Goal: Task Accomplishment & Management: Use online tool/utility

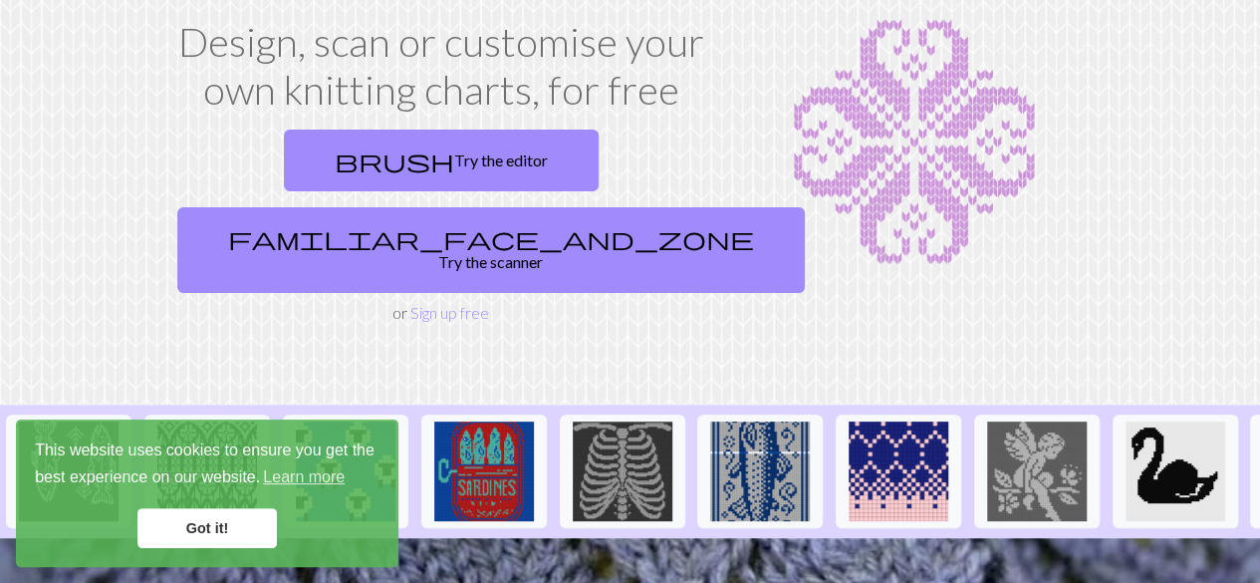
scroll to position [127, 0]
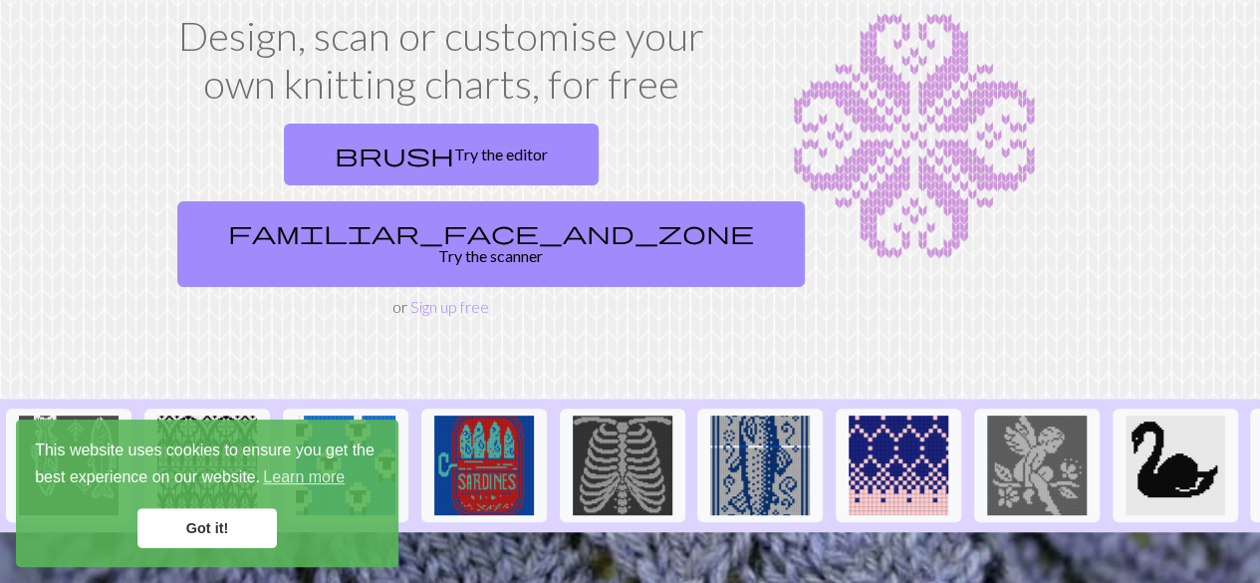
click at [188, 523] on link "Got it!" at bounding box center [206, 528] width 139 height 40
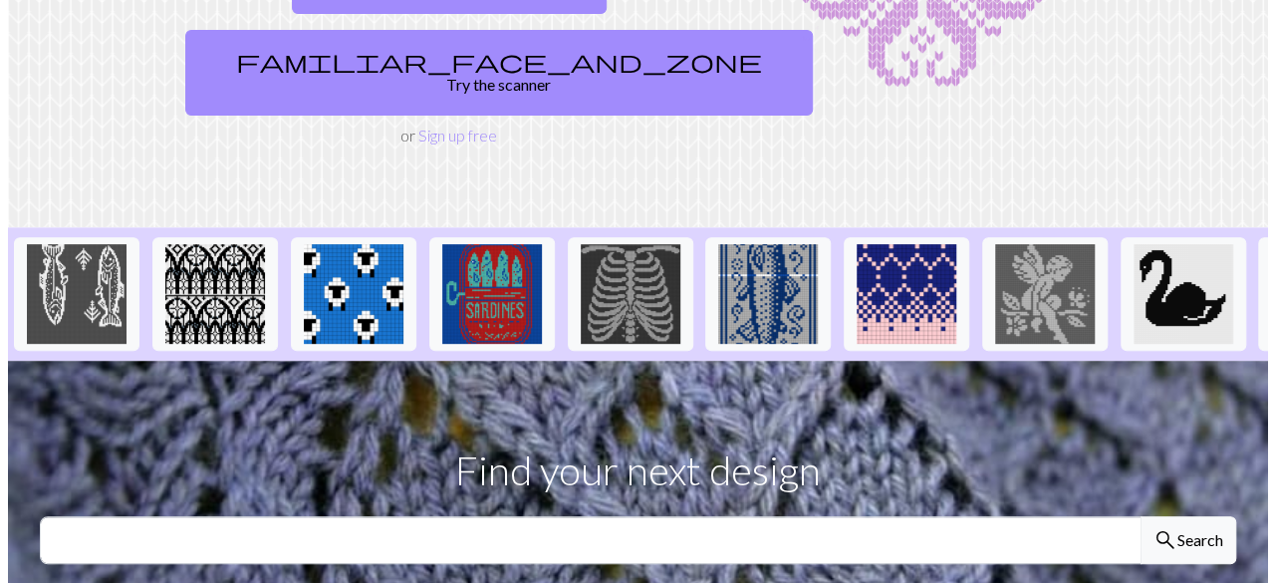
scroll to position [0, 0]
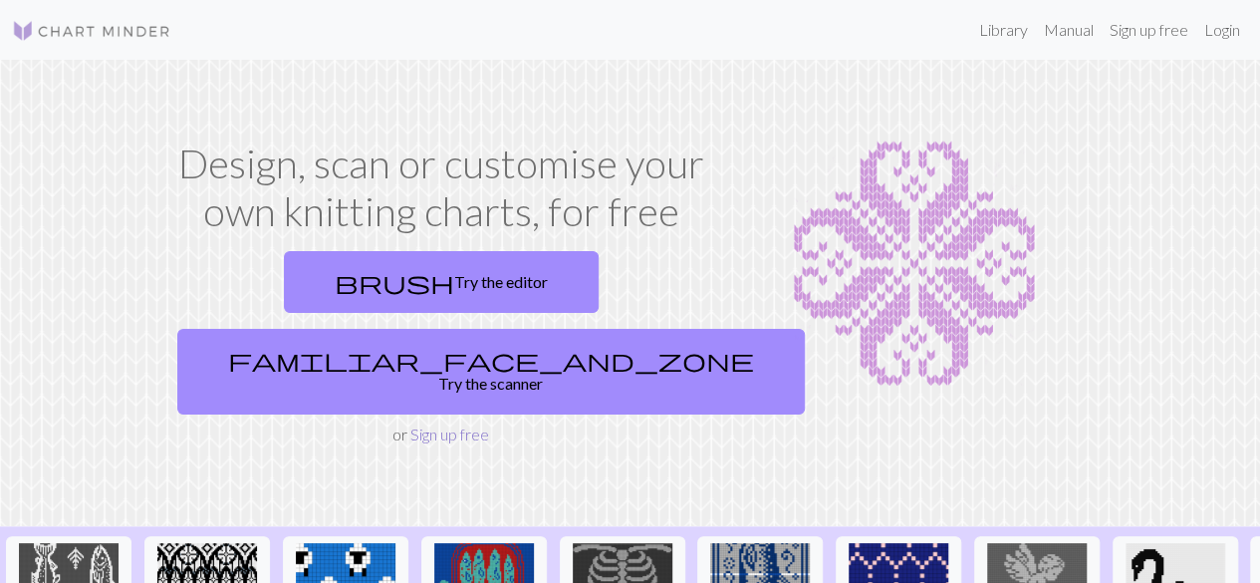
click at [469, 424] on link "Sign up free" at bounding box center [449, 433] width 79 height 19
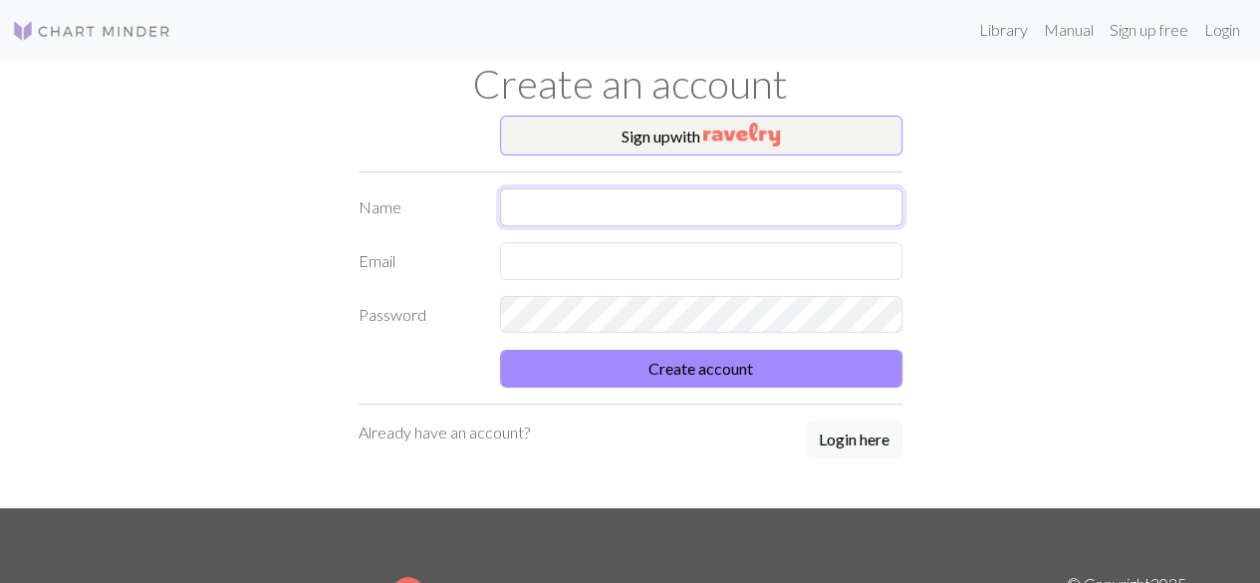
click at [590, 211] on input "text" at bounding box center [701, 207] width 402 height 38
type input "Liina"
click at [598, 254] on input "text" at bounding box center [701, 261] width 402 height 38
type input "[EMAIL_ADDRESS][DOMAIN_NAME]"
click at [1031, 222] on div "Sign up with Name [PERSON_NAME] Email [EMAIL_ADDRESS][DOMAIN_NAME] Password Cre…" at bounding box center [630, 312] width 1135 height 392
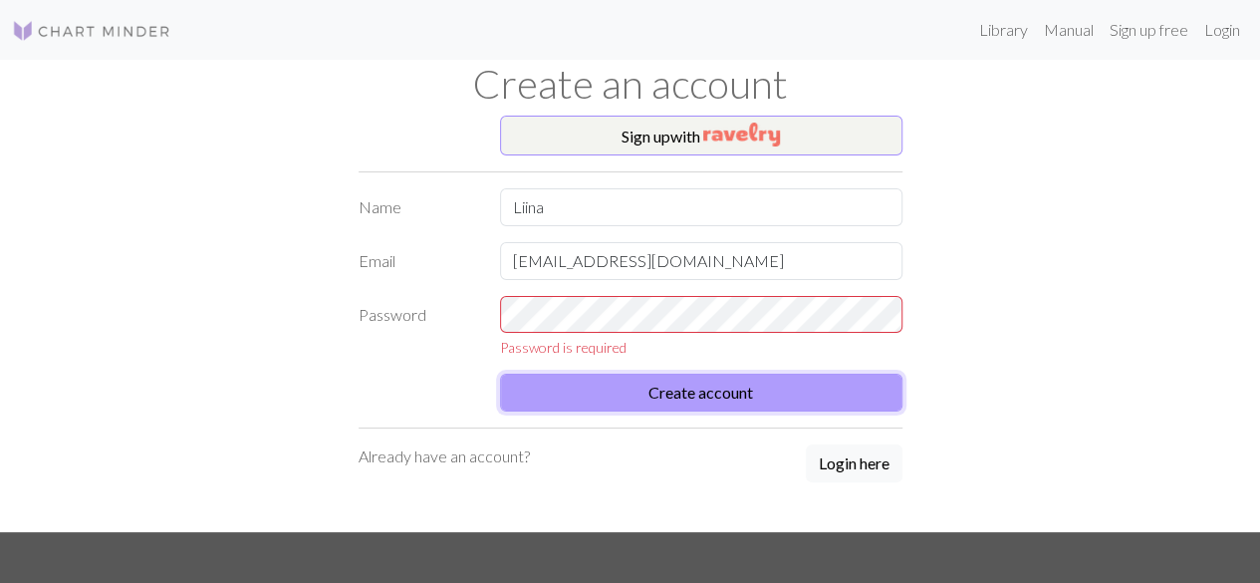
click at [761, 389] on button "Create account" at bounding box center [701, 392] width 402 height 38
click at [697, 380] on button "Create account" at bounding box center [701, 392] width 402 height 38
drag, startPoint x: 692, startPoint y: 258, endPoint x: 400, endPoint y: 231, distance: 293.1
click at [400, 231] on form "Name Liina Email [EMAIL_ADDRESS][DOMAIN_NAME] Password Password is required Cre…" at bounding box center [631, 299] width 544 height 223
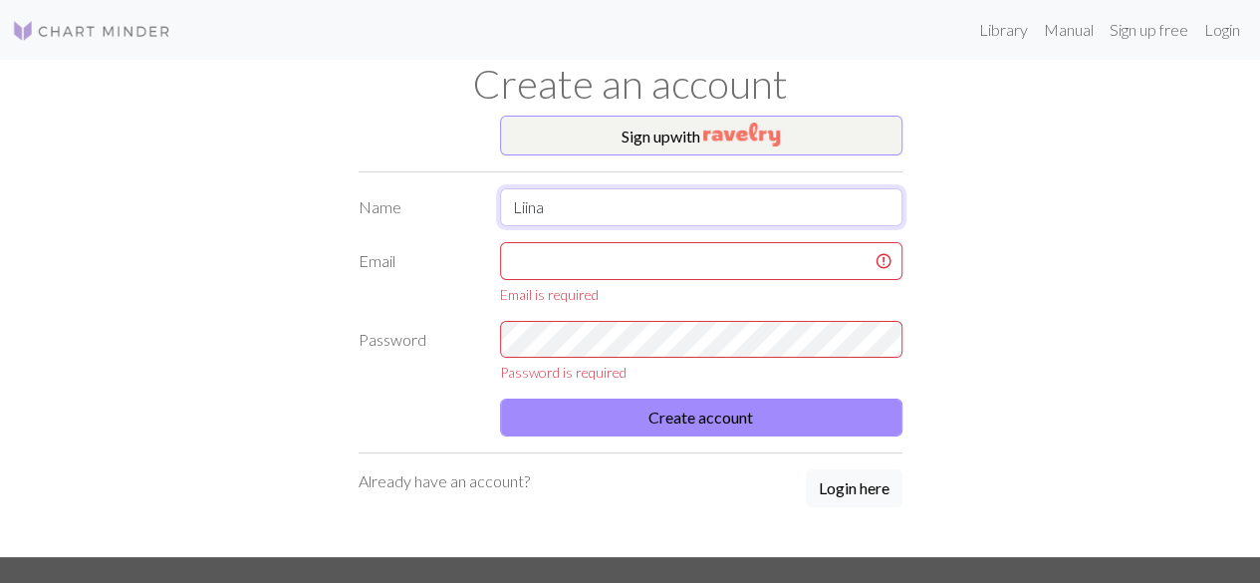
drag, startPoint x: 580, startPoint y: 206, endPoint x: 391, endPoint y: 173, distance: 191.1
click at [391, 173] on div "Sign up with Name [PERSON_NAME] Email Email is required Password Password is re…" at bounding box center [631, 336] width 568 height 441
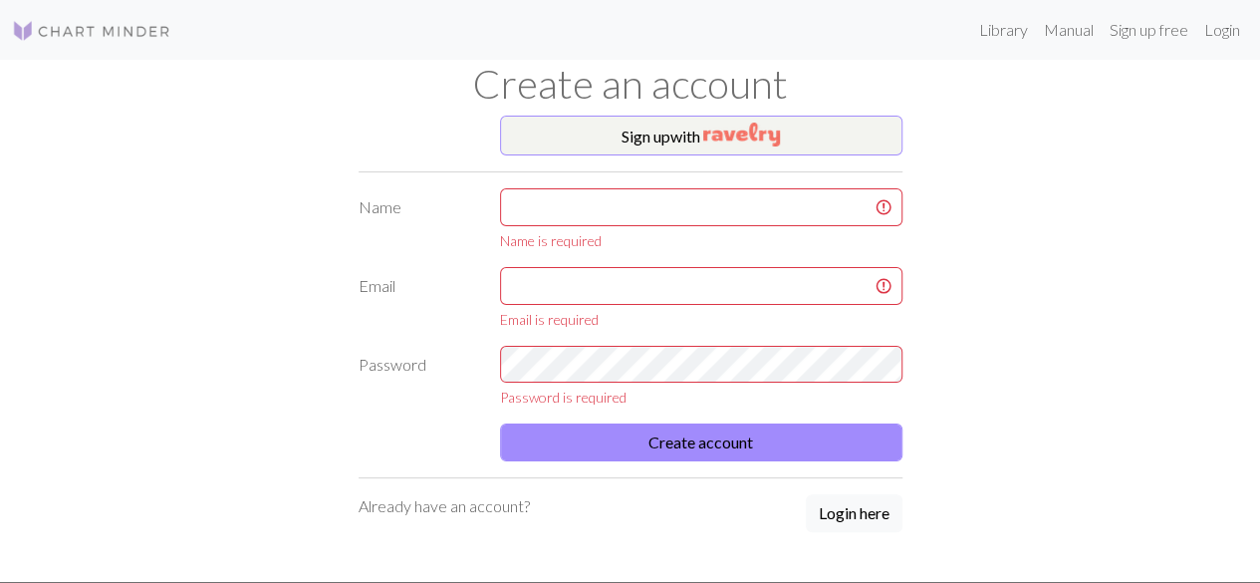
click at [266, 362] on div "Sign up with Name Name is required Email Email is required Password Password is…" at bounding box center [630, 349] width 1135 height 466
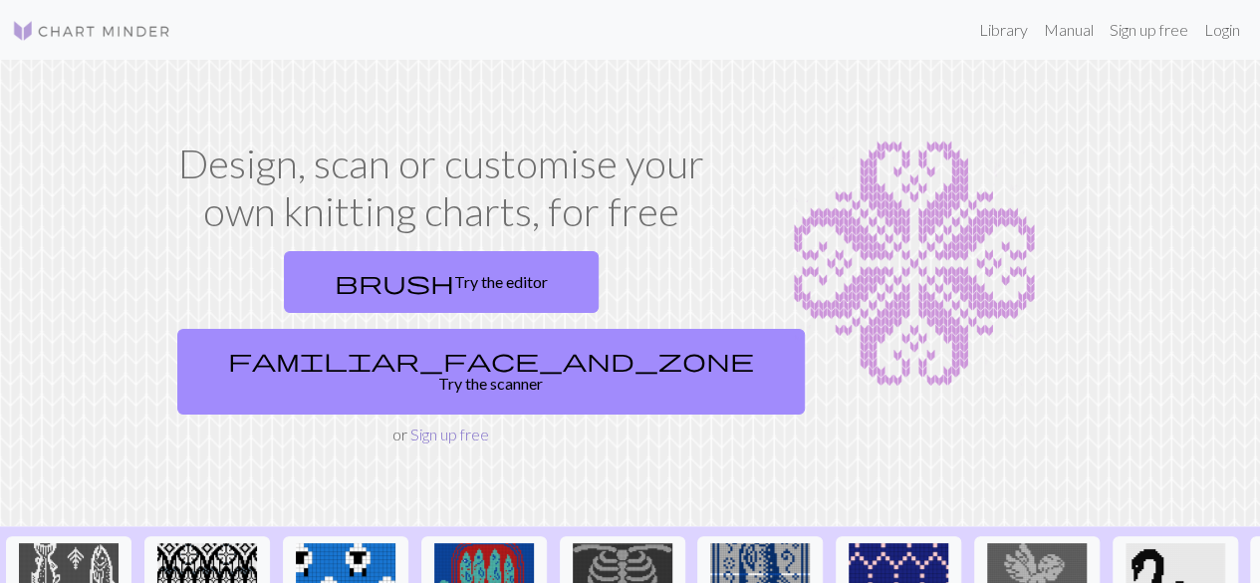
click at [471, 424] on link "Sign up free" at bounding box center [449, 433] width 79 height 19
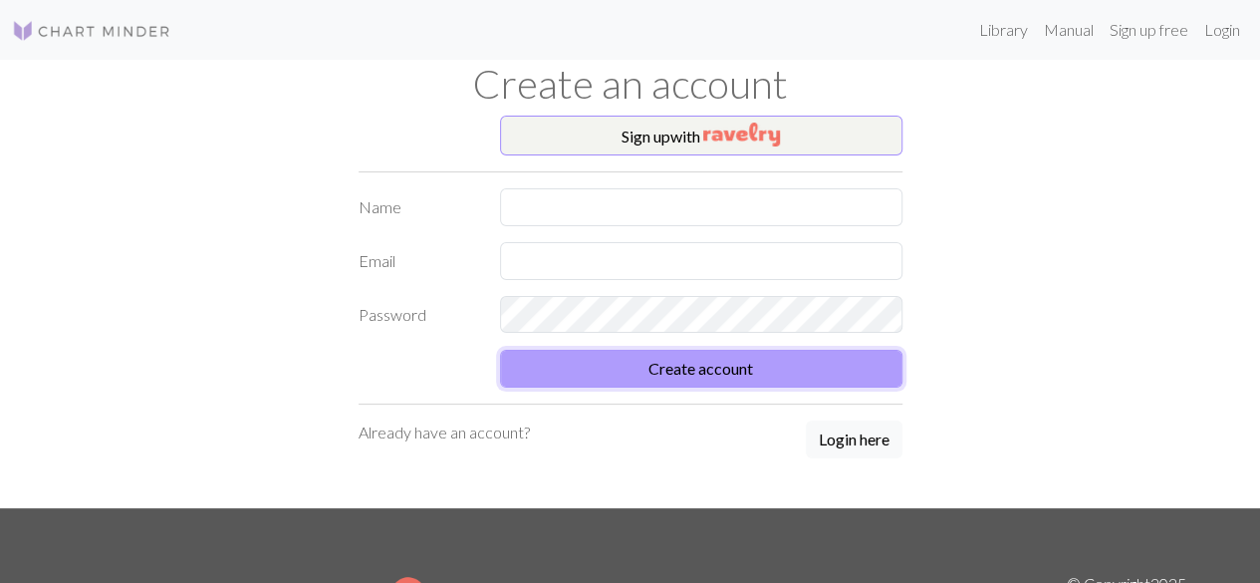
click at [592, 373] on button "Create account" at bounding box center [701, 369] width 402 height 38
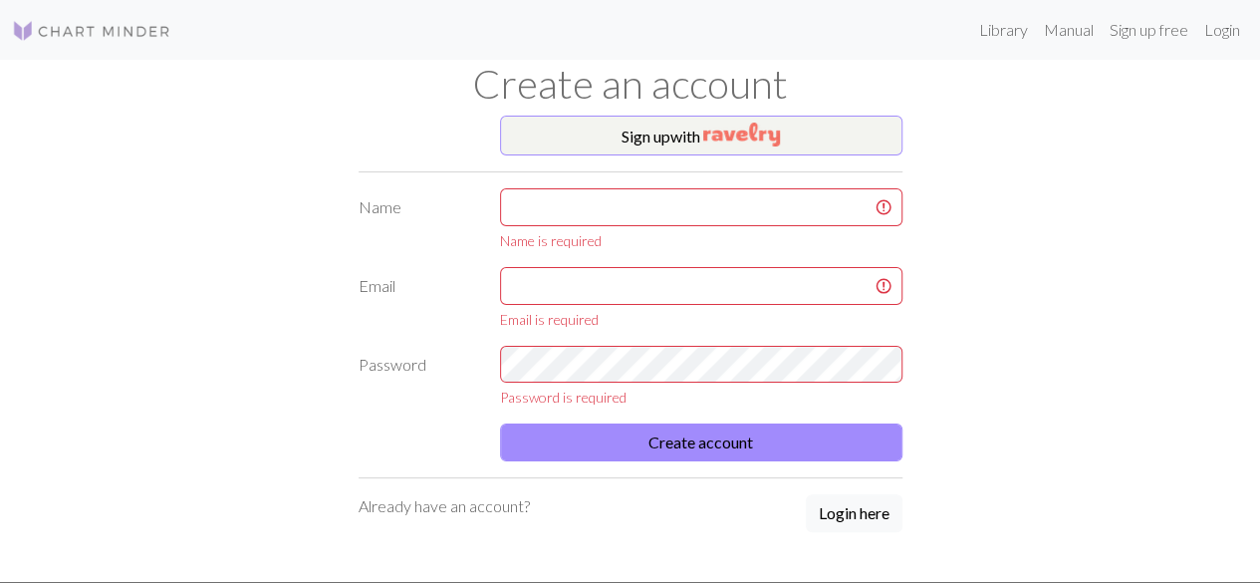
click at [577, 226] on div "Name is required" at bounding box center [701, 219] width 426 height 63
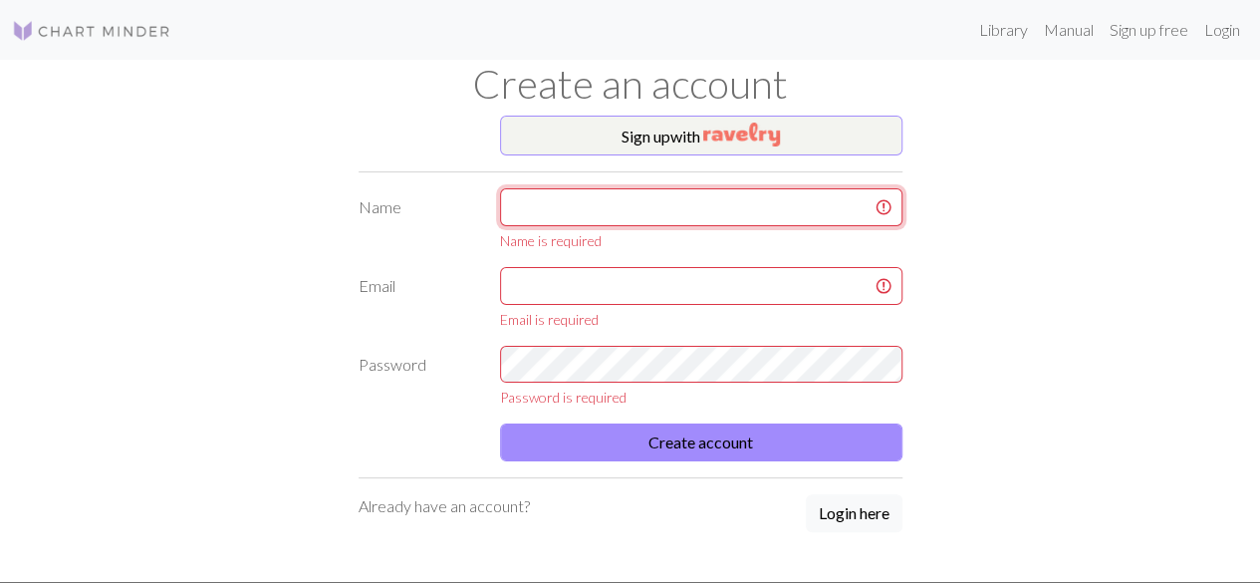
click at [569, 209] on input "text" at bounding box center [701, 207] width 402 height 38
type input "Liina"
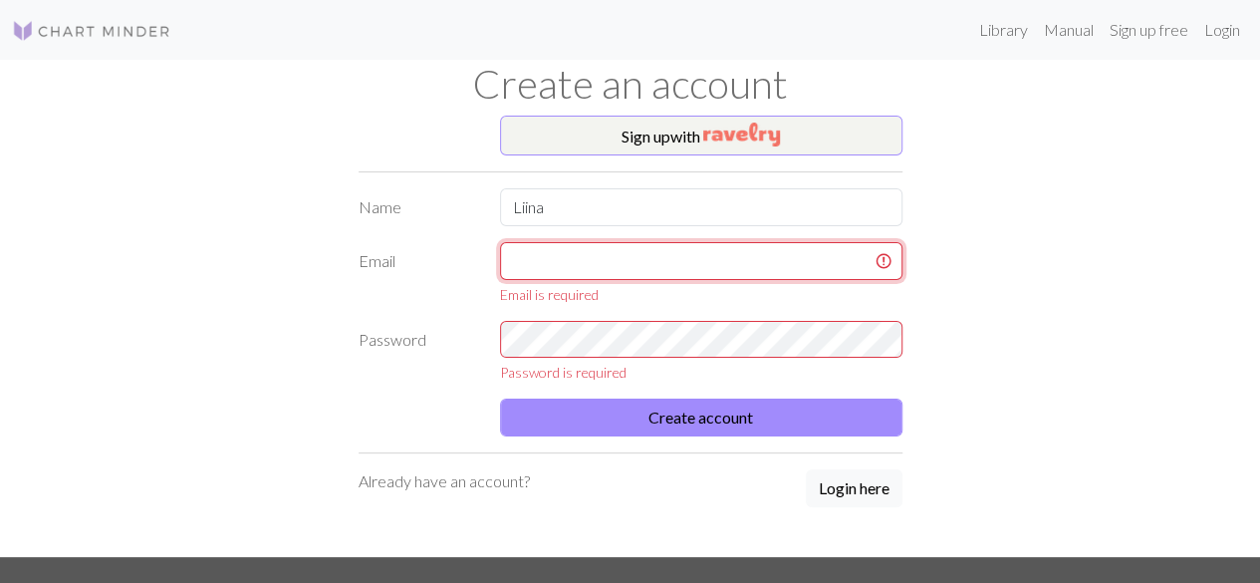
click at [585, 259] on input "text" at bounding box center [701, 261] width 402 height 38
type input "[EMAIL_ADDRESS][DOMAIN_NAME]"
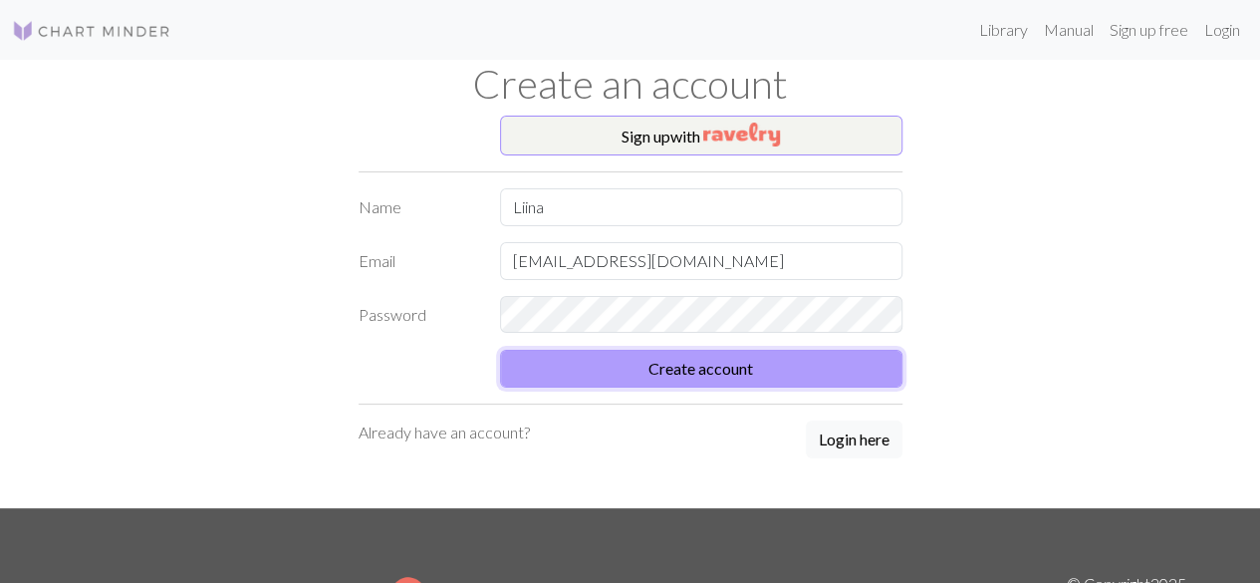
click at [677, 369] on button "Create account" at bounding box center [701, 369] width 402 height 38
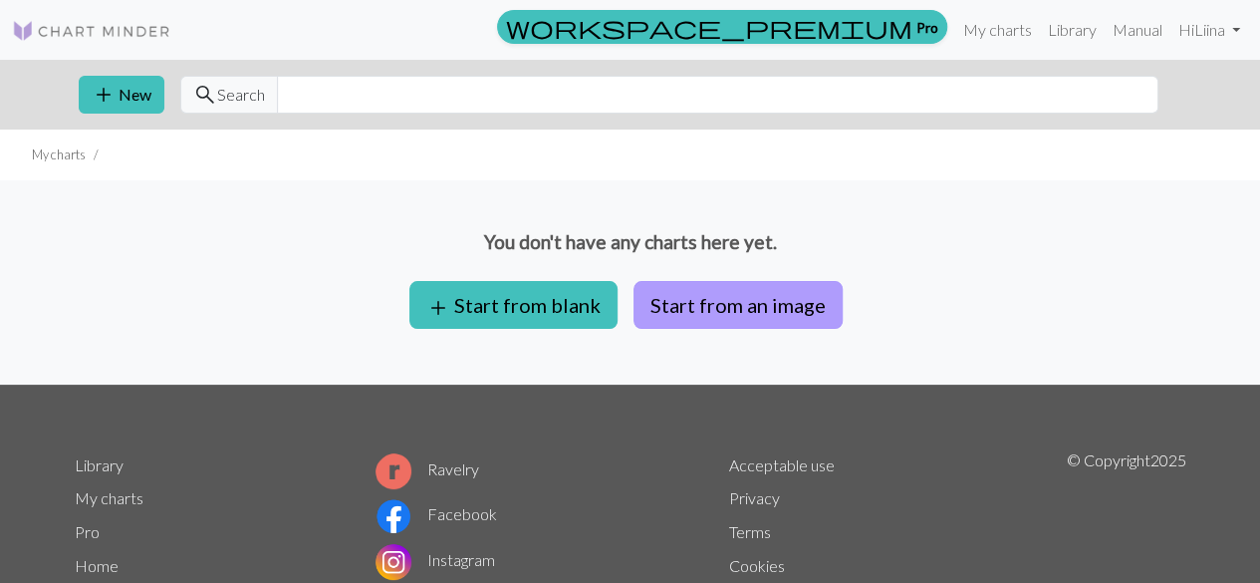
click at [740, 308] on button "Start from an image" at bounding box center [737, 305] width 209 height 48
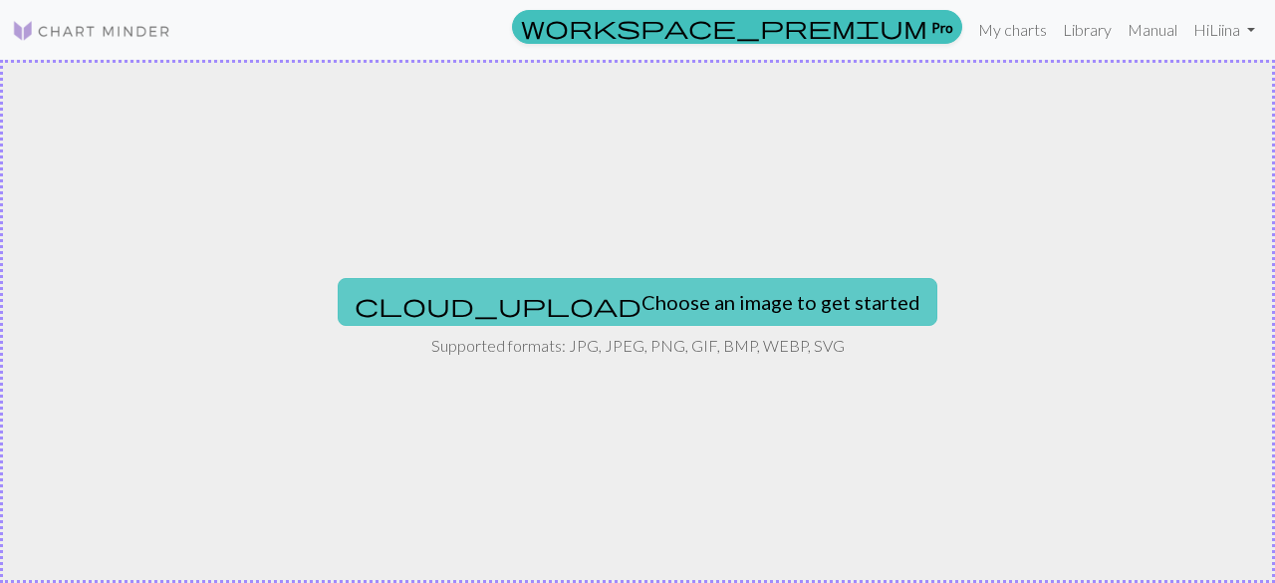
click at [689, 296] on button "cloud_upload Choose an image to get started" at bounding box center [638, 302] width 600 height 48
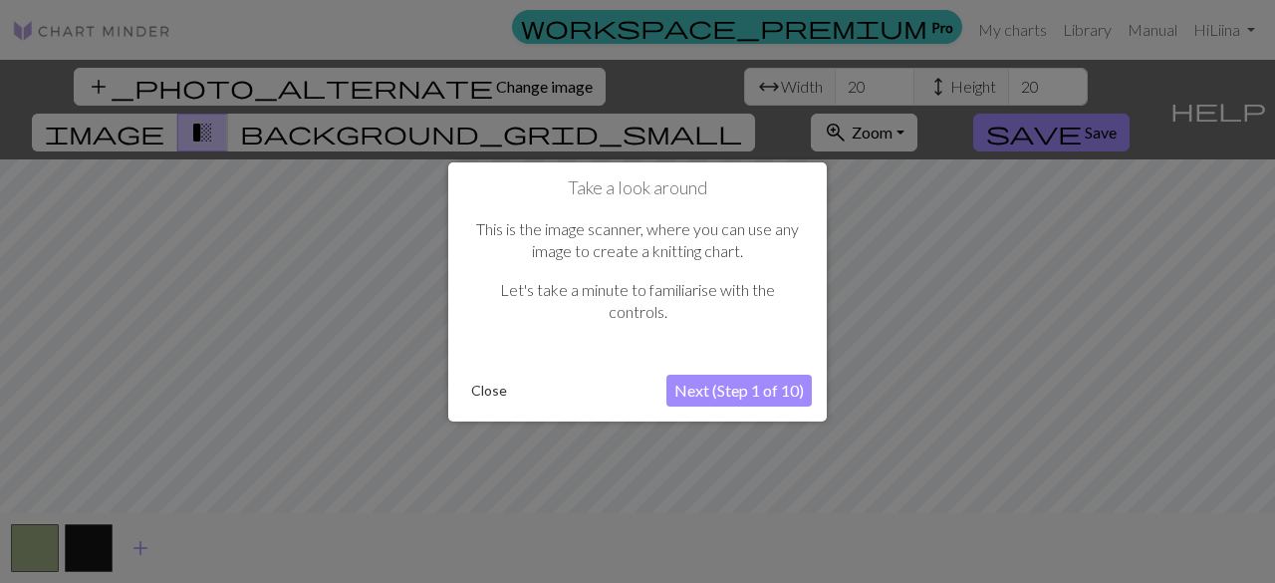
click at [483, 383] on button "Close" at bounding box center [489, 390] width 52 height 30
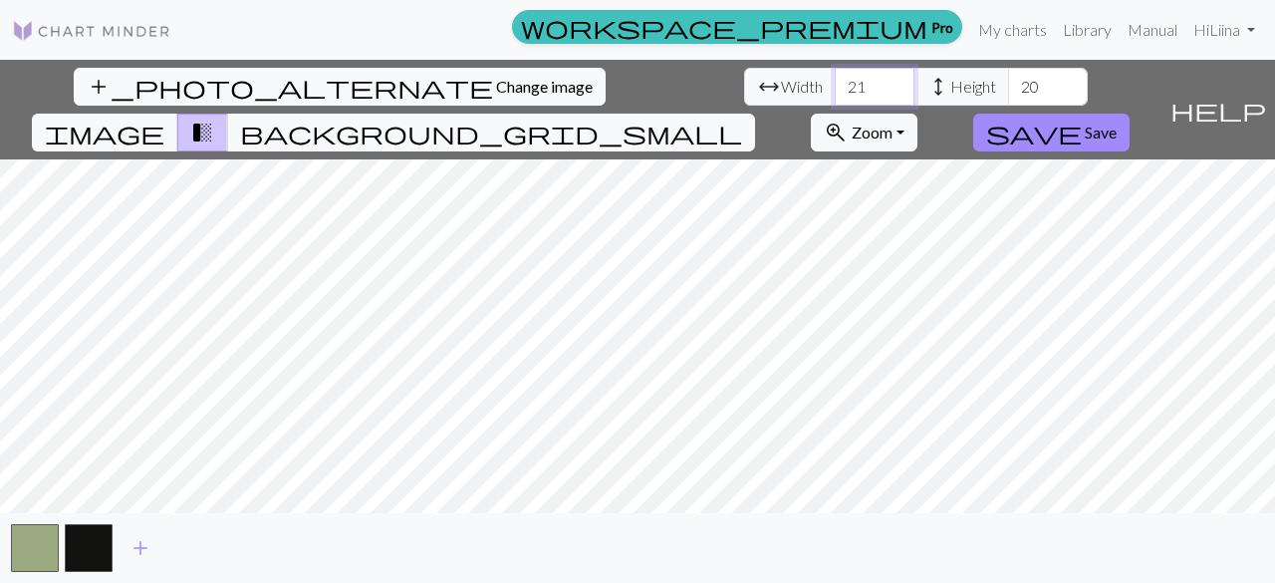
click at [835, 77] on input "21" at bounding box center [875, 87] width 80 height 38
click at [835, 77] on input "22" at bounding box center [875, 87] width 80 height 38
click at [835, 77] on input "23" at bounding box center [875, 87] width 80 height 38
click at [835, 77] on input "24" at bounding box center [875, 87] width 80 height 38
type input "25"
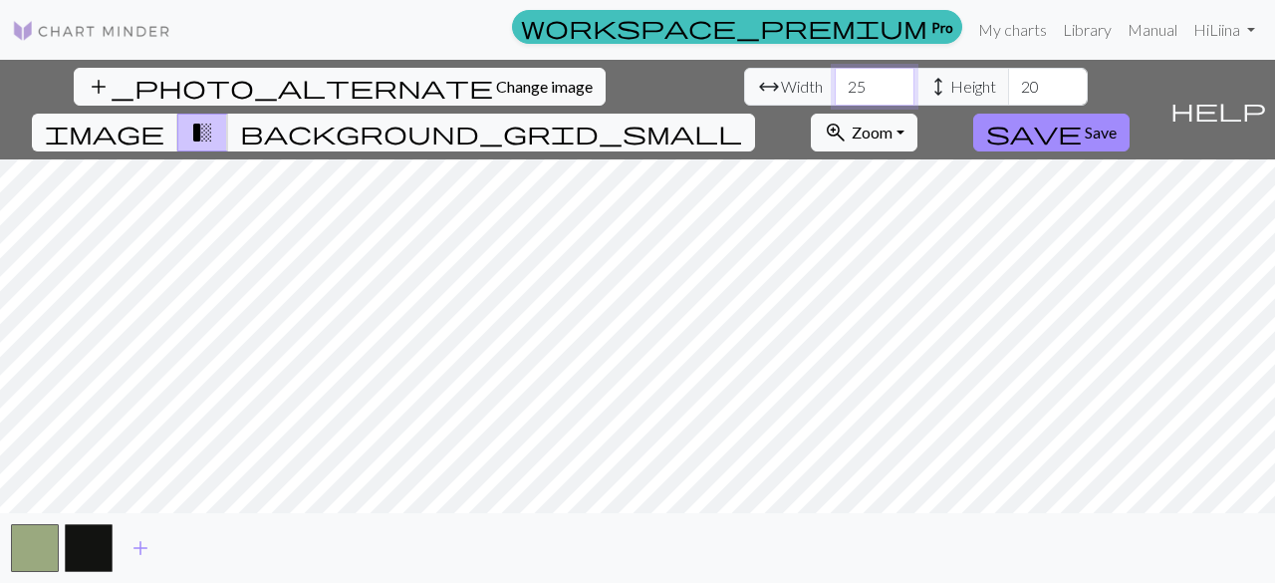
click at [835, 77] on input "25" at bounding box center [875, 87] width 80 height 38
click at [1008, 86] on input "19" at bounding box center [1048, 87] width 80 height 38
click at [1008, 84] on input "20" at bounding box center [1048, 87] width 80 height 38
click at [1008, 84] on input "21" at bounding box center [1048, 87] width 80 height 38
click at [1008, 84] on input "22" at bounding box center [1048, 87] width 80 height 38
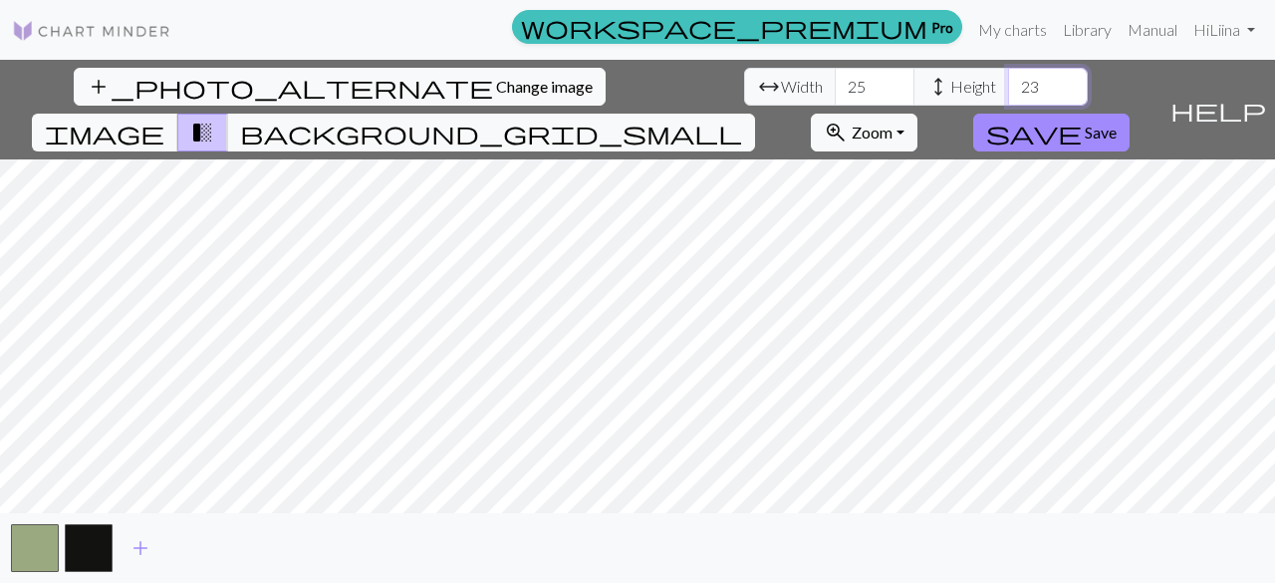
click at [1008, 84] on input "23" at bounding box center [1048, 87] width 80 height 38
click at [1008, 84] on input "24" at bounding box center [1048, 87] width 80 height 38
type input "25"
click at [1008, 84] on input "25" at bounding box center [1048, 87] width 80 height 38
click at [742, 119] on span "background_grid_small" at bounding box center [491, 133] width 502 height 28
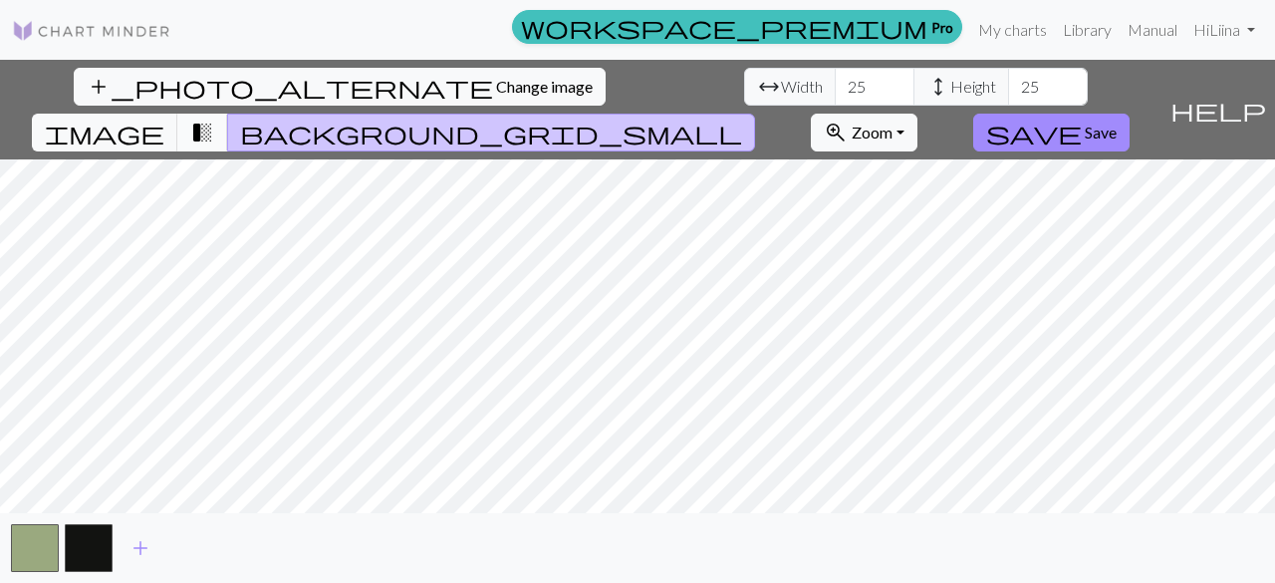
click at [214, 119] on span "transition_fade" at bounding box center [202, 133] width 24 height 28
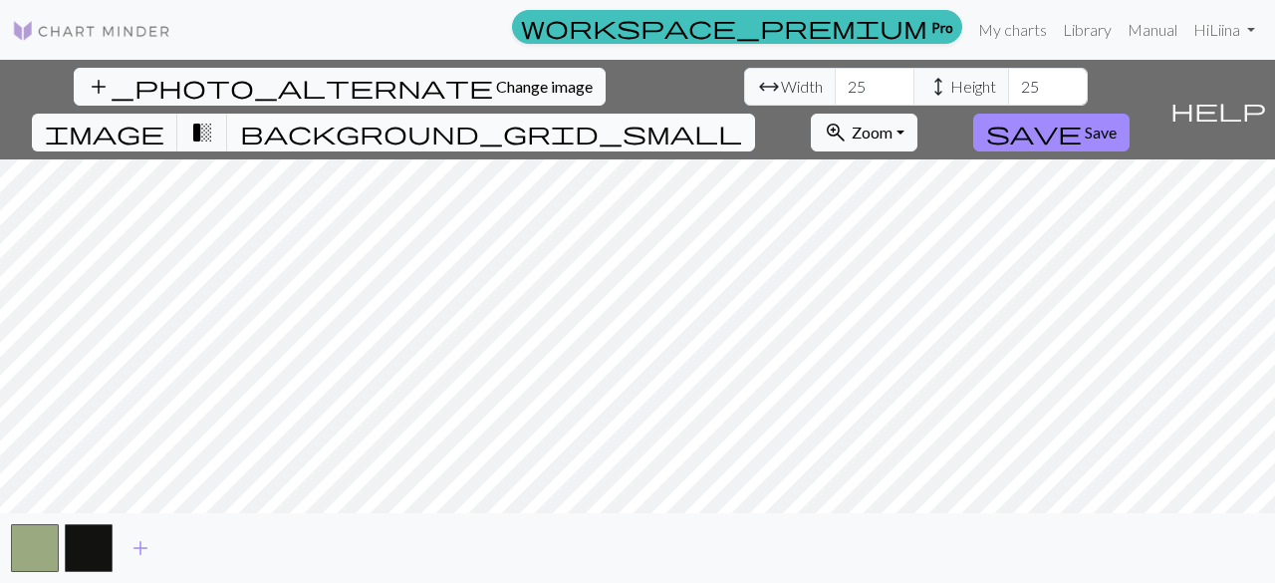
click at [742, 119] on span "background_grid_small" at bounding box center [491, 133] width 502 height 28
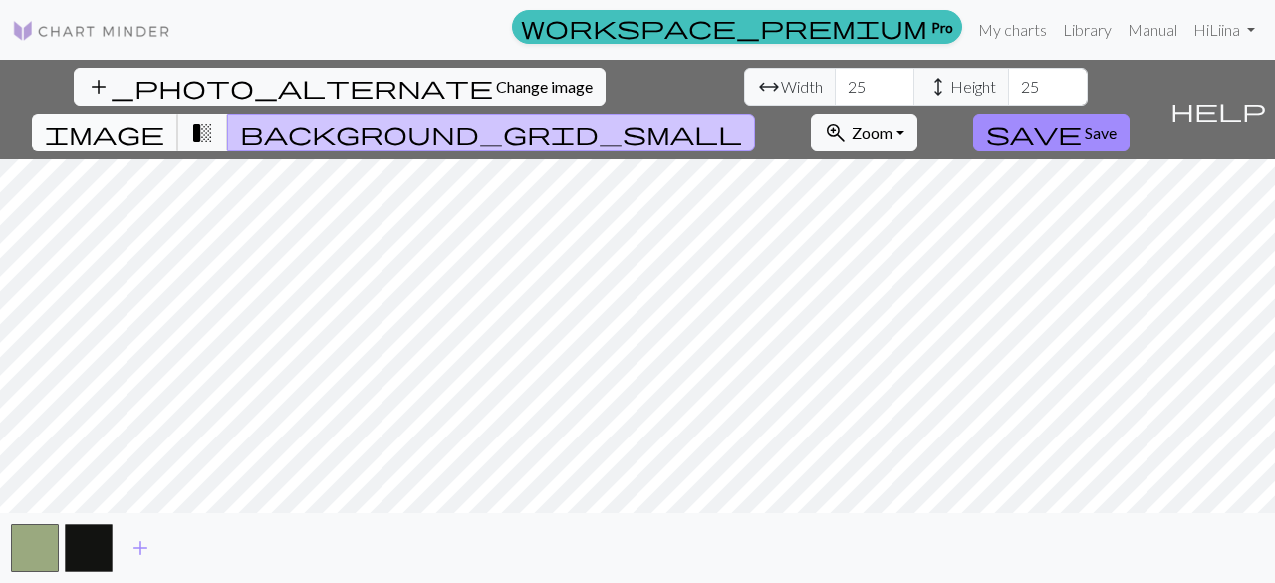
click at [164, 119] on span "image" at bounding box center [105, 133] width 120 height 28
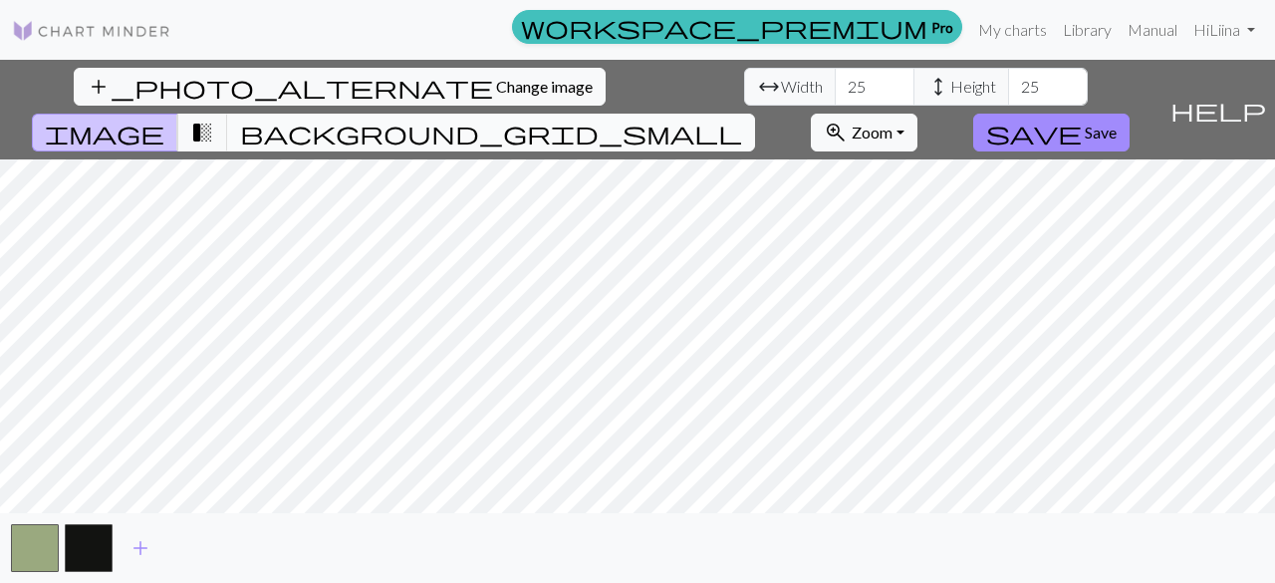
click at [742, 119] on span "background_grid_small" at bounding box center [491, 133] width 502 height 28
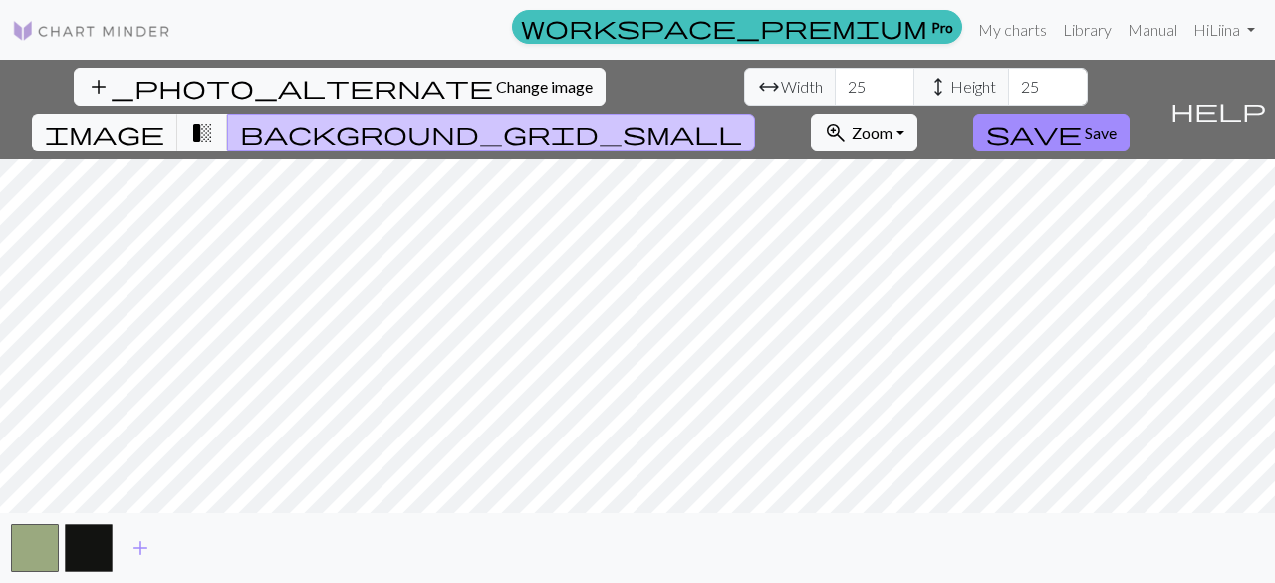
click at [742, 119] on span "background_grid_small" at bounding box center [491, 133] width 502 height 28
click at [1008, 87] on input "25" at bounding box center [1048, 87] width 80 height 38
click at [164, 119] on span "image" at bounding box center [105, 133] width 120 height 28
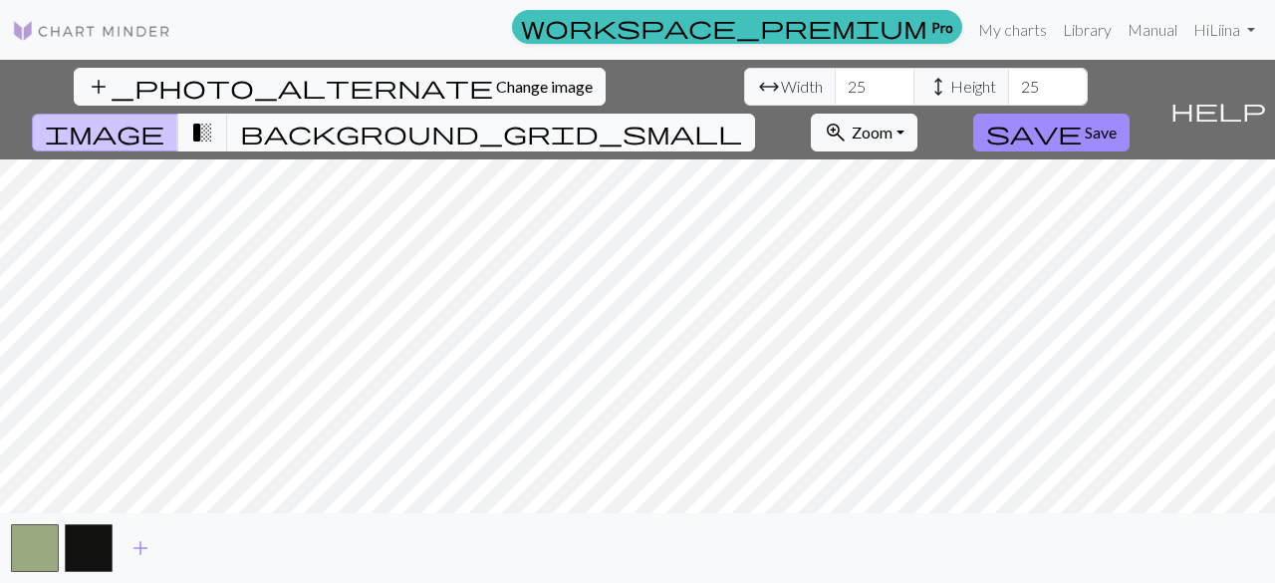
click at [742, 119] on span "background_grid_small" at bounding box center [491, 133] width 502 height 28
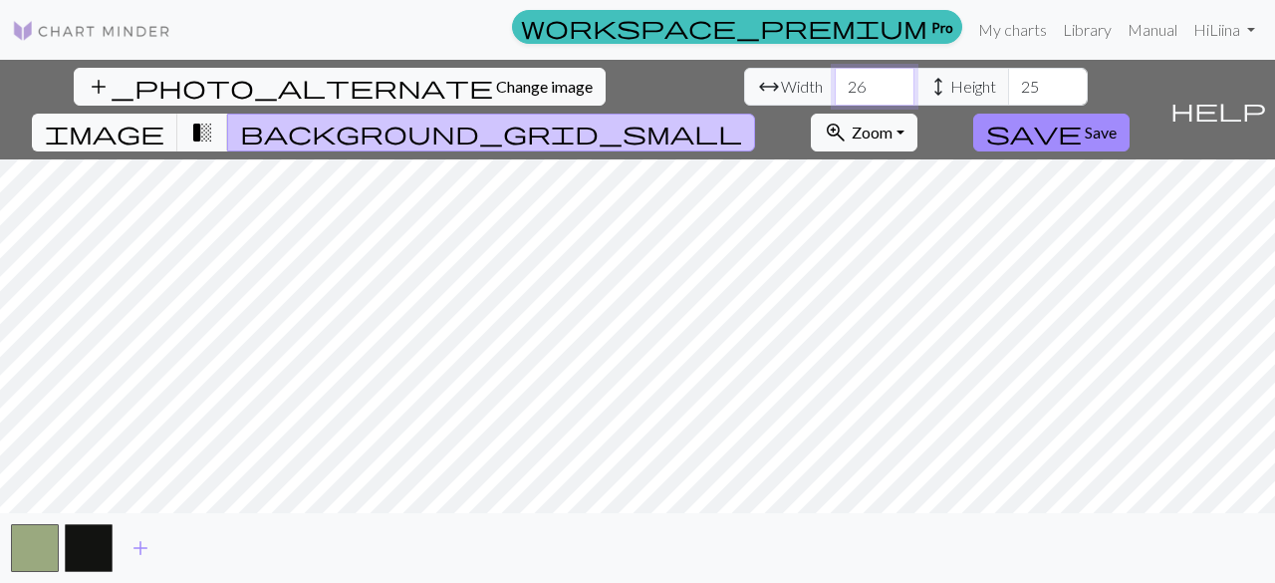
click at [835, 81] on input "26" at bounding box center [875, 87] width 80 height 38
click at [835, 81] on input "27" at bounding box center [875, 87] width 80 height 38
click at [835, 81] on input "28" at bounding box center [875, 87] width 80 height 38
click at [835, 81] on input "29" at bounding box center [875, 87] width 80 height 38
type input "30"
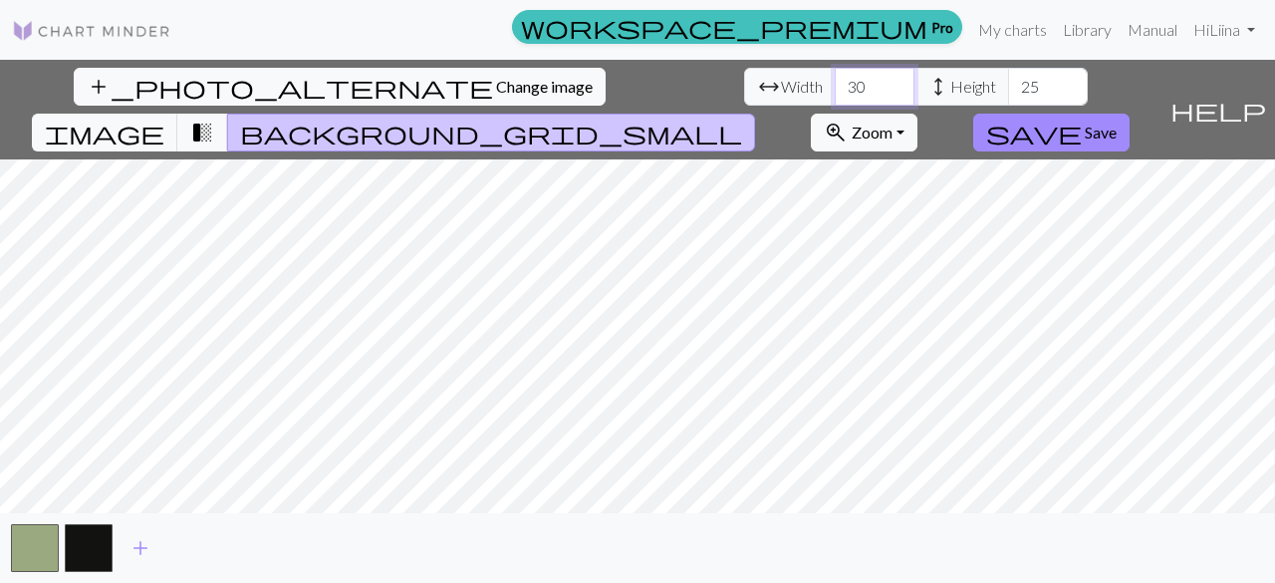
click at [835, 81] on input "30" at bounding box center [875, 87] width 80 height 38
click at [1008, 79] on input "26" at bounding box center [1048, 87] width 80 height 38
click at [1008, 79] on input "27" at bounding box center [1048, 87] width 80 height 38
click at [1008, 79] on input "28" at bounding box center [1048, 87] width 80 height 38
click at [1008, 79] on input "29" at bounding box center [1048, 87] width 80 height 38
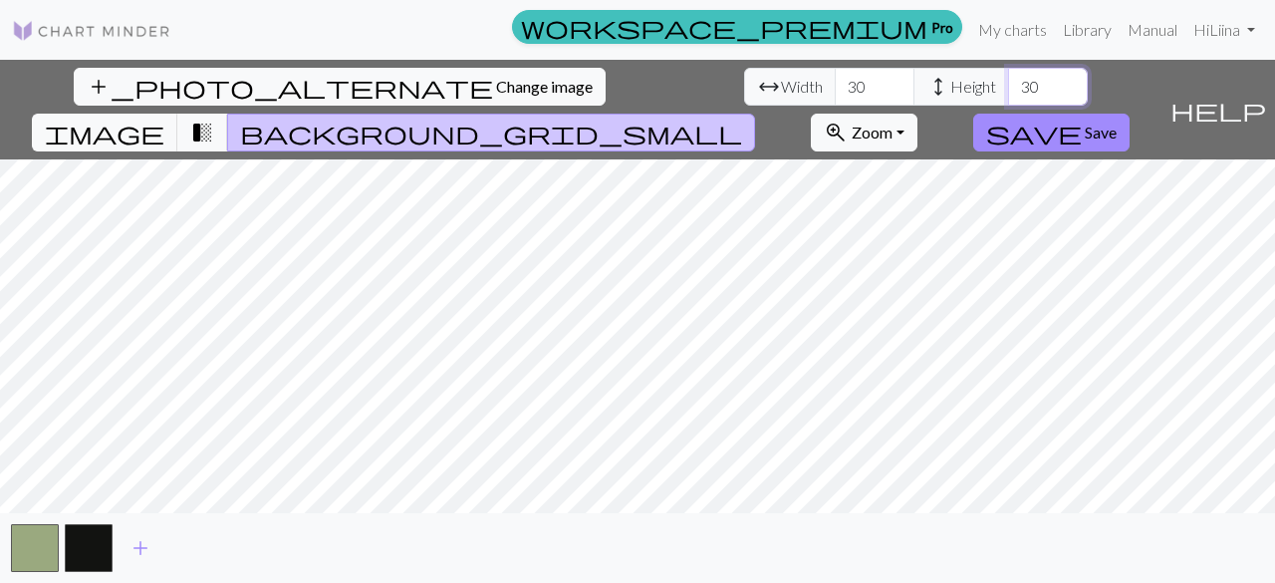
click at [1008, 79] on input "30" at bounding box center [1048, 87] width 80 height 38
click at [1008, 77] on input "31" at bounding box center [1048, 87] width 80 height 38
click at [1008, 77] on input "32" at bounding box center [1048, 87] width 80 height 38
click at [1008, 77] on input "33" at bounding box center [1048, 87] width 80 height 38
click at [1008, 77] on input "34" at bounding box center [1048, 87] width 80 height 38
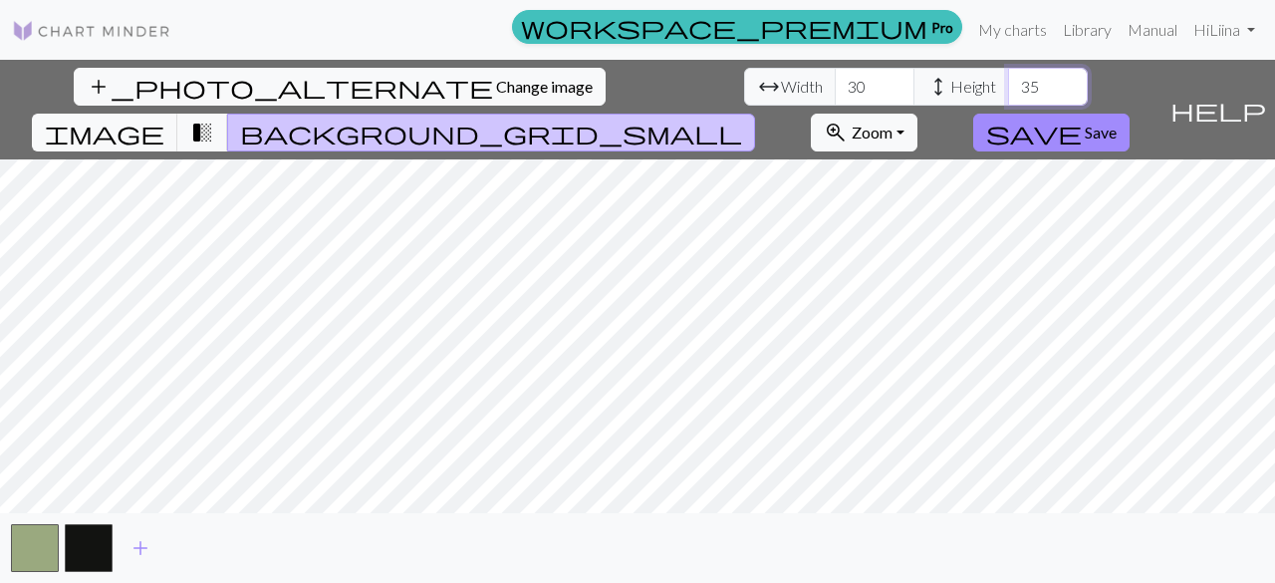
click at [1008, 77] on input "35" at bounding box center [1048, 87] width 80 height 38
click at [1008, 77] on input "36" at bounding box center [1048, 87] width 80 height 38
click at [1008, 77] on input "37" at bounding box center [1048, 87] width 80 height 38
click at [1008, 77] on input "38" at bounding box center [1048, 87] width 80 height 38
click at [1008, 77] on input "39" at bounding box center [1048, 87] width 80 height 38
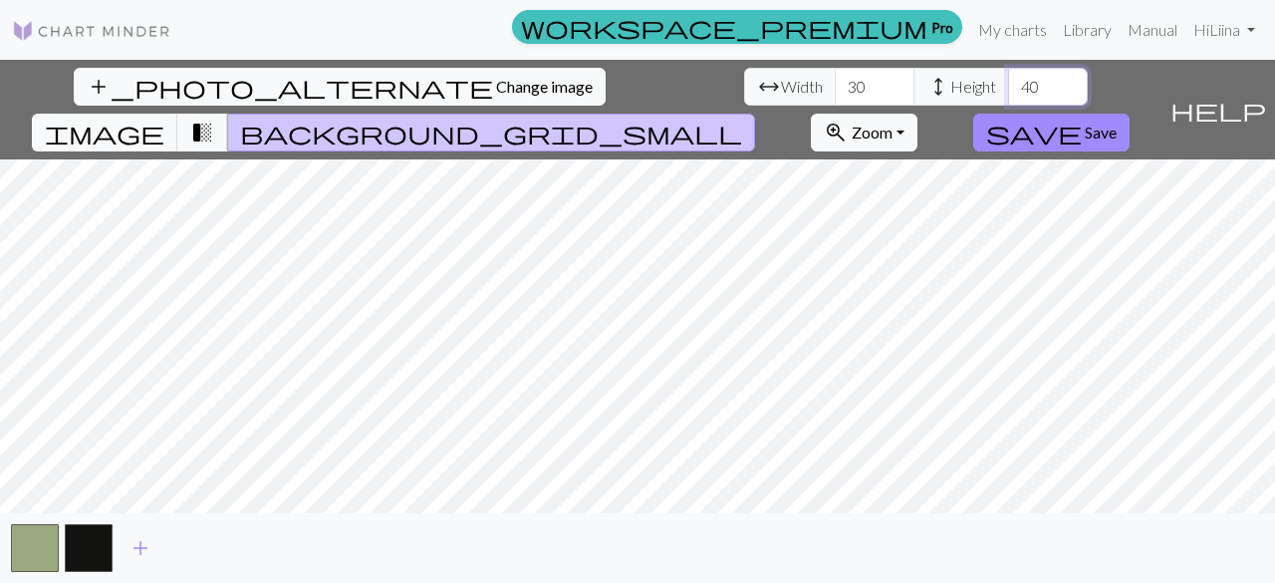
type input "40"
click at [1008, 77] on input "40" at bounding box center [1048, 87] width 80 height 38
click at [835, 79] on input "31" at bounding box center [875, 87] width 80 height 38
click at [835, 79] on input "32" at bounding box center [875, 87] width 80 height 38
click at [835, 79] on input "33" at bounding box center [875, 87] width 80 height 38
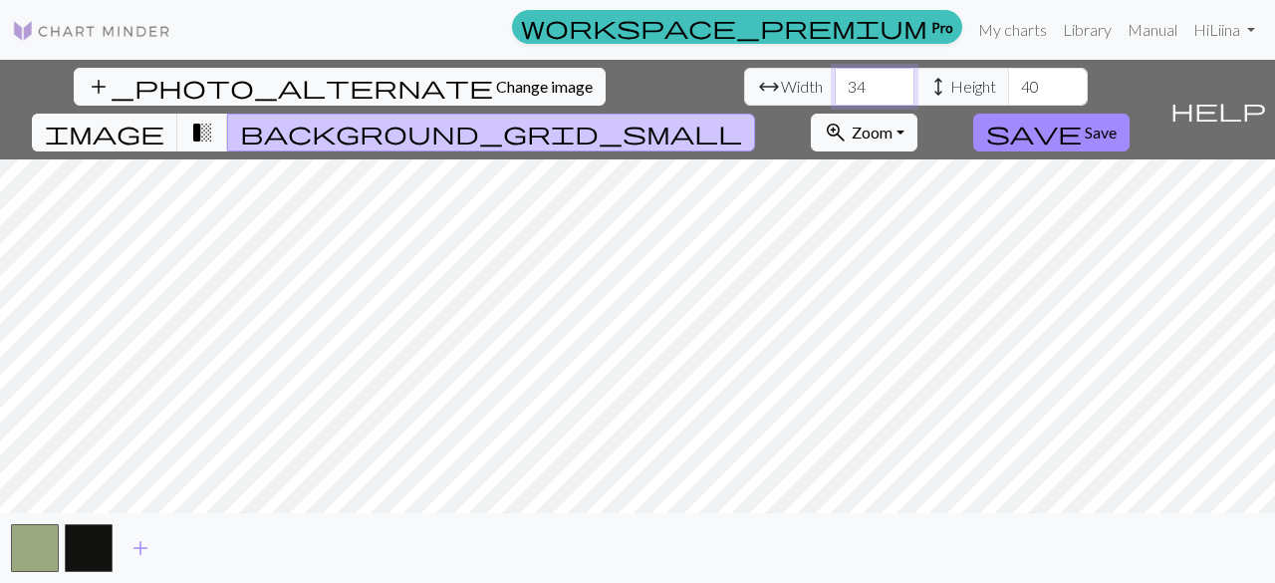
click at [835, 79] on input "34" at bounding box center [875, 87] width 80 height 38
click at [835, 79] on input "35" at bounding box center [875, 87] width 80 height 38
click at [835, 79] on input "36" at bounding box center [875, 87] width 80 height 38
click at [835, 79] on input "37" at bounding box center [875, 87] width 80 height 38
click at [835, 79] on input "38" at bounding box center [875, 87] width 80 height 38
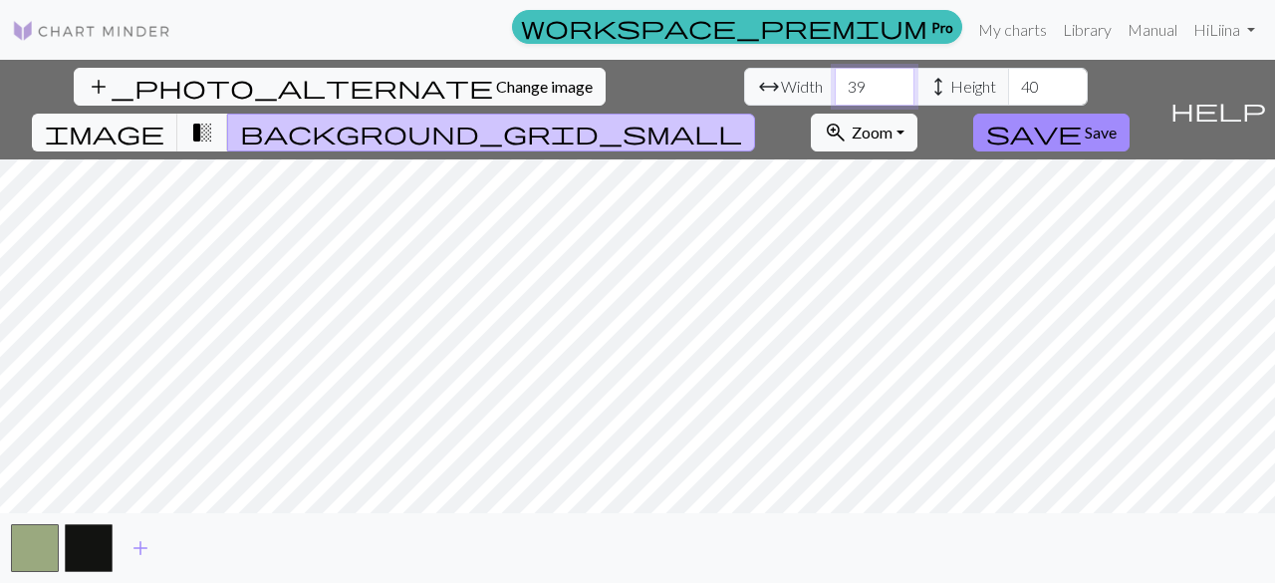
click at [835, 79] on input "39" at bounding box center [875, 87] width 80 height 38
type input "40"
click at [835, 79] on input "40" at bounding box center [875, 87] width 80 height 38
click at [1082, 119] on span "save" at bounding box center [1034, 133] width 96 height 28
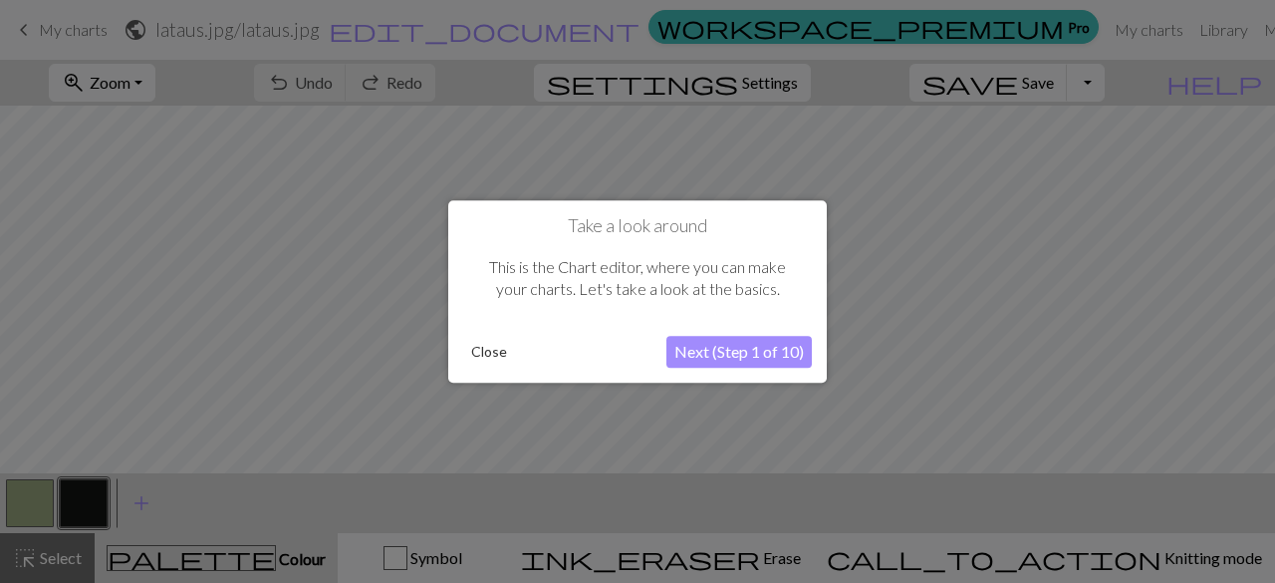
click at [491, 348] on button "Close" at bounding box center [489, 352] width 52 height 30
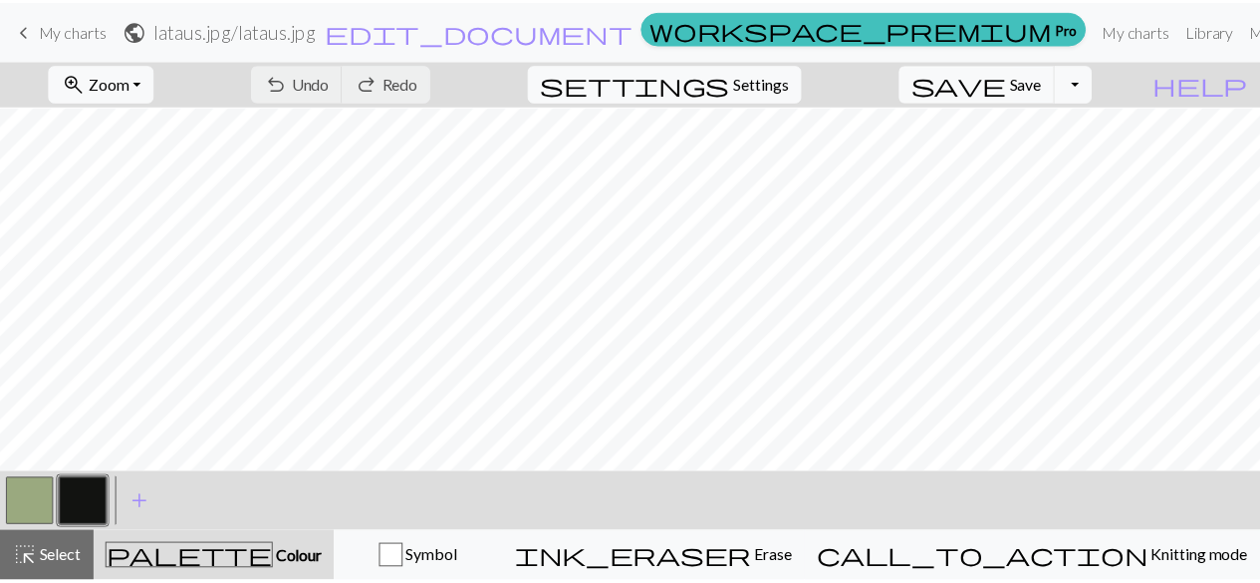
scroll to position [333, 0]
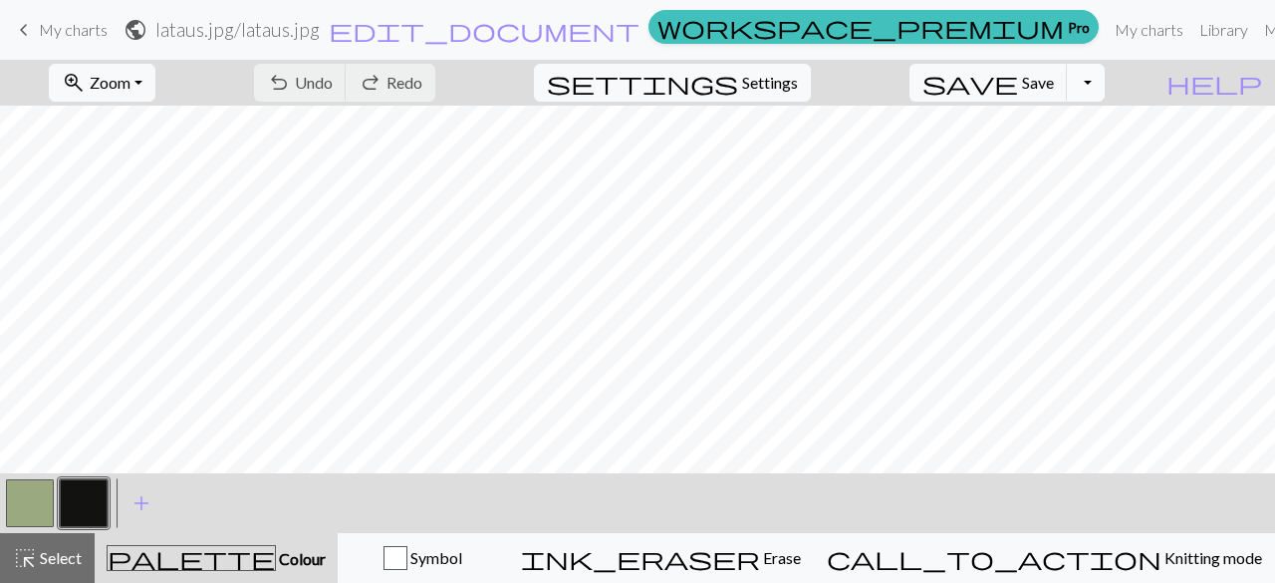
click at [1105, 87] on button "Toggle Dropdown" at bounding box center [1086, 83] width 38 height 38
click at [1073, 155] on button "save_alt Download" at bounding box center [939, 157] width 329 height 32
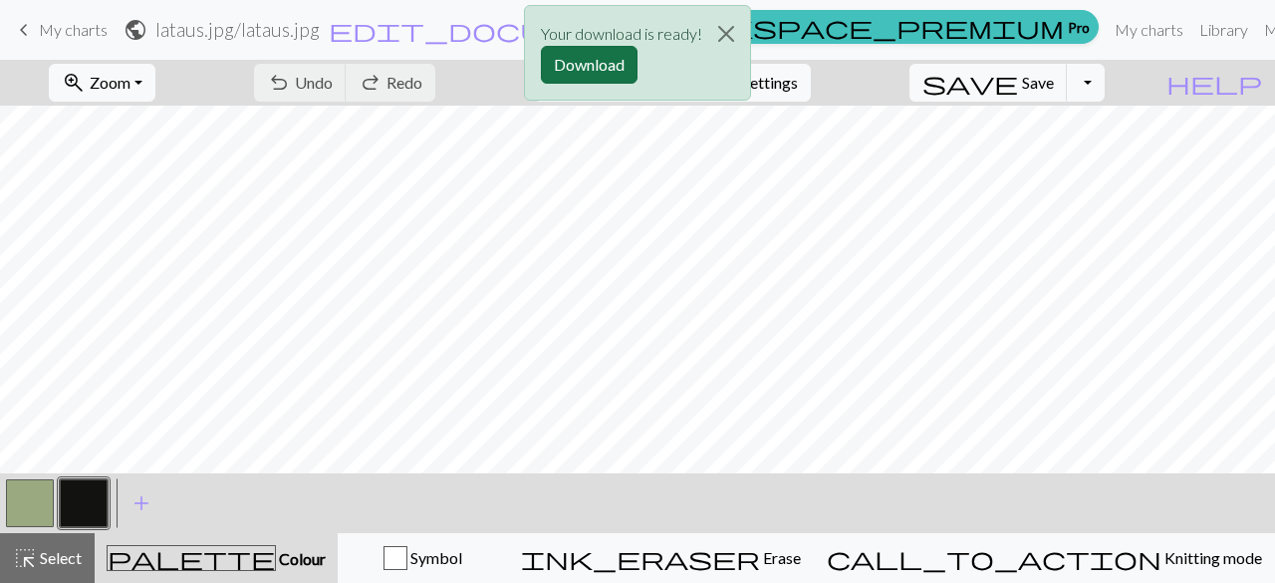
click at [612, 65] on button "Download" at bounding box center [589, 65] width 97 height 38
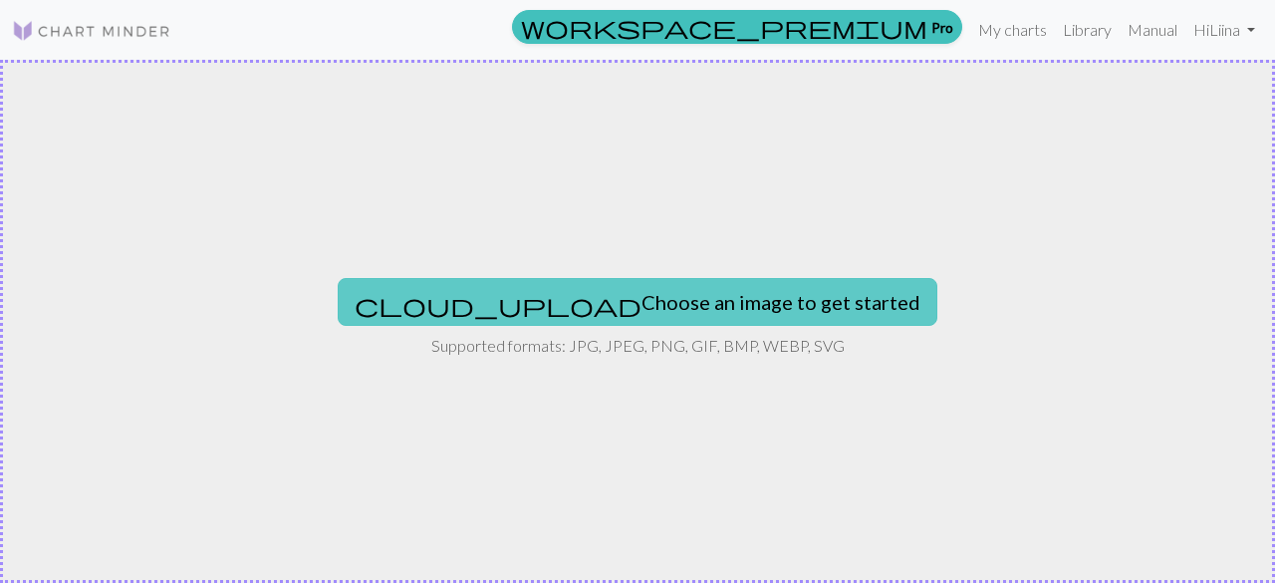
click at [552, 308] on button "cloud_upload Choose an image to get started" at bounding box center [638, 302] width 600 height 48
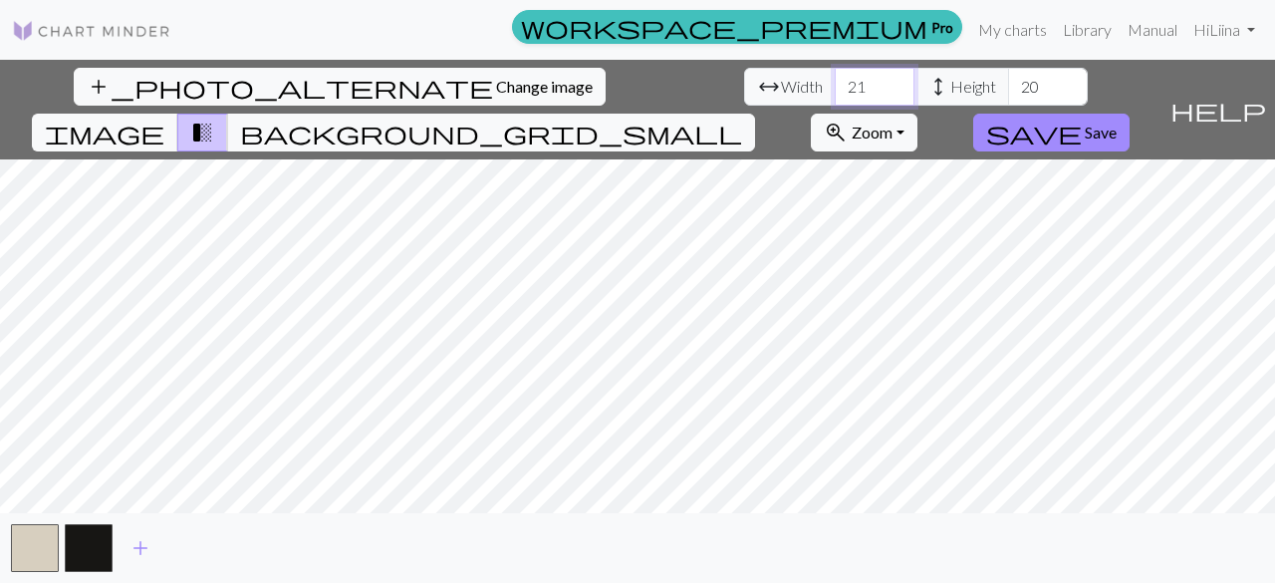
click at [835, 79] on input "21" at bounding box center [875, 87] width 80 height 38
click at [835, 79] on input "22" at bounding box center [875, 87] width 80 height 38
click at [835, 79] on input "23" at bounding box center [875, 87] width 80 height 38
click at [835, 79] on input "24" at bounding box center [875, 87] width 80 height 38
click at [835, 79] on input "25" at bounding box center [875, 87] width 80 height 38
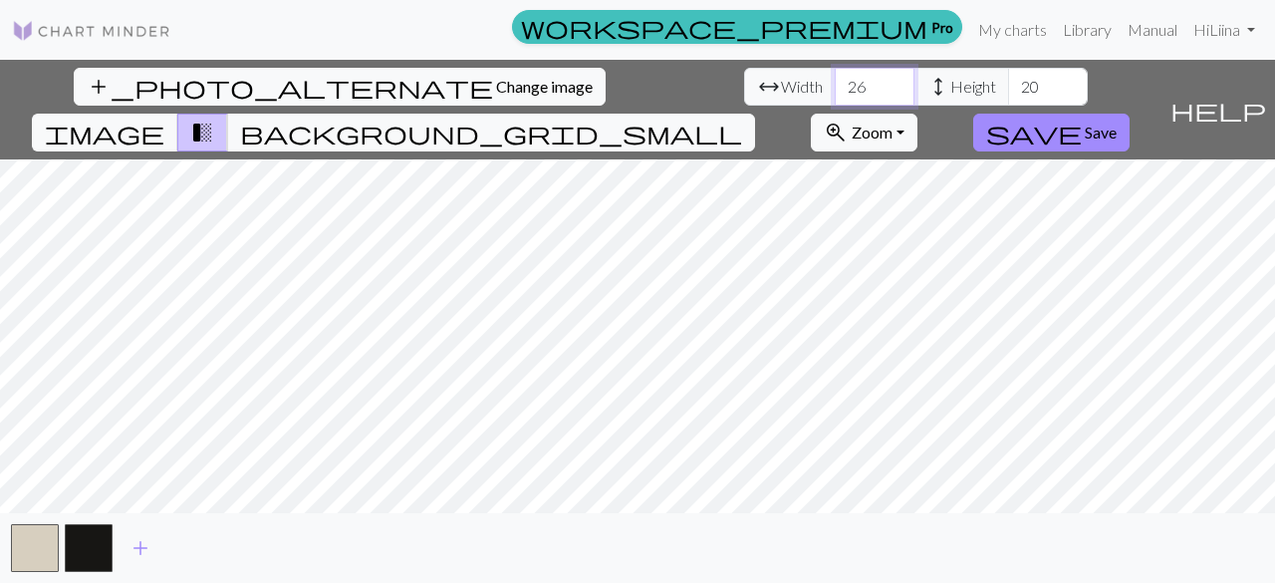
click at [835, 79] on input "26" at bounding box center [875, 87] width 80 height 38
click at [835, 79] on input "27" at bounding box center [875, 87] width 80 height 38
click at [835, 79] on input "28" at bounding box center [875, 87] width 80 height 38
click at [835, 79] on input "29" at bounding box center [875, 87] width 80 height 38
click at [835, 79] on input "30" at bounding box center [875, 87] width 80 height 38
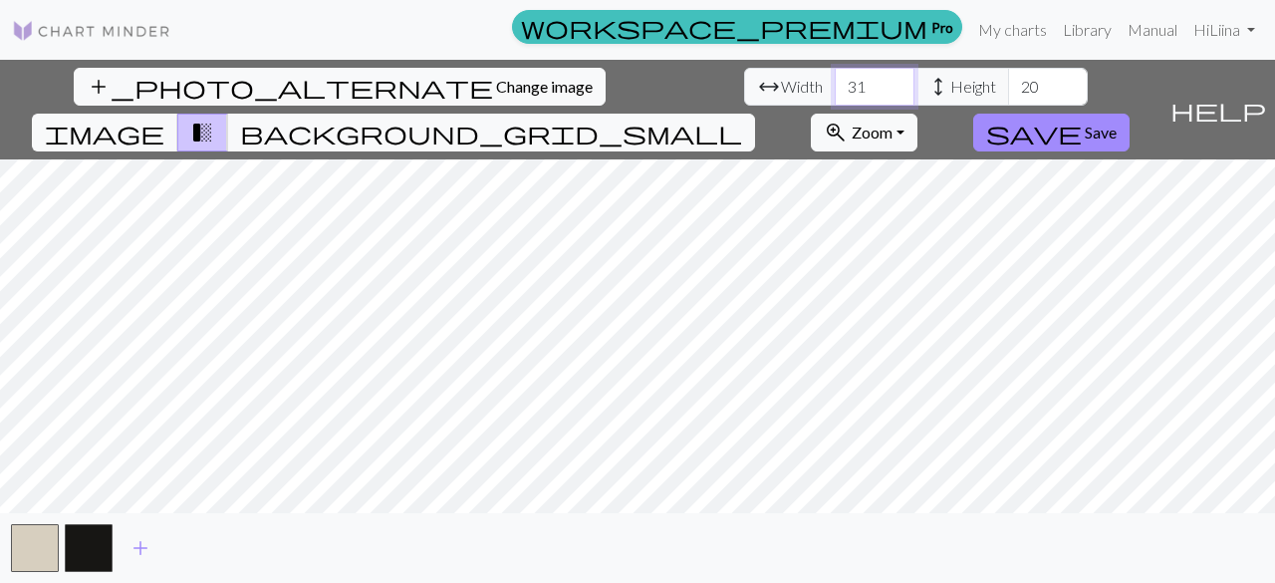
click at [835, 79] on input "31" at bounding box center [875, 87] width 80 height 38
click at [835, 79] on input "32" at bounding box center [875, 87] width 80 height 38
click at [835, 79] on input "33" at bounding box center [875, 87] width 80 height 38
click at [835, 79] on input "34" at bounding box center [875, 87] width 80 height 38
click at [835, 79] on input "35" at bounding box center [875, 87] width 80 height 38
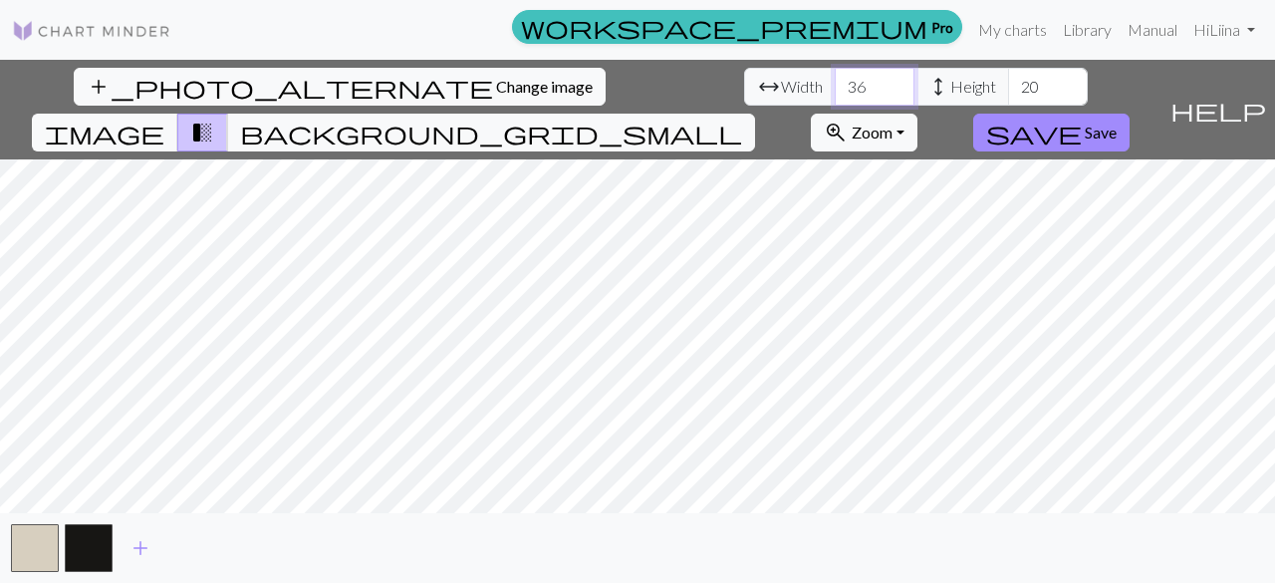
click at [835, 79] on input "36" at bounding box center [875, 87] width 80 height 38
click at [835, 79] on input "37" at bounding box center [875, 87] width 80 height 38
click at [835, 79] on input "38" at bounding box center [875, 87] width 80 height 38
click at [835, 79] on input "39" at bounding box center [875, 87] width 80 height 38
type input "40"
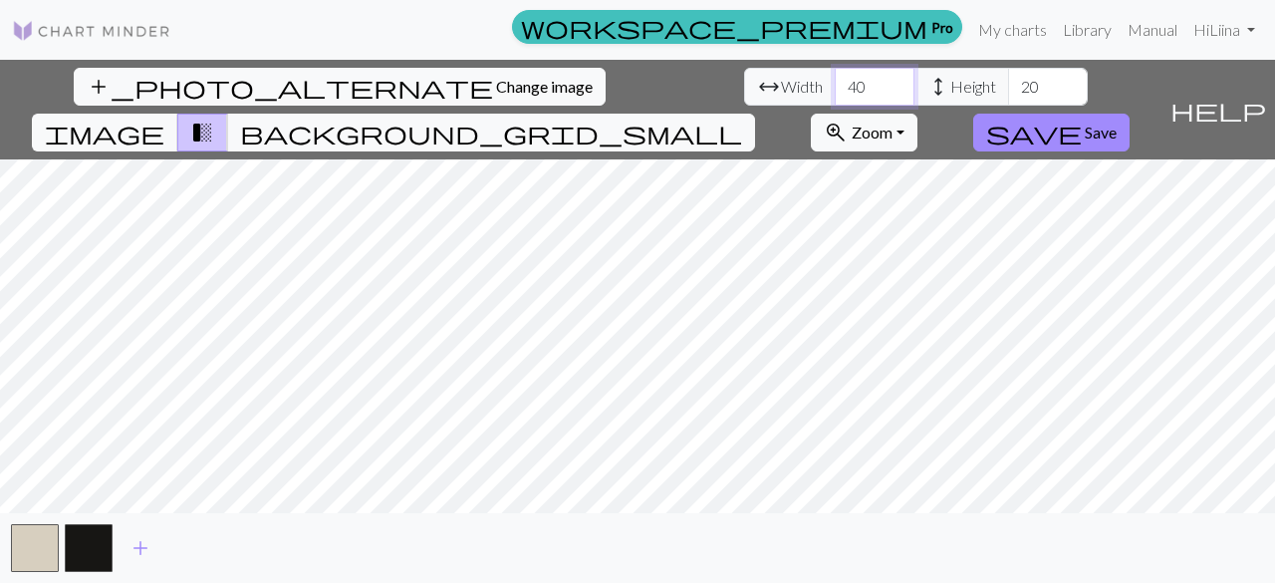
click at [835, 79] on input "40" at bounding box center [875, 87] width 80 height 38
click at [1008, 79] on input "21" at bounding box center [1048, 87] width 80 height 38
click at [1008, 79] on input "22" at bounding box center [1048, 87] width 80 height 38
click at [1008, 79] on input "23" at bounding box center [1048, 87] width 80 height 38
click at [1008, 79] on input "24" at bounding box center [1048, 87] width 80 height 38
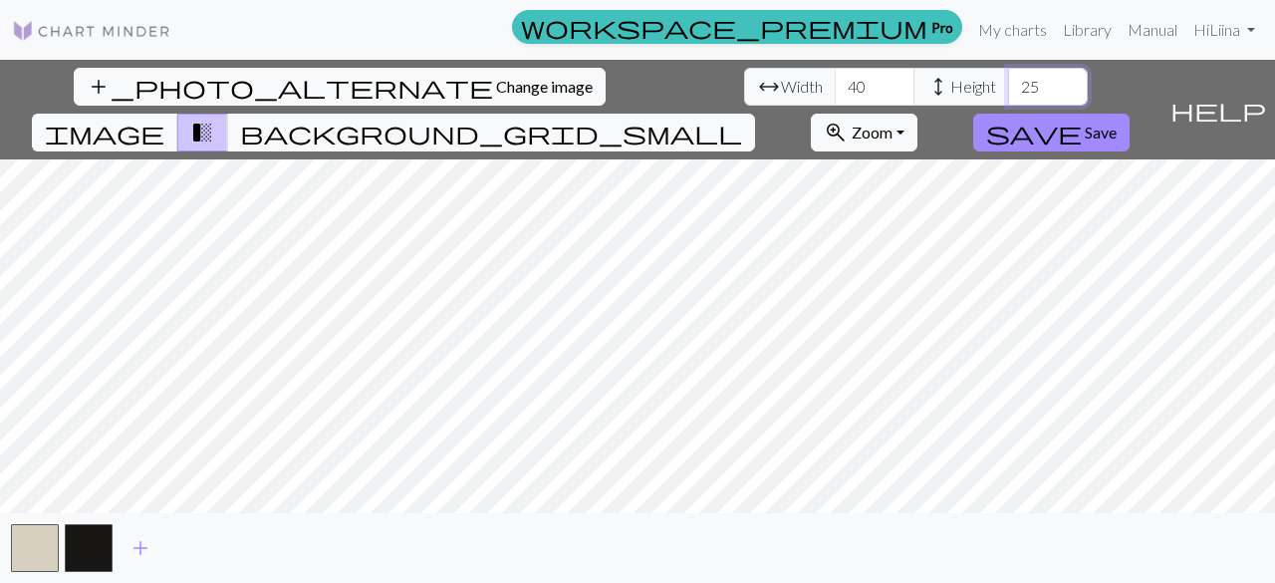
click at [1008, 79] on input "25" at bounding box center [1048, 87] width 80 height 38
click at [1008, 79] on input "26" at bounding box center [1048, 87] width 80 height 38
click at [1008, 79] on input "27" at bounding box center [1048, 87] width 80 height 38
click at [1008, 79] on input "28" at bounding box center [1048, 87] width 80 height 38
click at [1008, 79] on input "29" at bounding box center [1048, 87] width 80 height 38
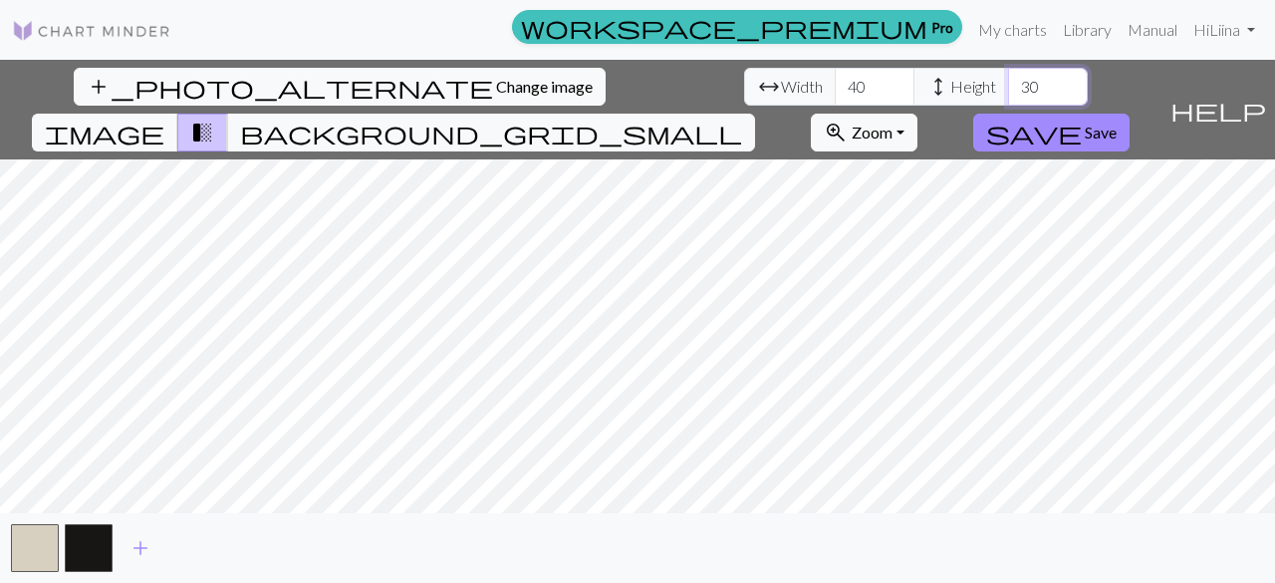
click at [1008, 79] on input "30" at bounding box center [1048, 87] width 80 height 38
click at [1008, 79] on input "31" at bounding box center [1048, 87] width 80 height 38
click at [1008, 79] on input "32" at bounding box center [1048, 87] width 80 height 38
click at [1008, 79] on input "33" at bounding box center [1048, 87] width 80 height 38
click at [1008, 79] on input "34" at bounding box center [1048, 87] width 80 height 38
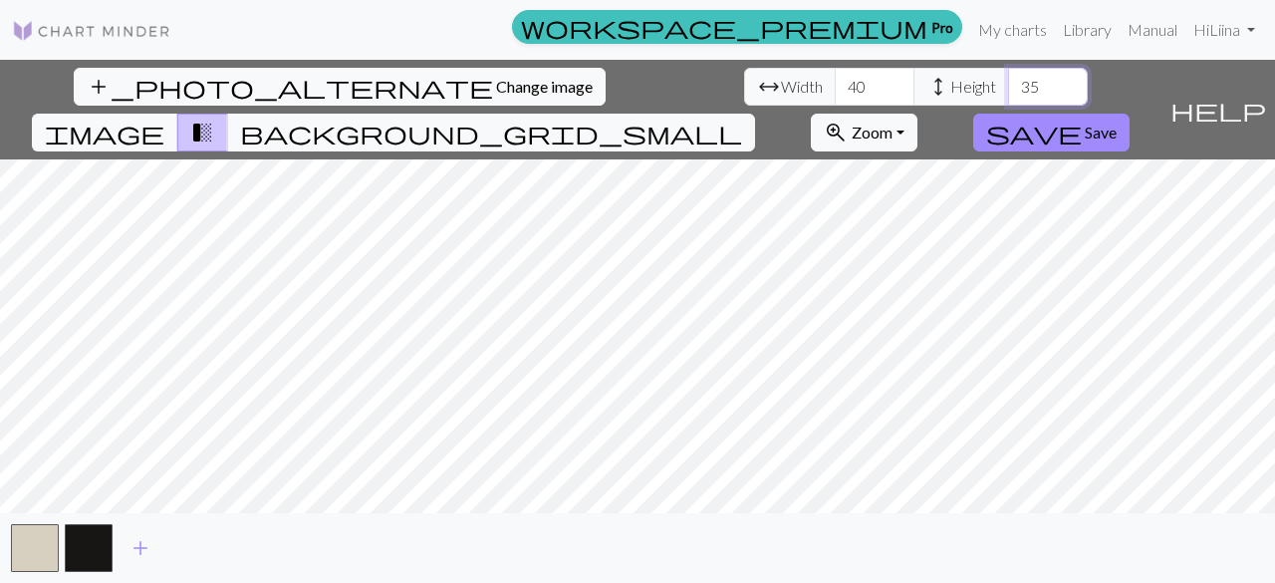
click at [1008, 79] on input "35" at bounding box center [1048, 87] width 80 height 38
click at [1008, 79] on input "36" at bounding box center [1048, 87] width 80 height 38
click at [1008, 79] on input "37" at bounding box center [1048, 87] width 80 height 38
click at [1008, 79] on input "38" at bounding box center [1048, 87] width 80 height 38
click at [1008, 79] on input "39" at bounding box center [1048, 87] width 80 height 38
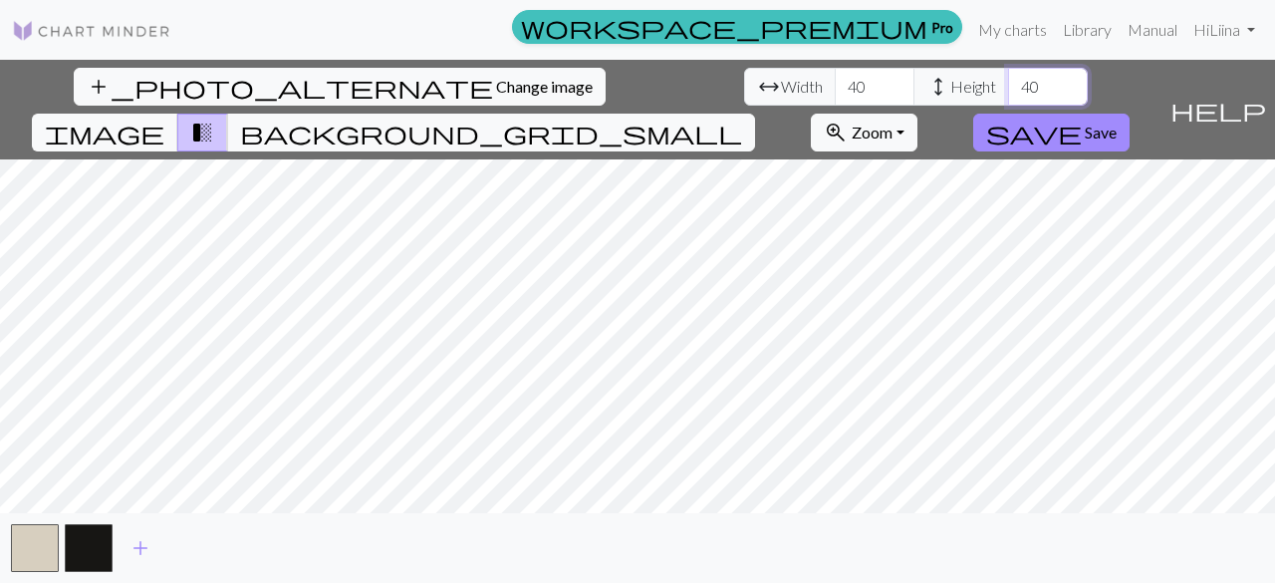
type input "40"
click at [1008, 79] on input "40" at bounding box center [1048, 87] width 80 height 38
click at [742, 119] on span "background_grid_small" at bounding box center [491, 133] width 502 height 28
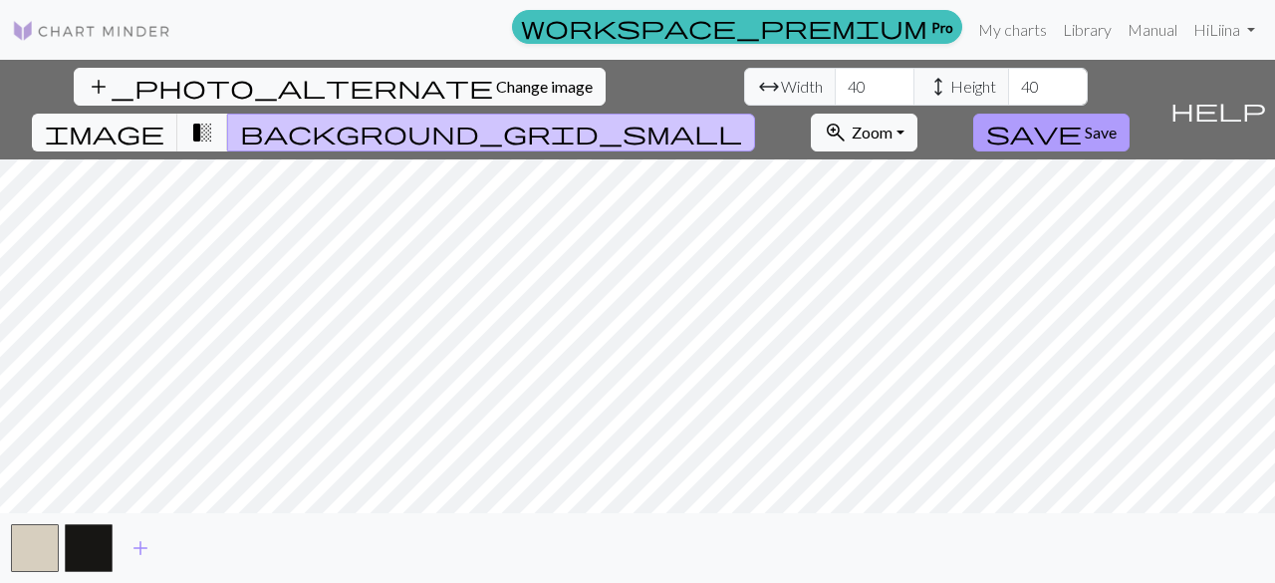
click at [1082, 119] on span "save" at bounding box center [1034, 133] width 96 height 28
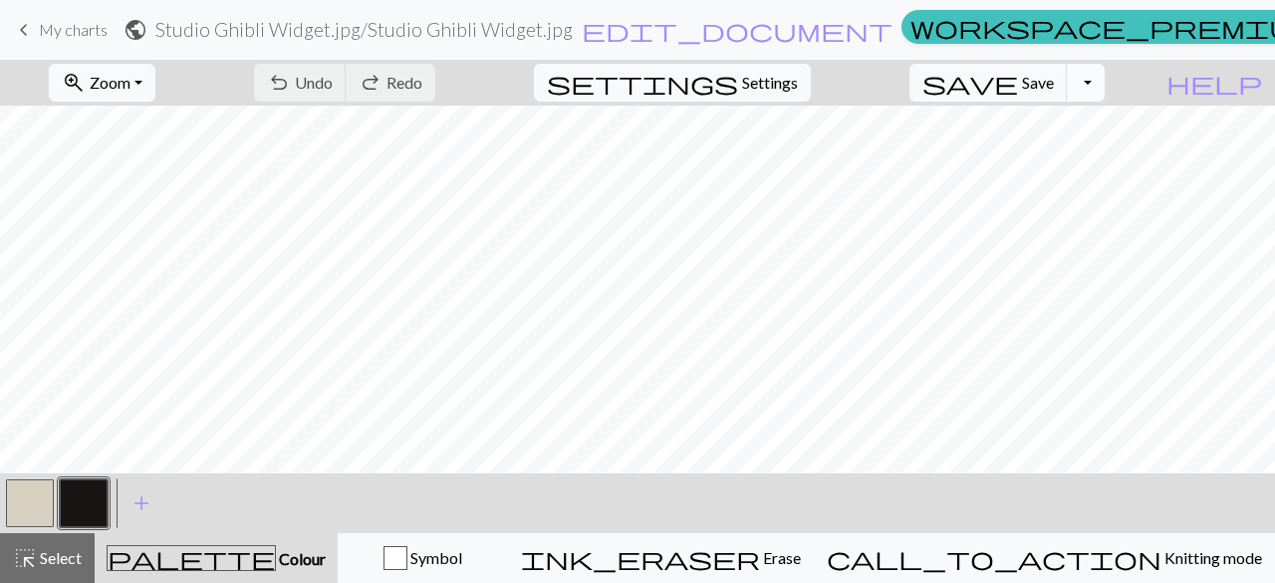
click at [1105, 92] on button "Toggle Dropdown" at bounding box center [1086, 83] width 38 height 38
click at [1082, 151] on button "save_alt Download" at bounding box center [939, 157] width 329 height 32
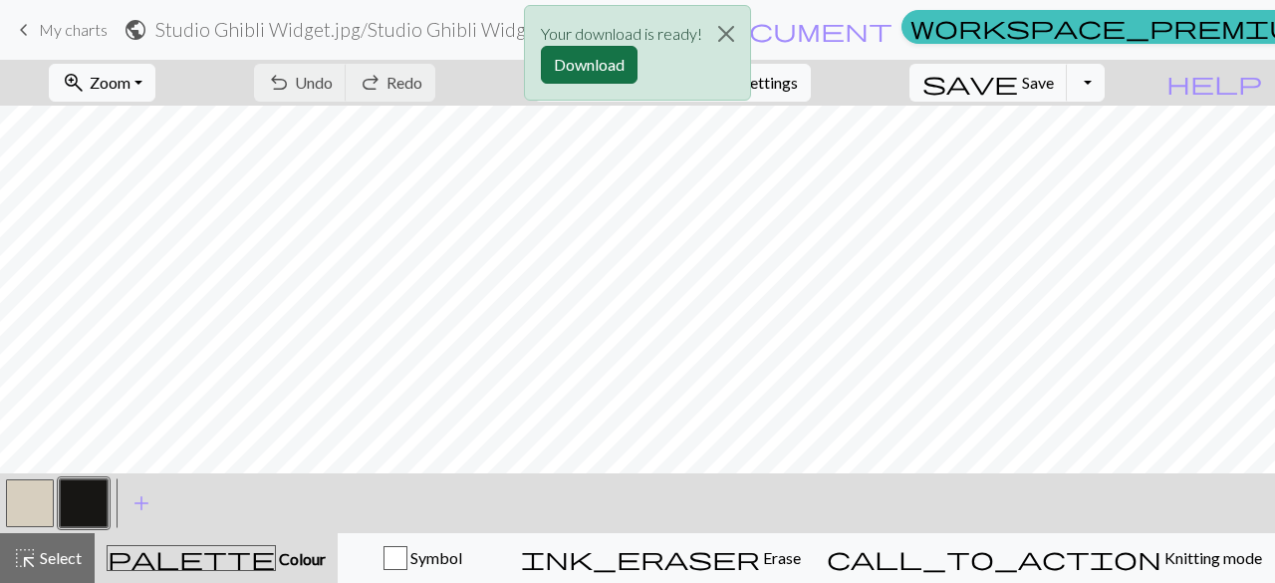
click at [600, 65] on button "Download" at bounding box center [589, 65] width 97 height 38
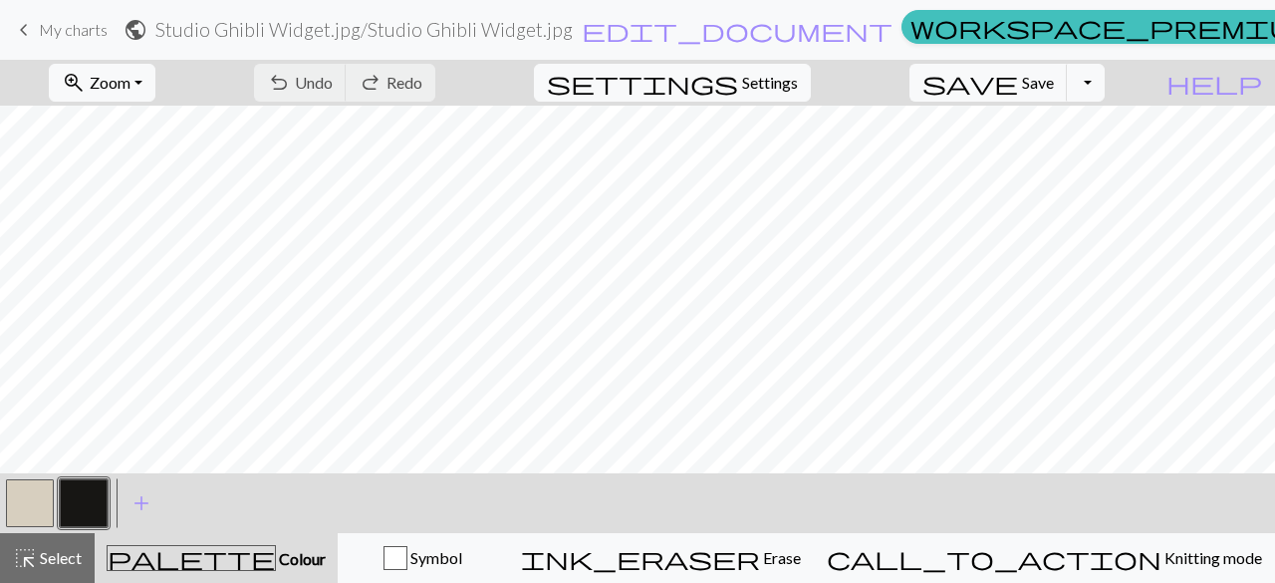
click at [28, 24] on span "keyboard_arrow_left" at bounding box center [24, 30] width 24 height 28
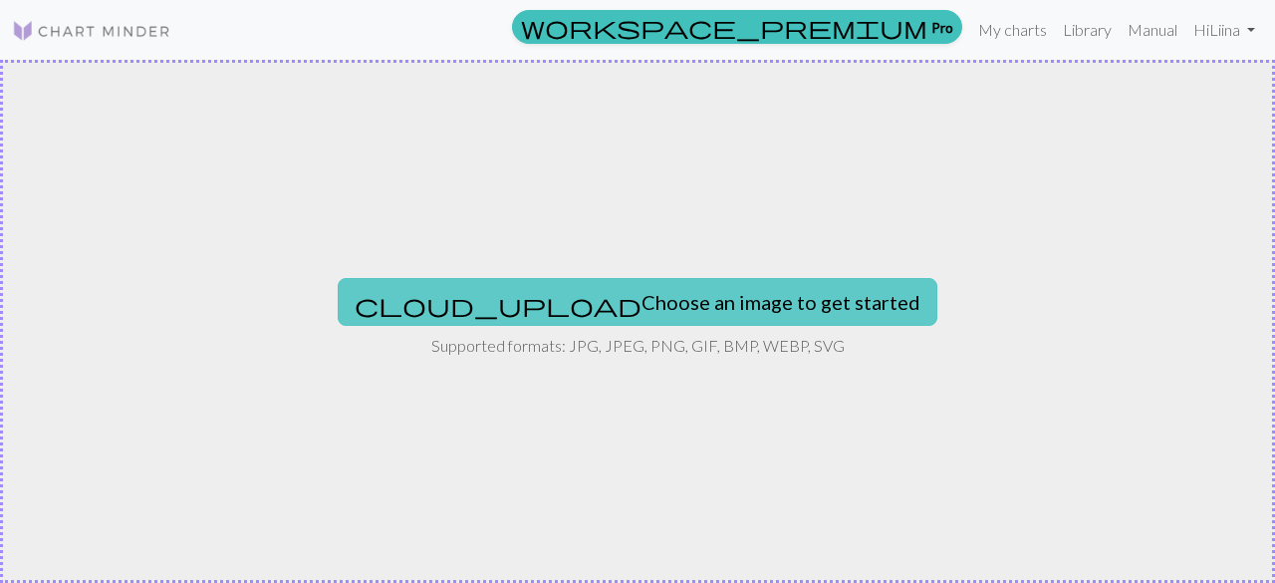
click at [620, 294] on button "cloud_upload Choose an image to get started" at bounding box center [638, 302] width 600 height 48
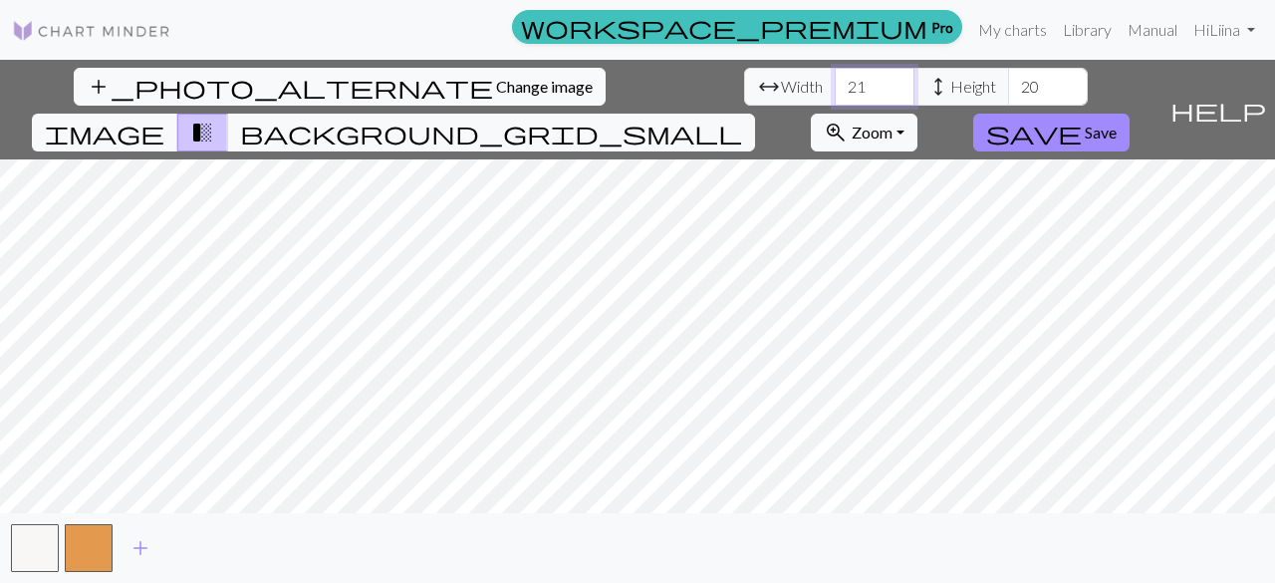
click at [835, 76] on input "21" at bounding box center [875, 87] width 80 height 38
click at [835, 76] on input "22" at bounding box center [875, 87] width 80 height 38
click at [835, 76] on input "23" at bounding box center [875, 87] width 80 height 38
click at [835, 76] on input "24" at bounding box center [875, 87] width 80 height 38
click at [835, 76] on input "25" at bounding box center [875, 87] width 80 height 38
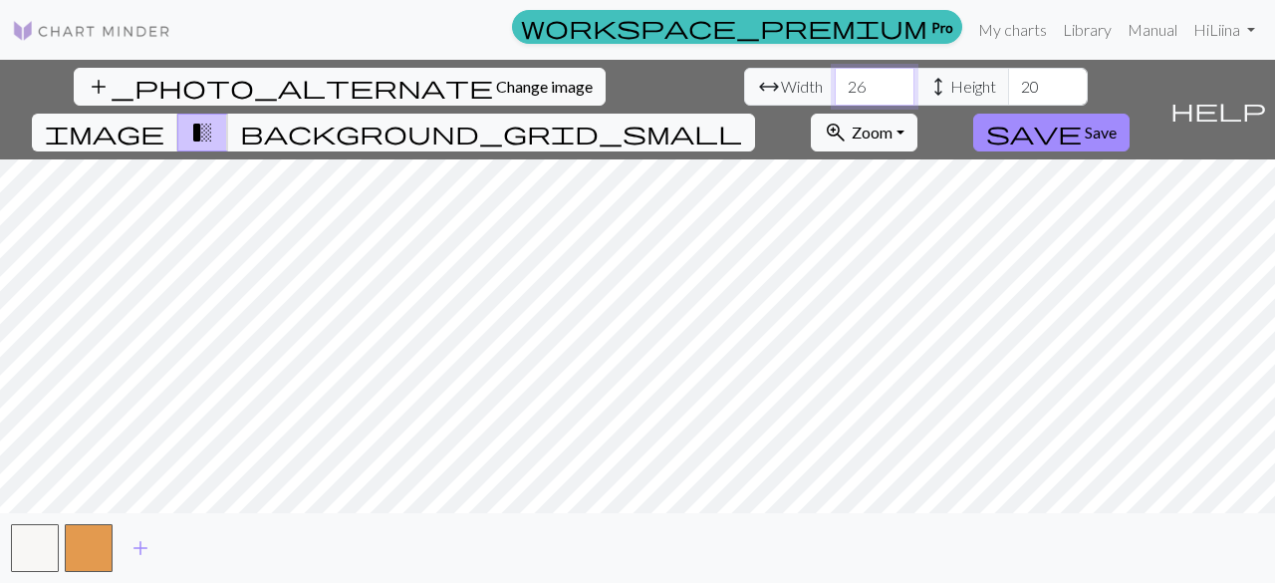
click at [835, 76] on input "26" at bounding box center [875, 87] width 80 height 38
click at [835, 76] on input "27" at bounding box center [875, 87] width 80 height 38
click at [835, 76] on input "28" at bounding box center [875, 87] width 80 height 38
click at [835, 76] on input "29" at bounding box center [875, 87] width 80 height 38
click at [835, 76] on input "30" at bounding box center [875, 87] width 80 height 38
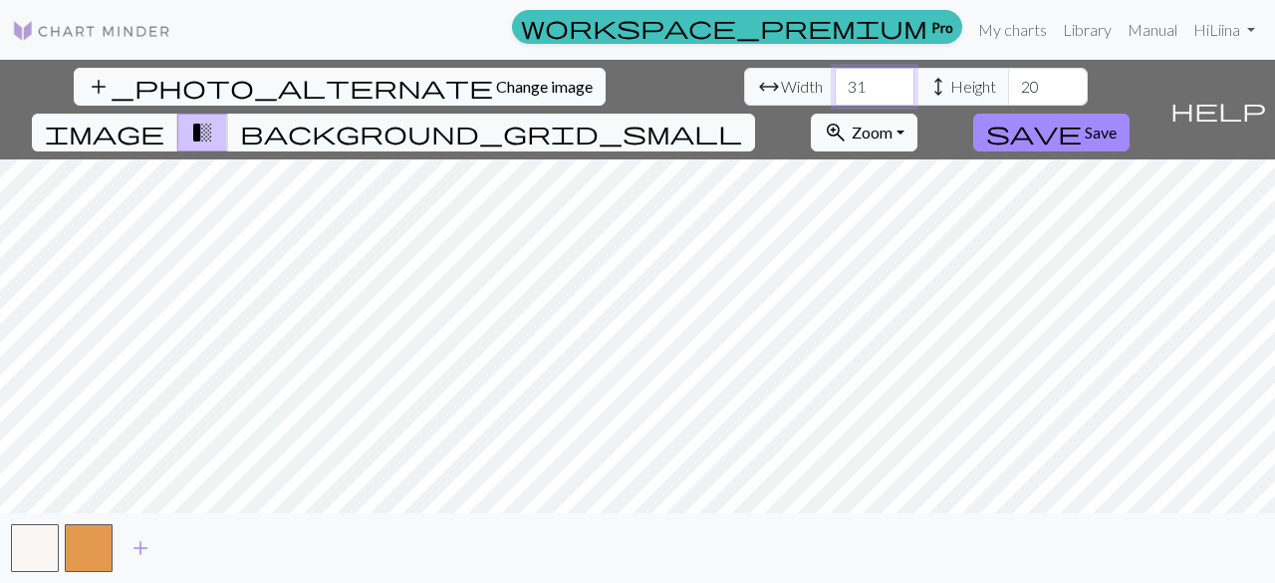
click at [835, 76] on input "31" at bounding box center [875, 87] width 80 height 38
click at [835, 76] on input "32" at bounding box center [875, 87] width 80 height 38
click at [835, 76] on input "33" at bounding box center [875, 87] width 80 height 38
click at [835, 76] on input "34" at bounding box center [875, 87] width 80 height 38
click at [835, 76] on input "35" at bounding box center [875, 87] width 80 height 38
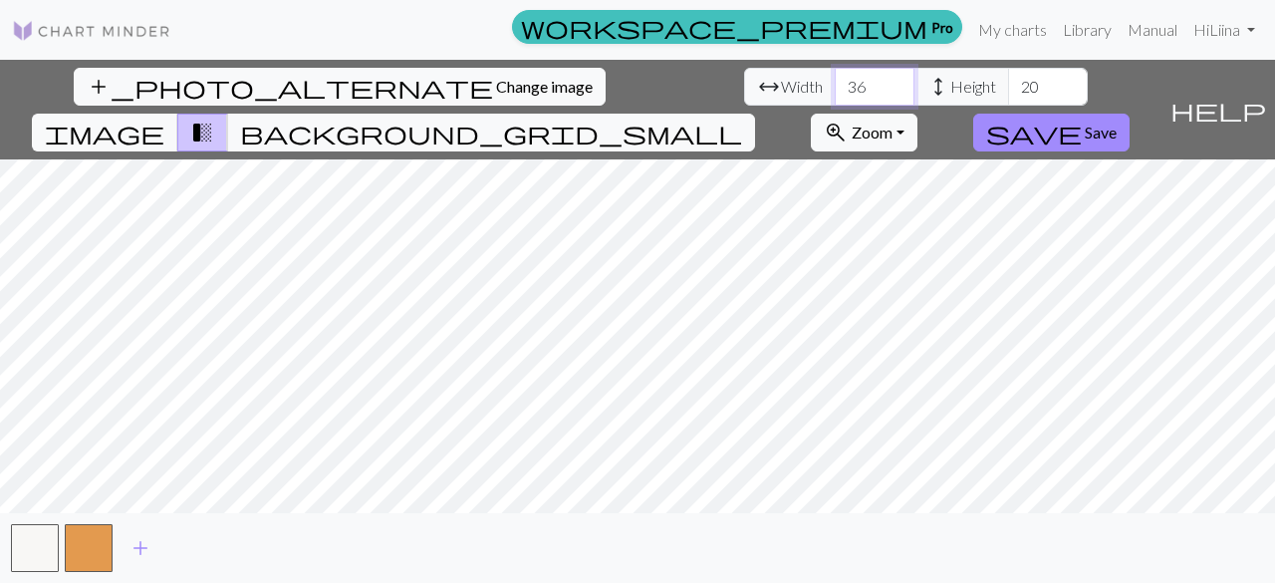
click at [835, 76] on input "36" at bounding box center [875, 87] width 80 height 38
click at [835, 76] on input "37" at bounding box center [875, 87] width 80 height 38
click at [835, 76] on input "38" at bounding box center [875, 87] width 80 height 38
click at [835, 76] on input "39" at bounding box center [875, 87] width 80 height 38
type input "40"
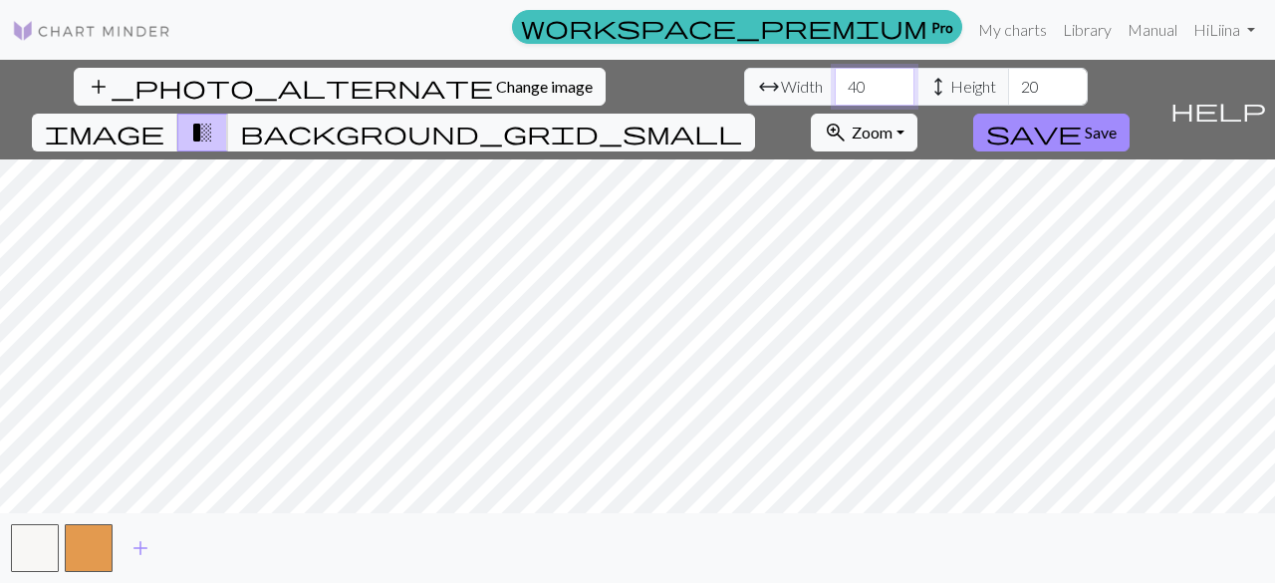
click at [835, 76] on input "40" at bounding box center [875, 87] width 80 height 38
click at [950, 89] on span "Height" at bounding box center [973, 87] width 46 height 24
click at [1008, 77] on input "21" at bounding box center [1048, 87] width 80 height 38
click at [1008, 77] on input "22" at bounding box center [1048, 87] width 80 height 38
click at [1008, 77] on input "23" at bounding box center [1048, 87] width 80 height 38
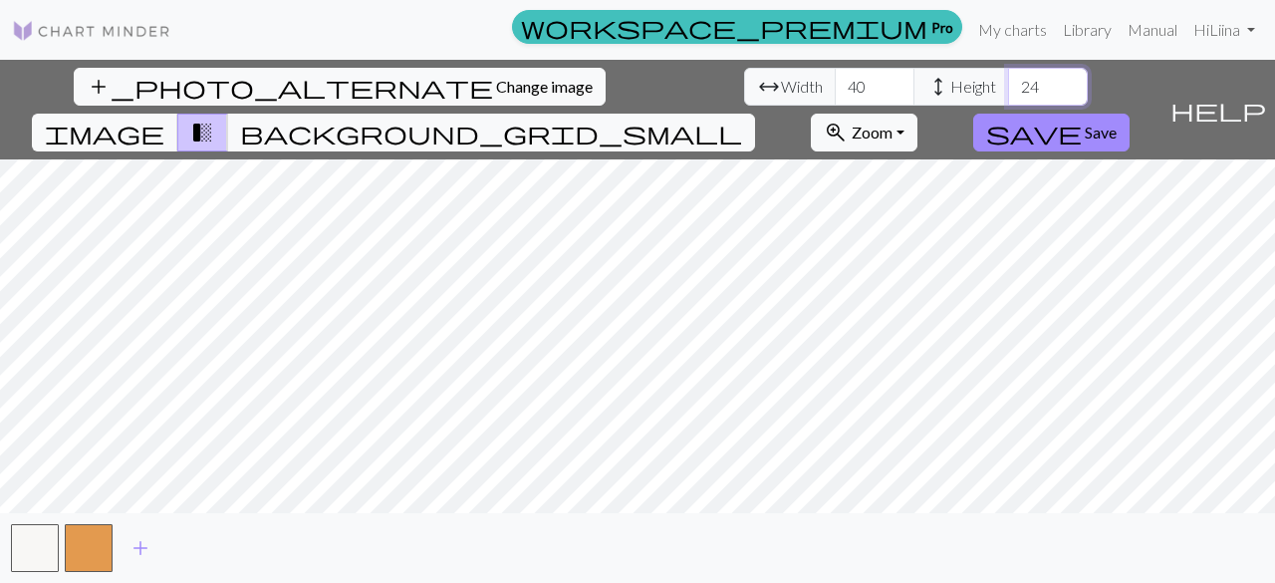
click at [1008, 77] on input "24" at bounding box center [1048, 87] width 80 height 38
click at [1008, 77] on input "25" at bounding box center [1048, 87] width 80 height 38
click at [1008, 77] on input "26" at bounding box center [1048, 87] width 80 height 38
click at [1008, 77] on input "27" at bounding box center [1048, 87] width 80 height 38
click at [1008, 77] on input "28" at bounding box center [1048, 87] width 80 height 38
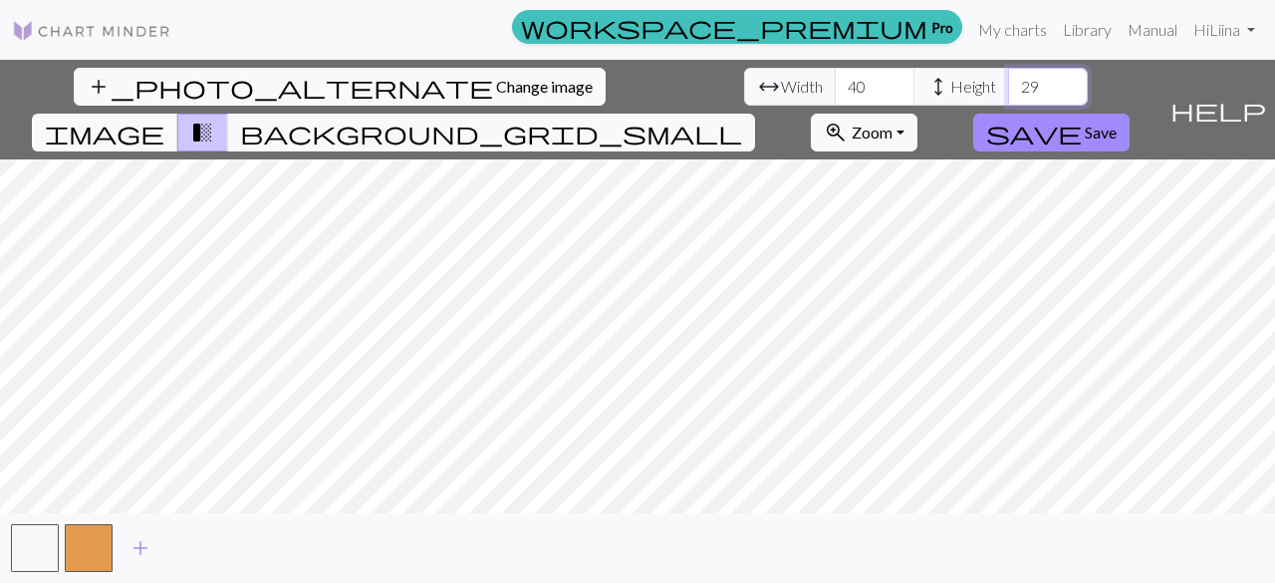
click at [1008, 77] on input "29" at bounding box center [1048, 87] width 80 height 38
click at [1008, 77] on input "30" at bounding box center [1048, 87] width 80 height 38
click at [1008, 77] on input "31" at bounding box center [1048, 87] width 80 height 38
click at [1008, 77] on input "32" at bounding box center [1048, 87] width 80 height 38
click at [1008, 77] on input "33" at bounding box center [1048, 87] width 80 height 38
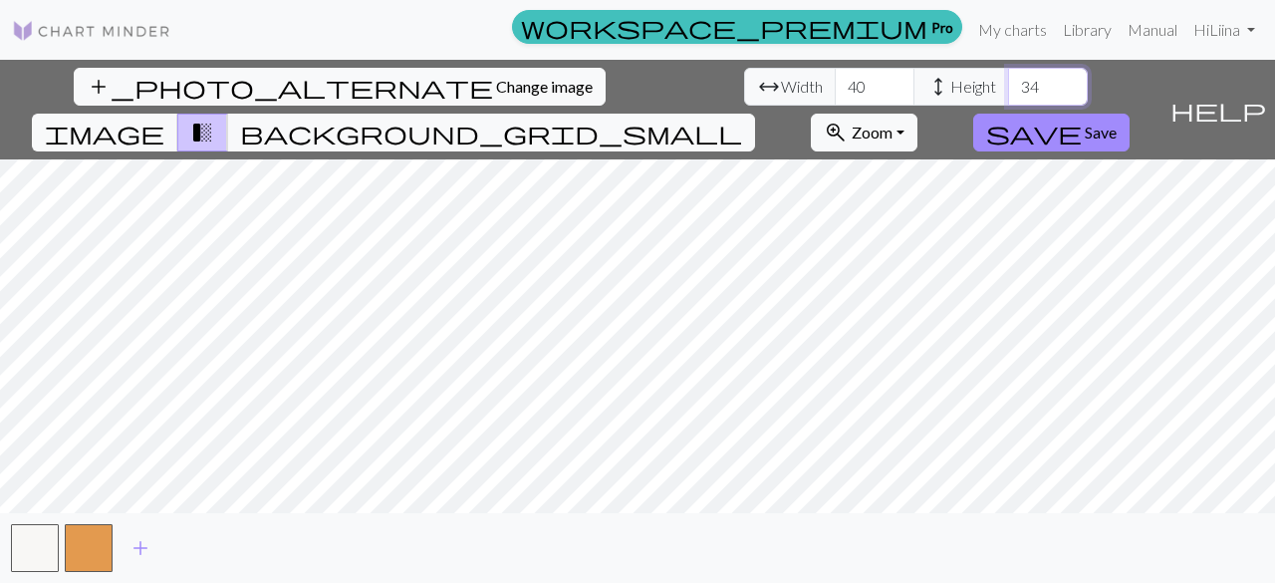
click at [1008, 77] on input "34" at bounding box center [1048, 87] width 80 height 38
click at [1008, 77] on input "35" at bounding box center [1048, 87] width 80 height 38
click at [1008, 77] on input "36" at bounding box center [1048, 87] width 80 height 38
click at [1008, 77] on input "37" at bounding box center [1048, 87] width 80 height 38
click at [1008, 77] on input "38" at bounding box center [1048, 87] width 80 height 38
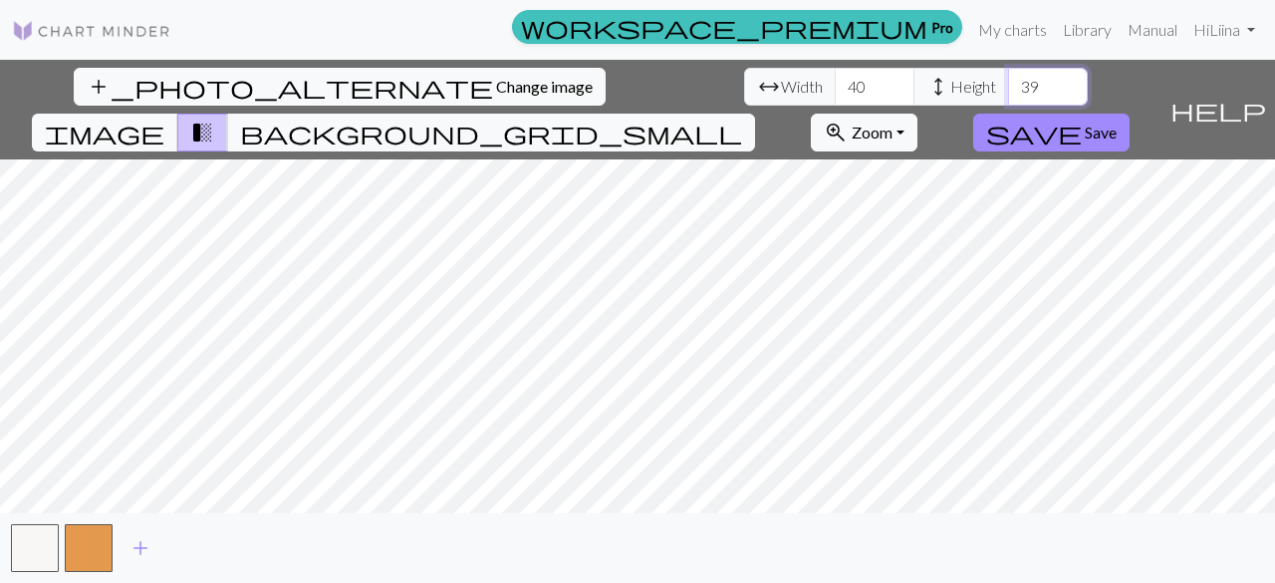
click at [1008, 77] on input "39" at bounding box center [1048, 87] width 80 height 38
type input "40"
click at [1008, 77] on input "40" at bounding box center [1048, 87] width 80 height 38
click at [742, 119] on span "background_grid_small" at bounding box center [491, 133] width 502 height 28
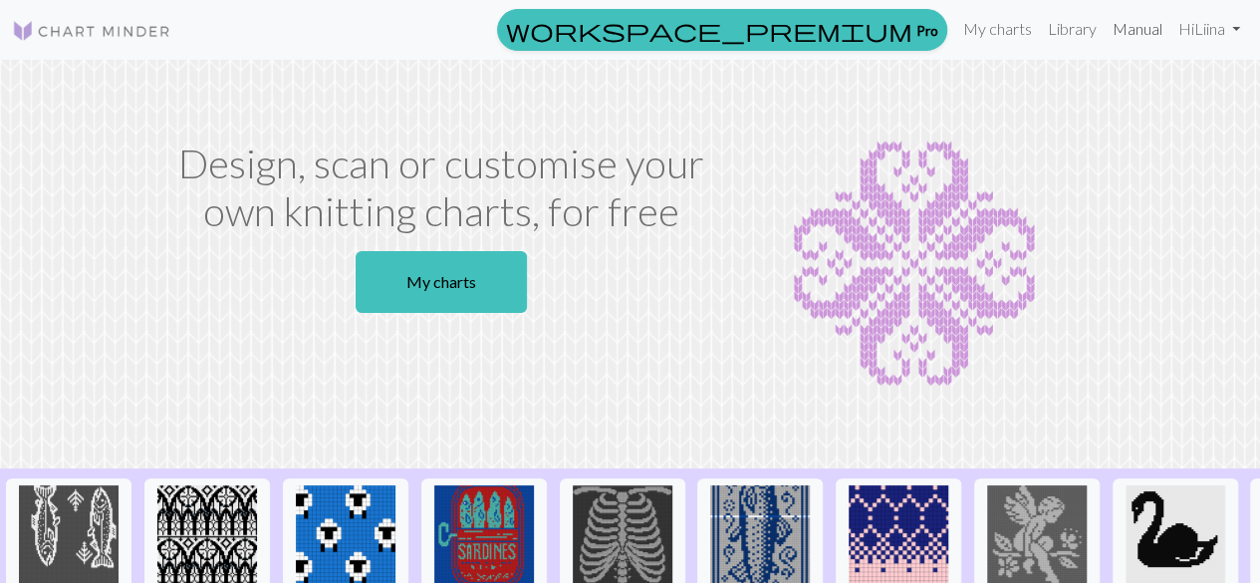
click at [1129, 43] on link "Manual" at bounding box center [1138, 29] width 66 height 40
click at [1012, 25] on link "My charts" at bounding box center [997, 29] width 85 height 40
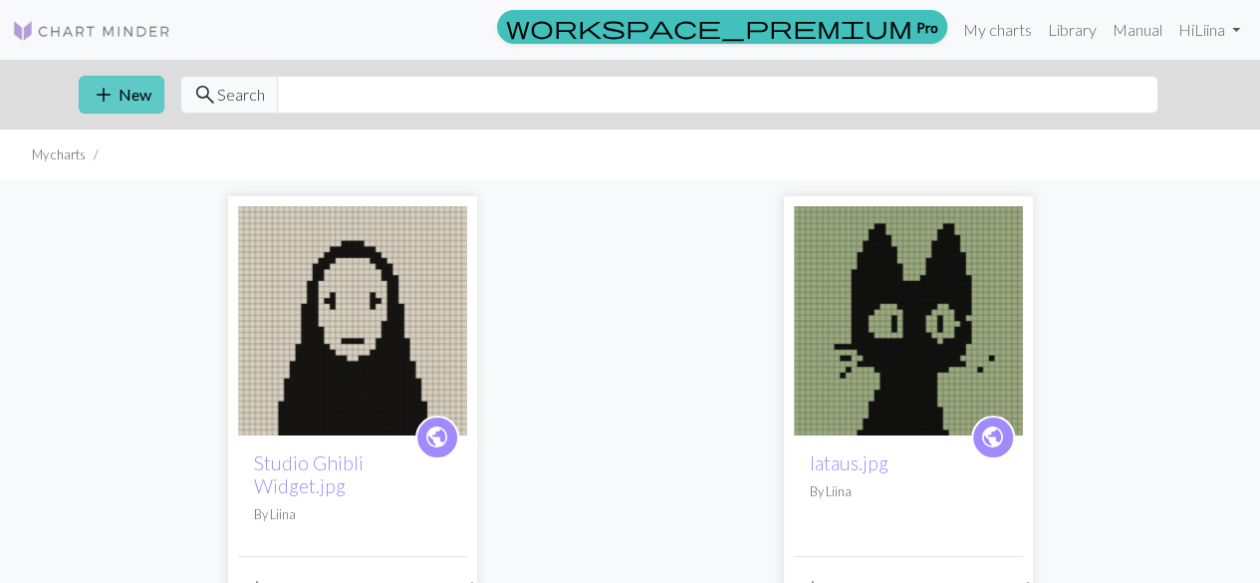
click at [143, 100] on button "add New" at bounding box center [122, 95] width 86 height 38
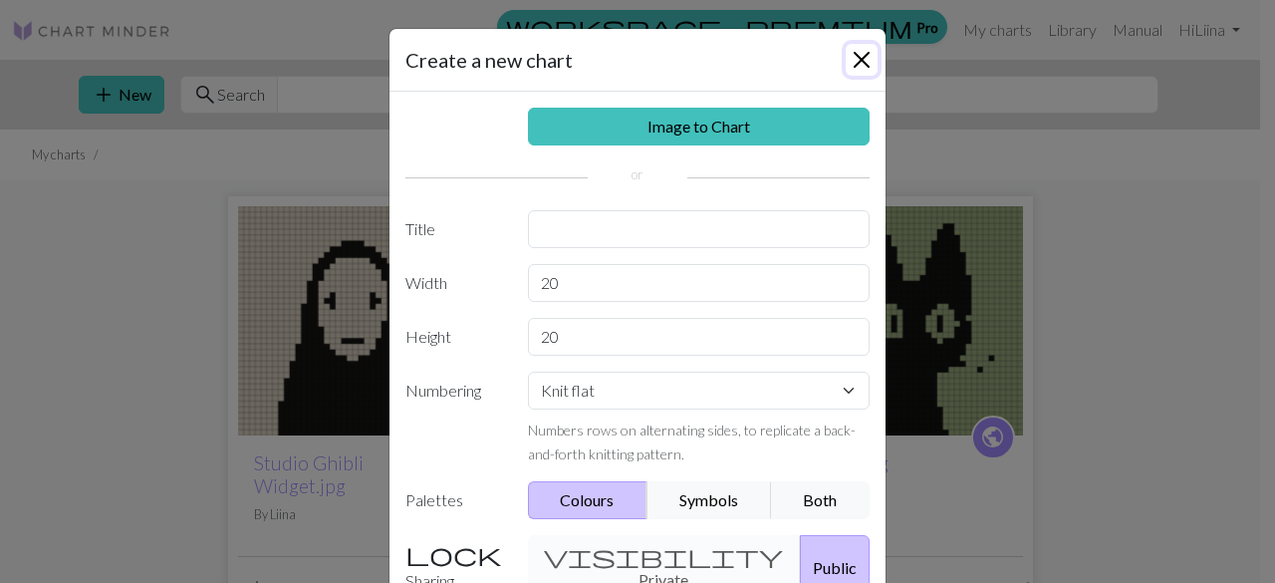
click at [862, 65] on button "Close" at bounding box center [862, 60] width 32 height 32
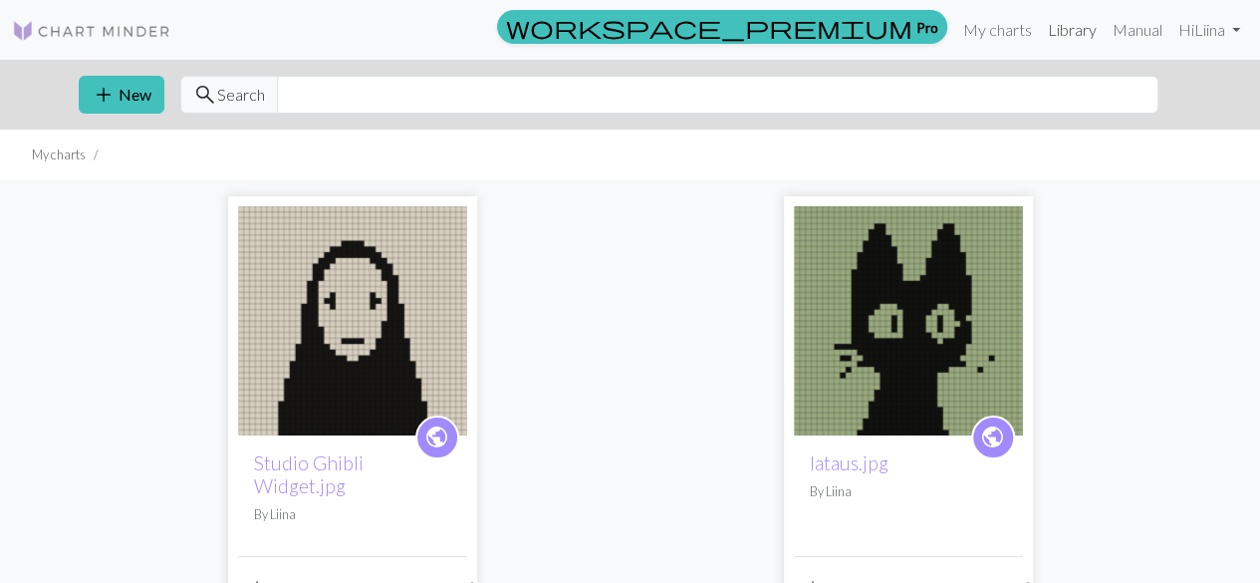
click at [1072, 33] on link "Library" at bounding box center [1072, 30] width 65 height 40
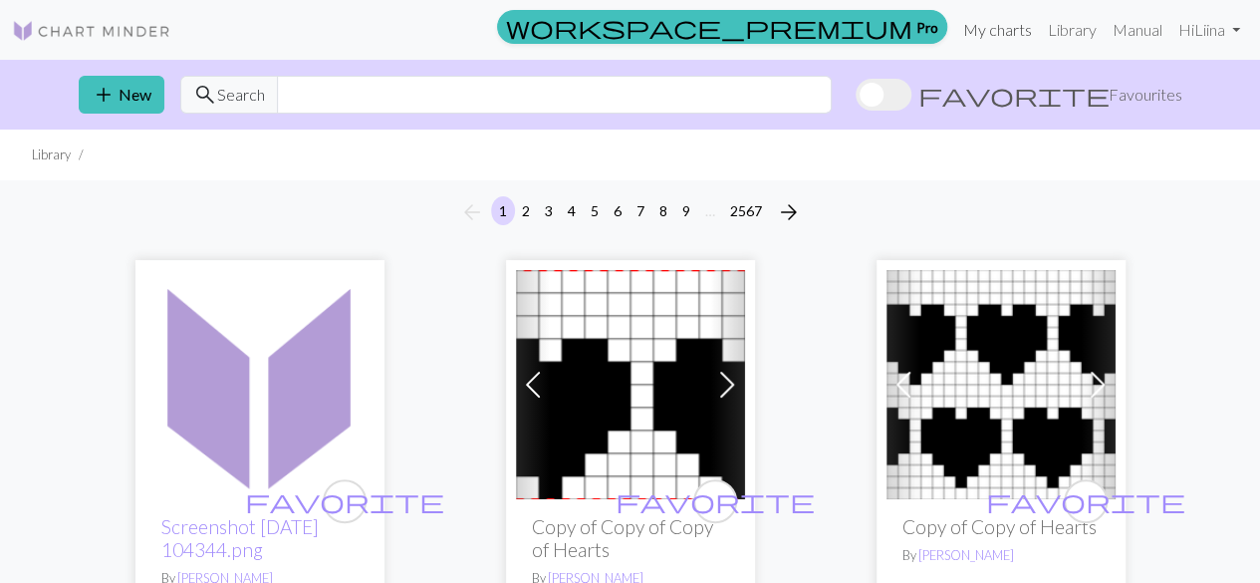
click at [1008, 39] on link "My charts" at bounding box center [997, 30] width 85 height 40
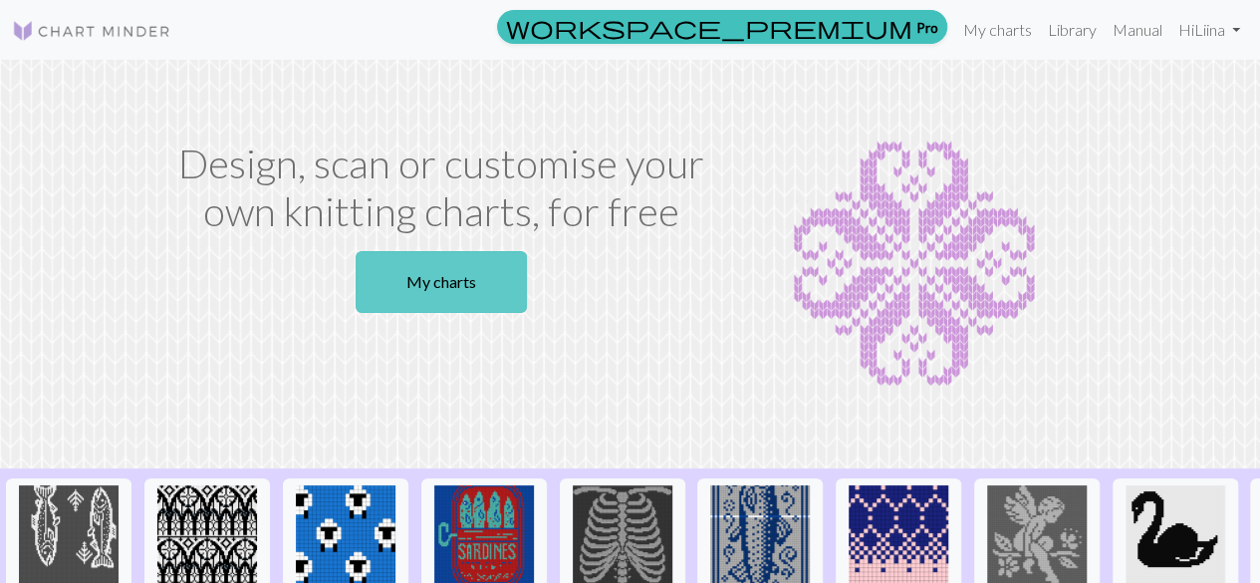
click at [482, 272] on link "My charts" at bounding box center [441, 282] width 171 height 62
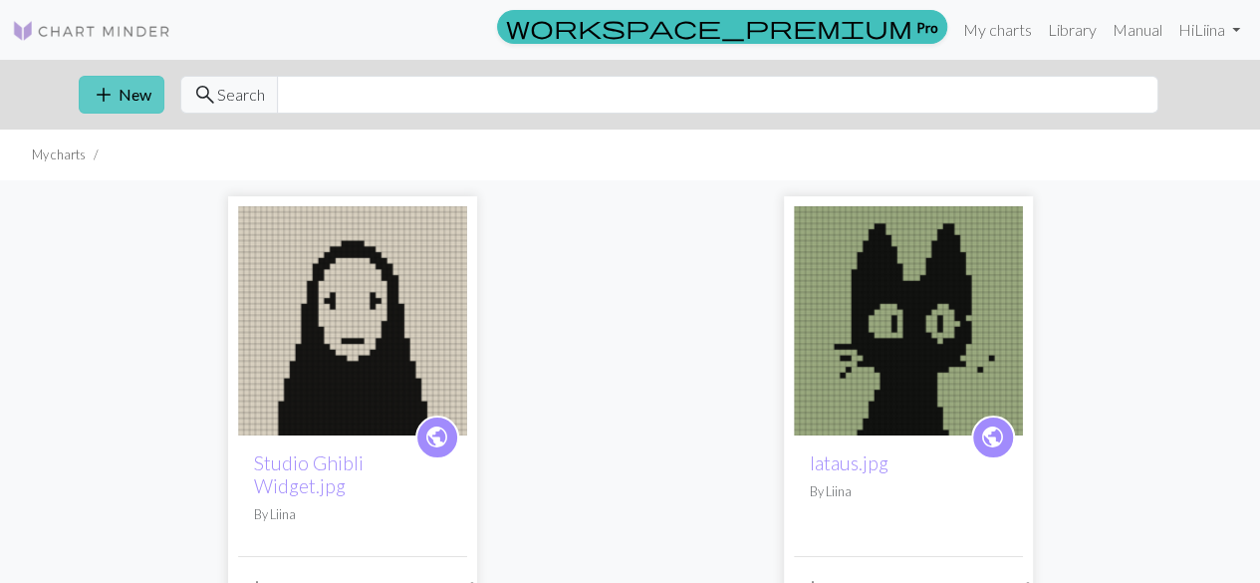
click at [136, 97] on button "add New" at bounding box center [122, 95] width 86 height 38
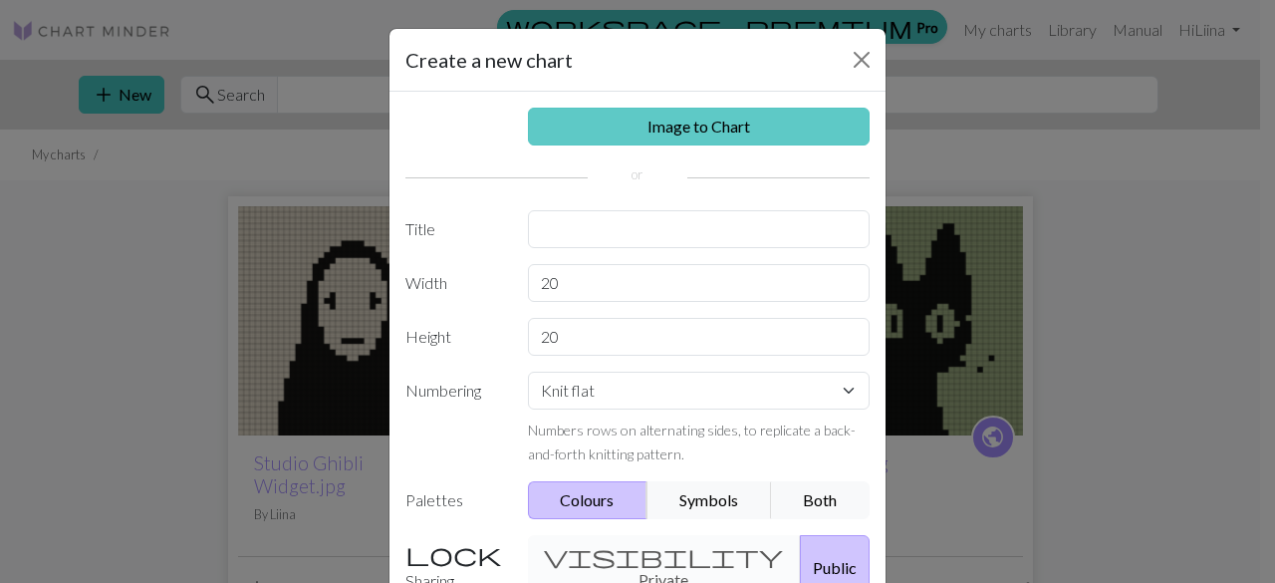
click at [652, 130] on link "Image to Chart" at bounding box center [699, 127] width 343 height 38
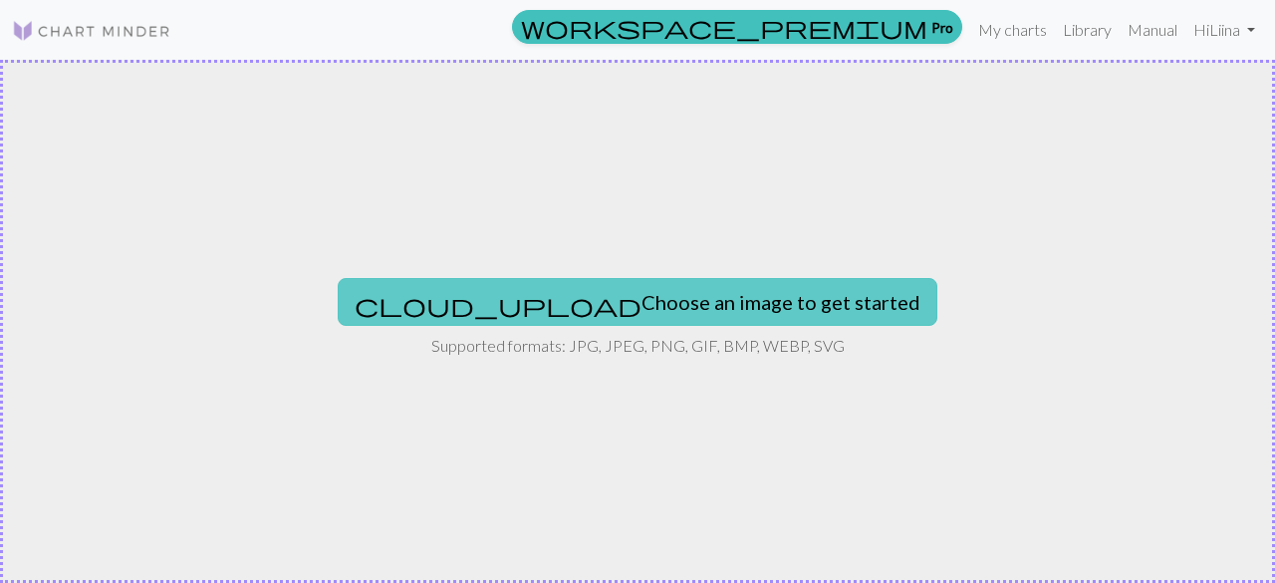
click at [644, 286] on button "cloud_upload Choose an image to get started" at bounding box center [638, 302] width 600 height 48
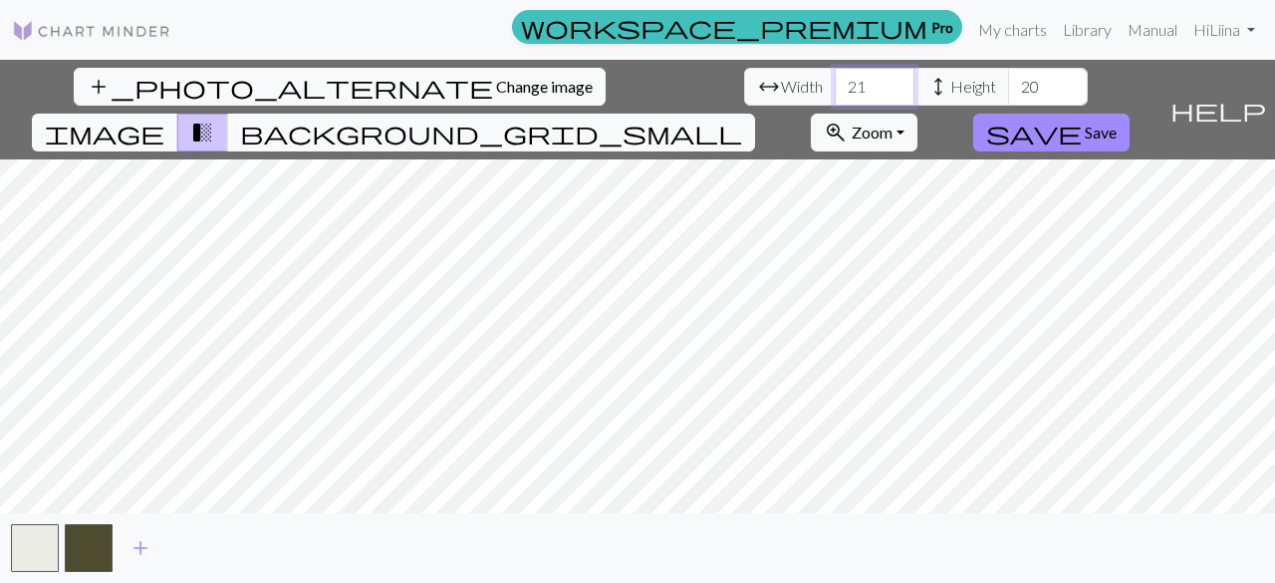
click at [835, 81] on input "21" at bounding box center [875, 87] width 80 height 38
click at [835, 81] on input "22" at bounding box center [875, 87] width 80 height 38
click at [835, 81] on input "23" at bounding box center [875, 87] width 80 height 38
click at [835, 81] on input "24" at bounding box center [875, 87] width 80 height 38
click at [835, 81] on input "25" at bounding box center [875, 87] width 80 height 38
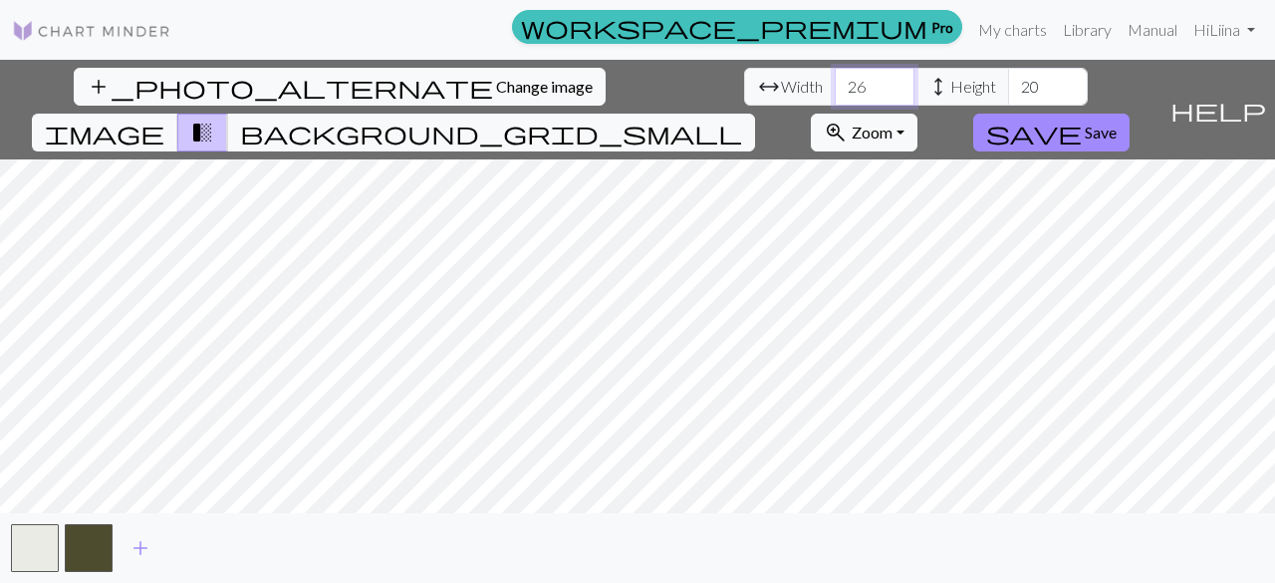
click at [835, 81] on input "26" at bounding box center [875, 87] width 80 height 38
click at [835, 81] on input "27" at bounding box center [875, 87] width 80 height 38
click at [835, 81] on input "28" at bounding box center [875, 87] width 80 height 38
click at [835, 81] on input "29" at bounding box center [875, 87] width 80 height 38
click at [835, 81] on input "30" at bounding box center [875, 87] width 80 height 38
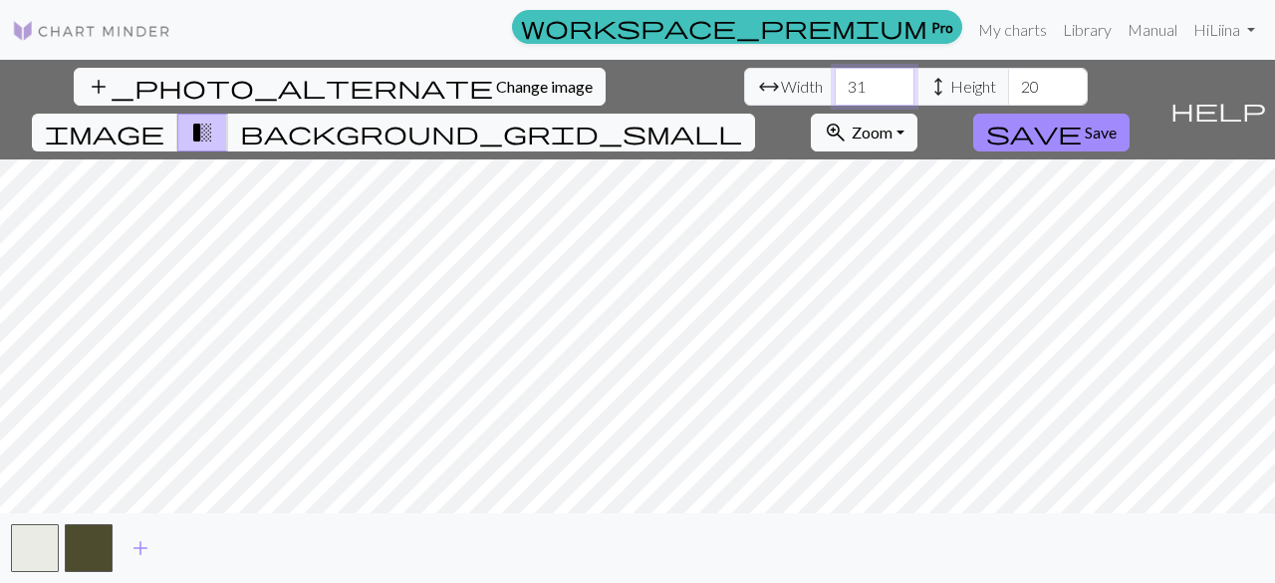
click at [835, 81] on input "31" at bounding box center [875, 87] width 80 height 38
click at [835, 81] on input "32" at bounding box center [875, 87] width 80 height 38
click at [835, 81] on input "33" at bounding box center [875, 87] width 80 height 38
click at [835, 81] on input "34" at bounding box center [875, 87] width 80 height 38
click at [835, 81] on input "35" at bounding box center [875, 87] width 80 height 38
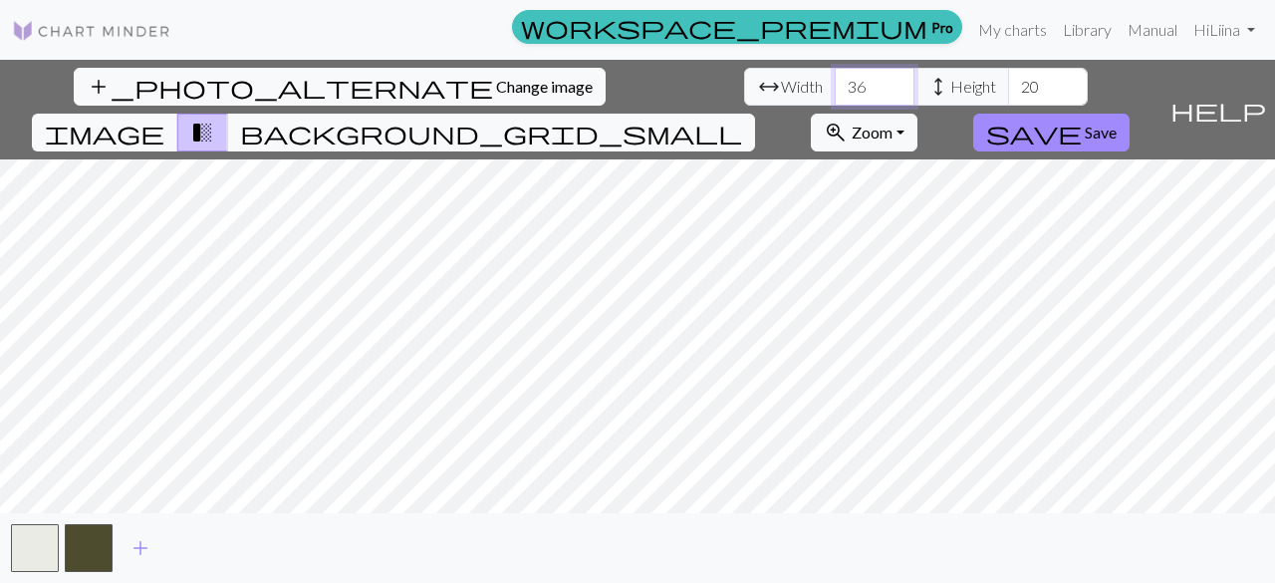
click at [835, 81] on input "36" at bounding box center [875, 87] width 80 height 38
click at [835, 81] on input "37" at bounding box center [875, 87] width 80 height 38
click at [835, 81] on input "38" at bounding box center [875, 87] width 80 height 38
click at [835, 81] on input "39" at bounding box center [875, 87] width 80 height 38
type input "40"
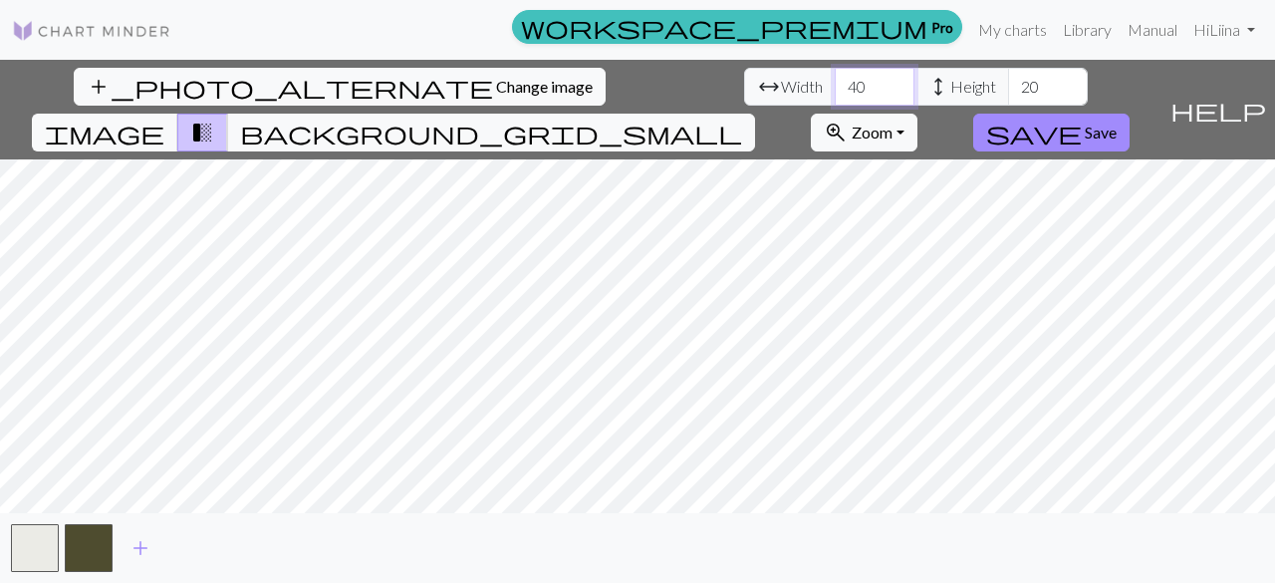
click at [835, 81] on input "40" at bounding box center [875, 87] width 80 height 38
click at [1008, 81] on input "21" at bounding box center [1048, 87] width 80 height 38
click at [1008, 81] on input "22" at bounding box center [1048, 87] width 80 height 38
click at [1008, 81] on input "23" at bounding box center [1048, 87] width 80 height 38
click at [1008, 81] on input "24" at bounding box center [1048, 87] width 80 height 38
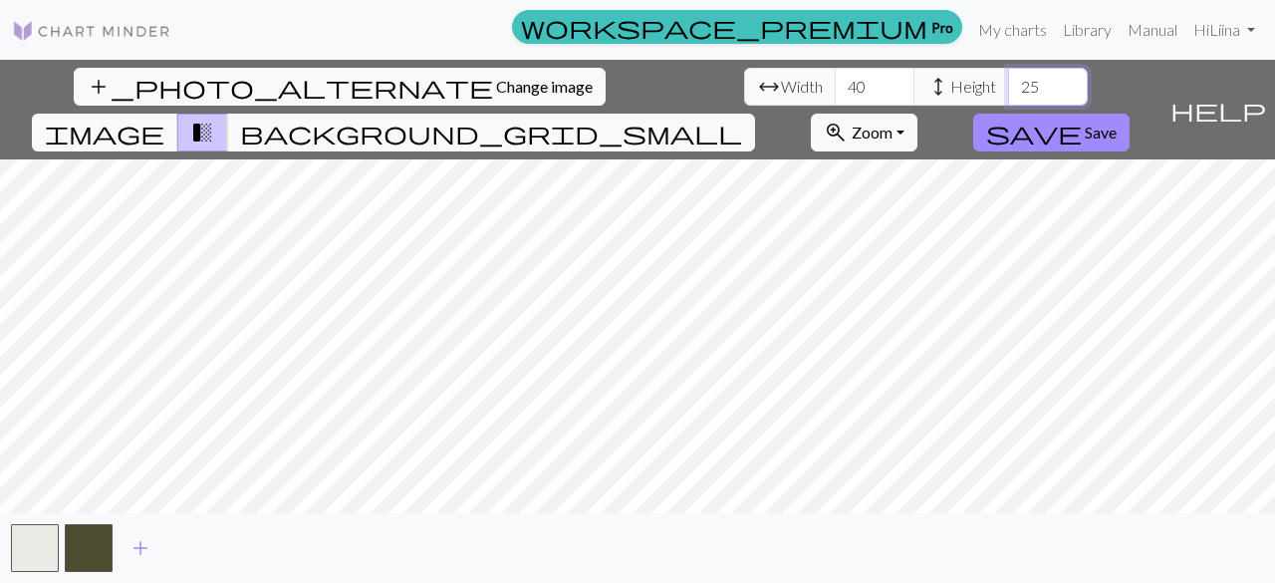
click at [1008, 81] on input "25" at bounding box center [1048, 87] width 80 height 38
click at [1008, 81] on input "26" at bounding box center [1048, 87] width 80 height 38
click at [1008, 81] on input "27" at bounding box center [1048, 87] width 80 height 38
click at [1008, 81] on input "28" at bounding box center [1048, 87] width 80 height 38
click at [1008, 81] on input "29" at bounding box center [1048, 87] width 80 height 38
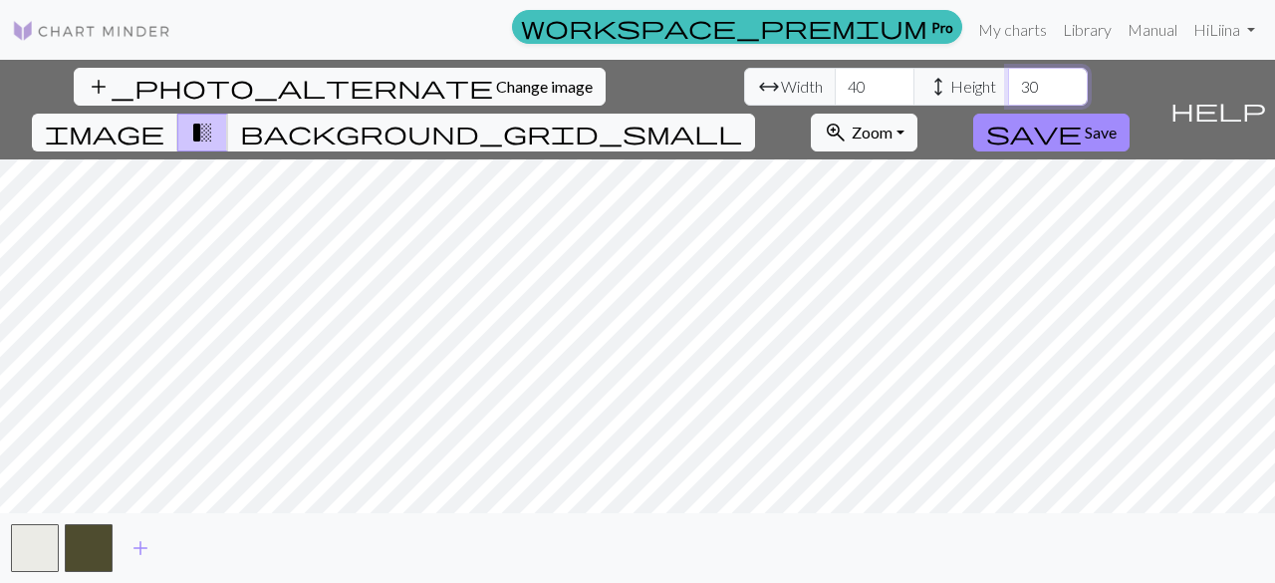
click at [1008, 81] on input "30" at bounding box center [1048, 87] width 80 height 38
click at [1008, 81] on input "31" at bounding box center [1048, 87] width 80 height 38
click at [1008, 81] on input "32" at bounding box center [1048, 87] width 80 height 38
click at [1008, 81] on input "33" at bounding box center [1048, 87] width 80 height 38
click at [1008, 81] on input "34" at bounding box center [1048, 87] width 80 height 38
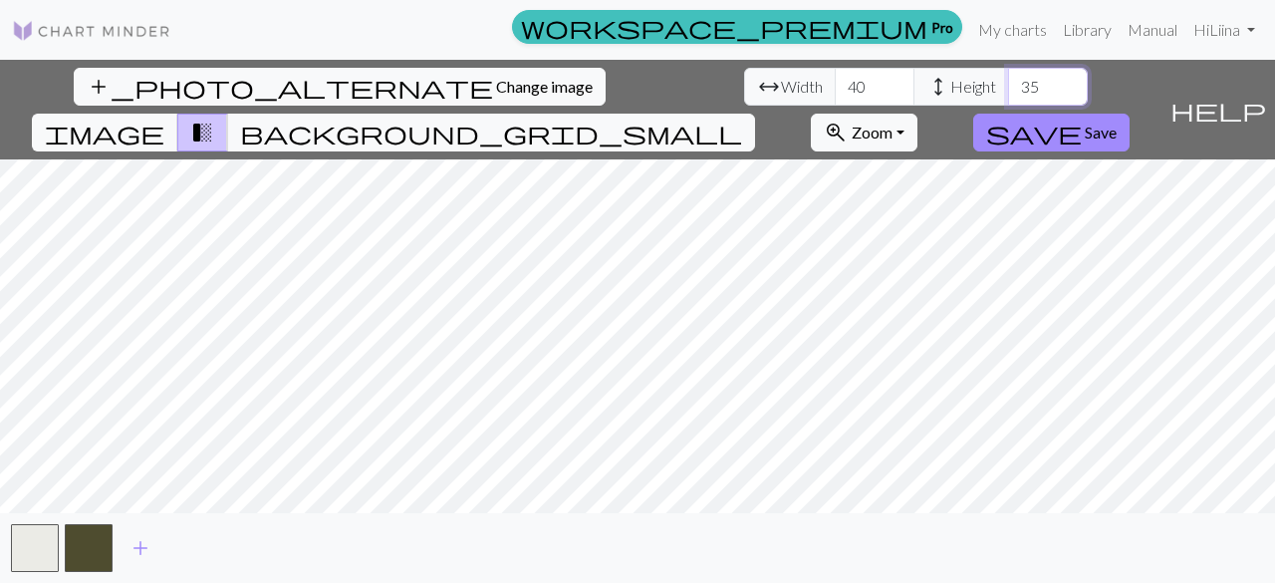
click at [1008, 81] on input "35" at bounding box center [1048, 87] width 80 height 38
click at [1008, 81] on input "36" at bounding box center [1048, 87] width 80 height 38
click at [1008, 81] on input "37" at bounding box center [1048, 87] width 80 height 38
click at [1008, 81] on input "38" at bounding box center [1048, 87] width 80 height 38
click at [1008, 81] on input "39" at bounding box center [1048, 87] width 80 height 38
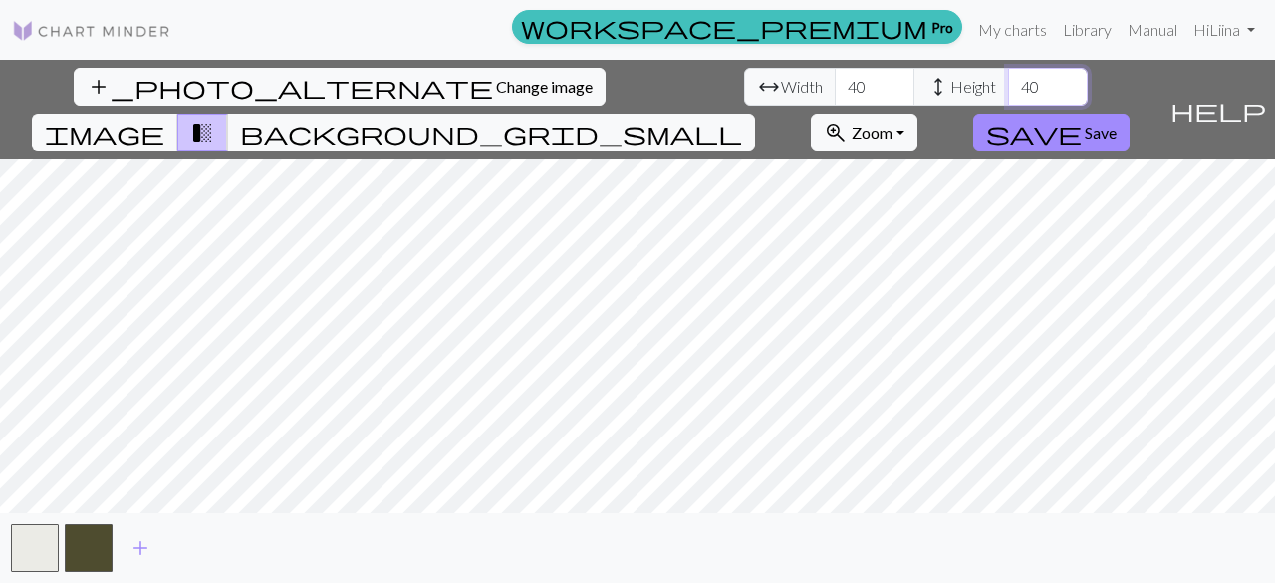
click at [1008, 81] on input "40" at bounding box center [1048, 87] width 80 height 38
click at [742, 119] on span "background_grid_small" at bounding box center [491, 133] width 502 height 28
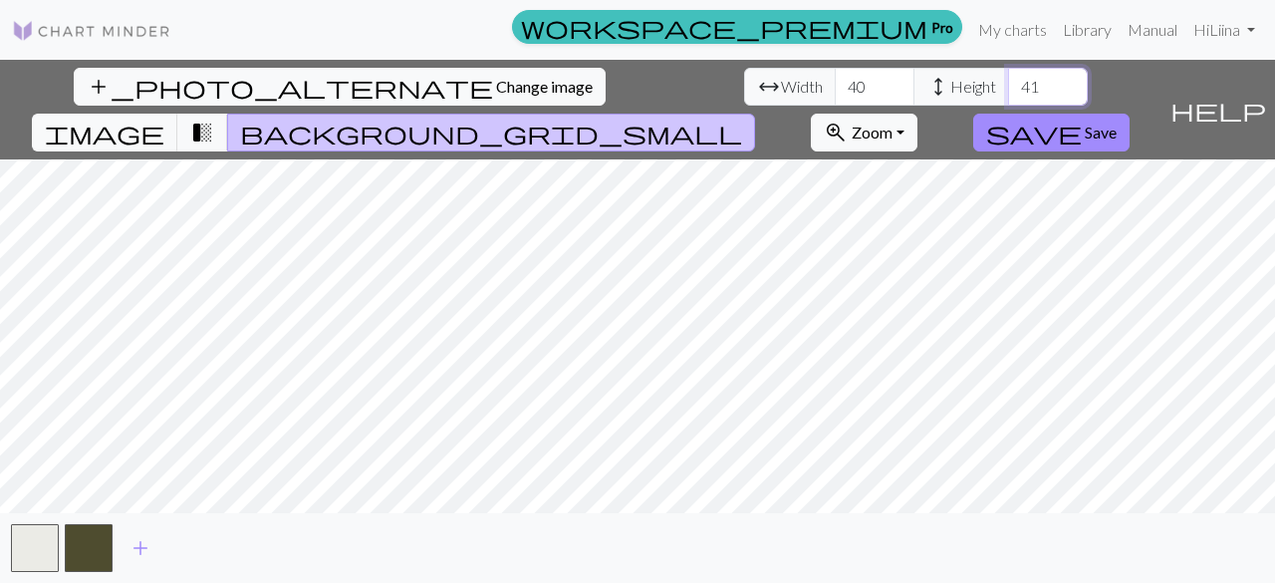
click at [1008, 81] on input "41" at bounding box center [1048, 87] width 80 height 38
click at [1008, 81] on input "42" at bounding box center [1048, 87] width 80 height 38
click at [1008, 81] on input "43" at bounding box center [1048, 87] width 80 height 38
click at [1008, 81] on input "44" at bounding box center [1048, 87] width 80 height 38
click at [1008, 81] on input "45" at bounding box center [1048, 87] width 80 height 38
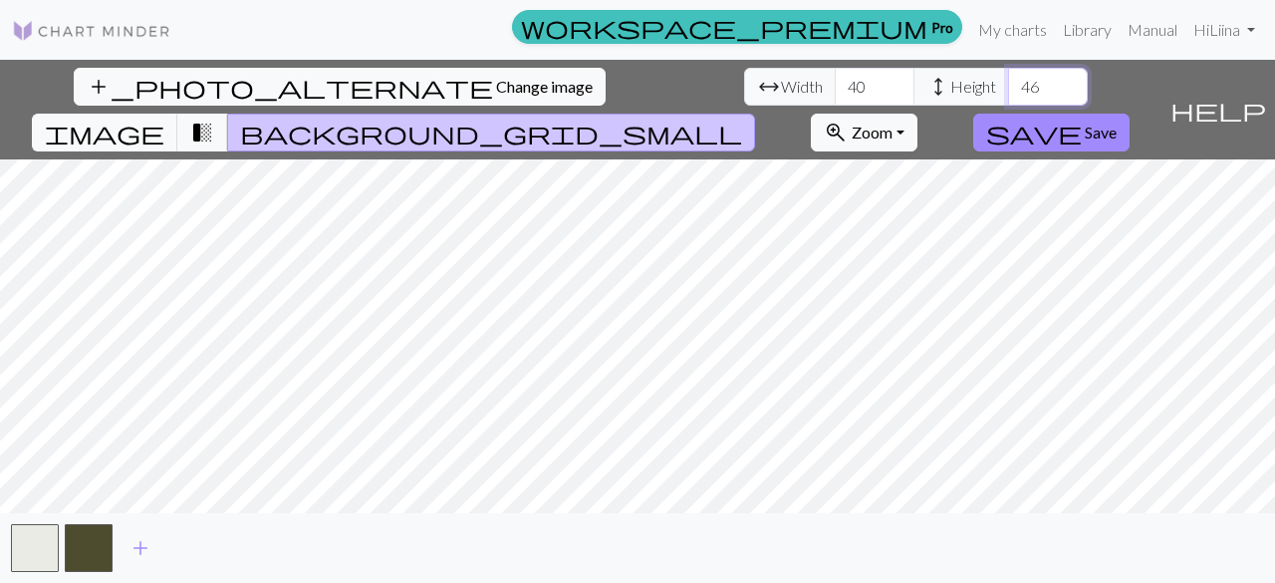
click at [1008, 81] on input "46" at bounding box center [1048, 87] width 80 height 38
click at [1008, 81] on input "47" at bounding box center [1048, 87] width 80 height 38
click at [1008, 81] on input "48" at bounding box center [1048, 87] width 80 height 38
click at [1008, 81] on input "49" at bounding box center [1048, 87] width 80 height 38
click at [1008, 81] on input "50" at bounding box center [1048, 87] width 80 height 38
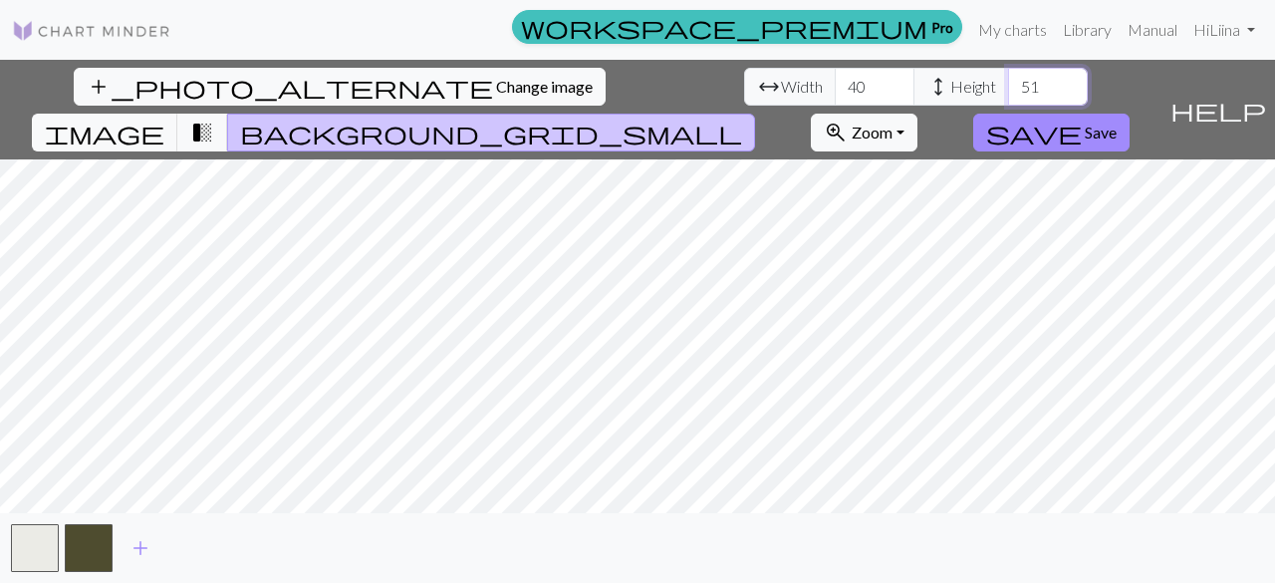
click at [1008, 81] on input "51" at bounding box center [1048, 87] width 80 height 38
click at [1008, 81] on input "52" at bounding box center [1048, 87] width 80 height 38
click at [1008, 81] on input "53" at bounding box center [1048, 87] width 80 height 38
click at [1008, 81] on input "54" at bounding box center [1048, 87] width 80 height 38
click at [1008, 81] on input "55" at bounding box center [1048, 87] width 80 height 38
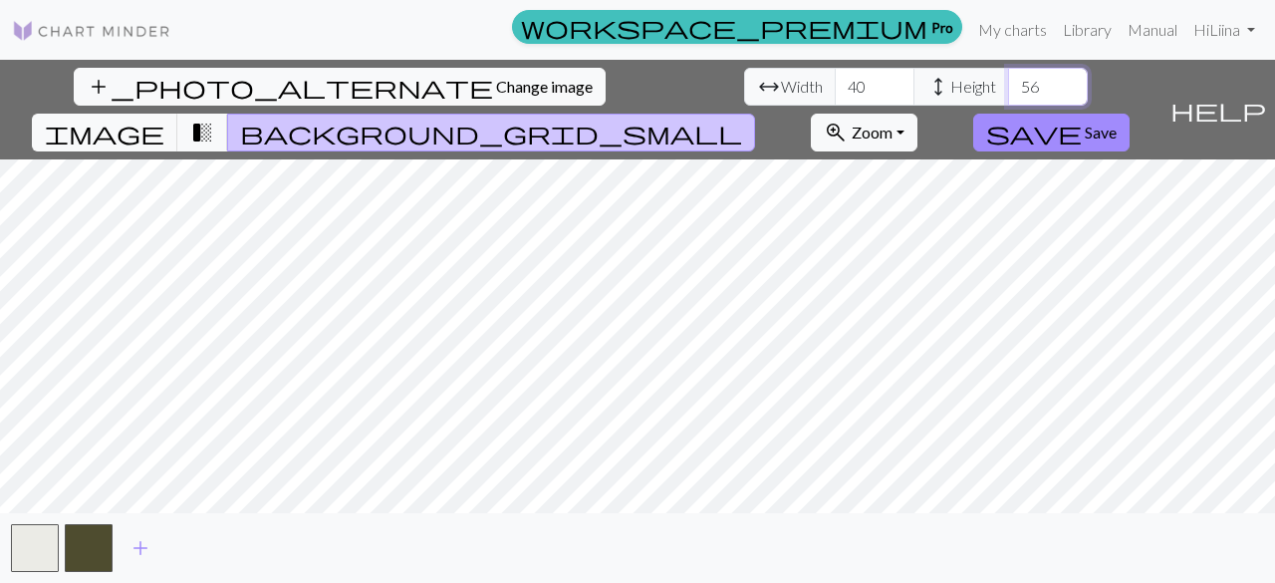
click at [1008, 81] on input "56" at bounding box center [1048, 87] width 80 height 38
type input "57"
click at [1008, 81] on input "57" at bounding box center [1048, 87] width 80 height 38
click at [835, 81] on input "41" at bounding box center [875, 87] width 80 height 38
click at [835, 81] on input "42" at bounding box center [875, 87] width 80 height 38
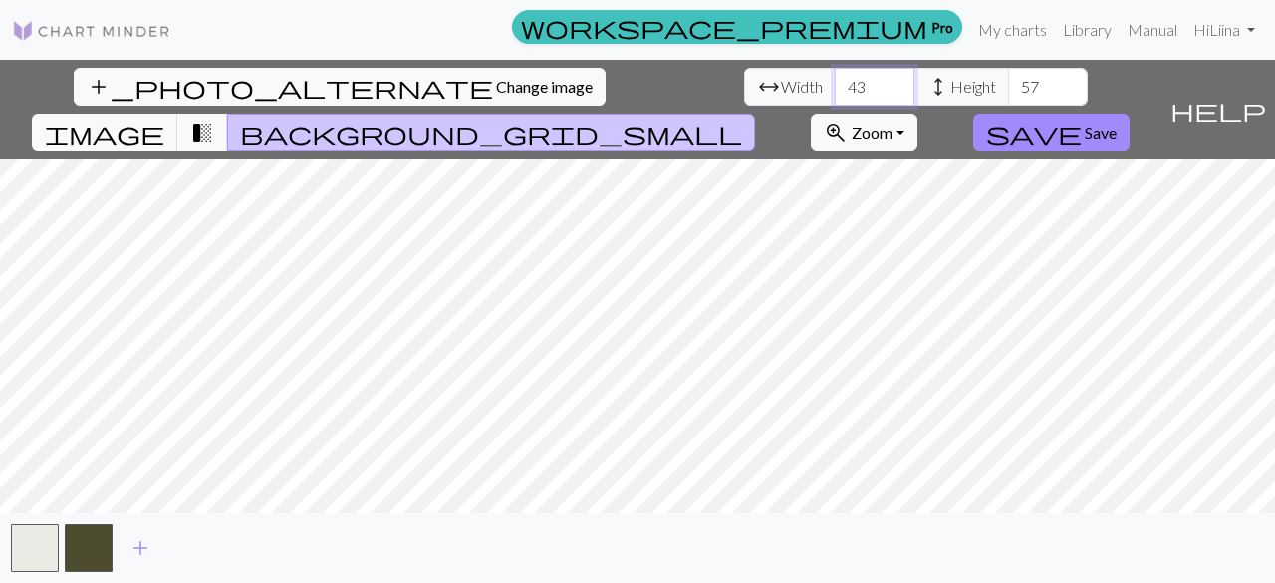
click at [835, 81] on input "43" at bounding box center [875, 87] width 80 height 38
click at [835, 81] on input "44" at bounding box center [875, 87] width 80 height 38
click at [835, 81] on input "45" at bounding box center [875, 87] width 80 height 38
click at [835, 81] on input "46" at bounding box center [875, 87] width 80 height 38
click at [835, 81] on input "47" at bounding box center [875, 87] width 80 height 38
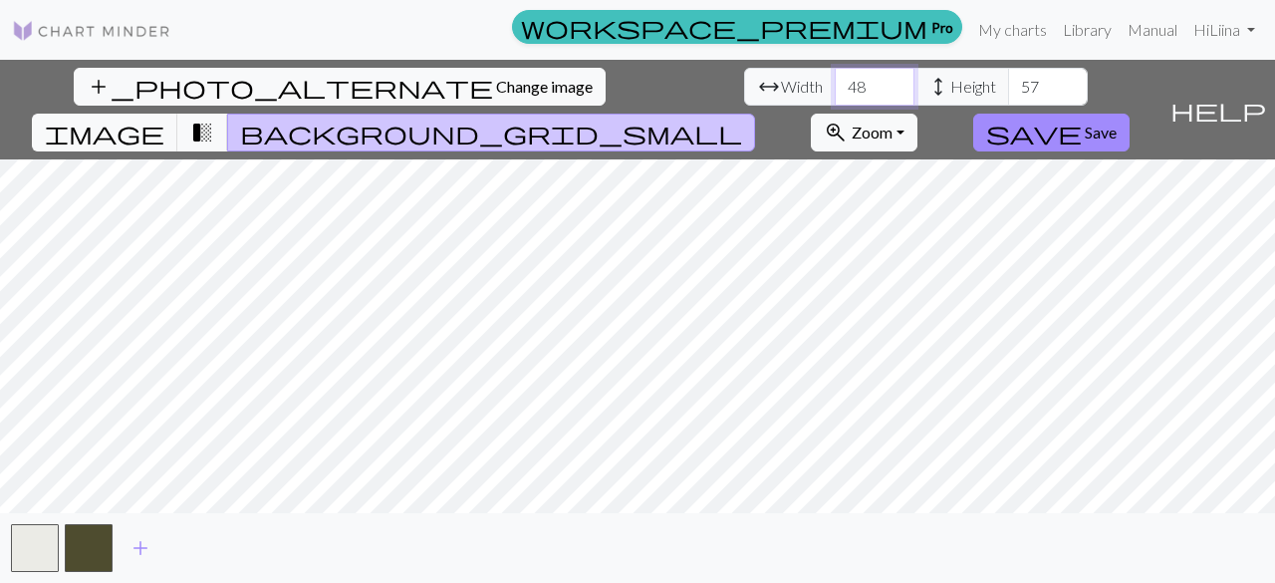
click at [835, 81] on input "48" at bounding box center [875, 87] width 80 height 38
click at [835, 81] on input "49" at bounding box center [875, 87] width 80 height 38
click at [835, 81] on input "50" at bounding box center [875, 87] width 80 height 38
click at [835, 81] on input "51" at bounding box center [875, 87] width 80 height 38
click at [835, 81] on input "52" at bounding box center [875, 87] width 80 height 38
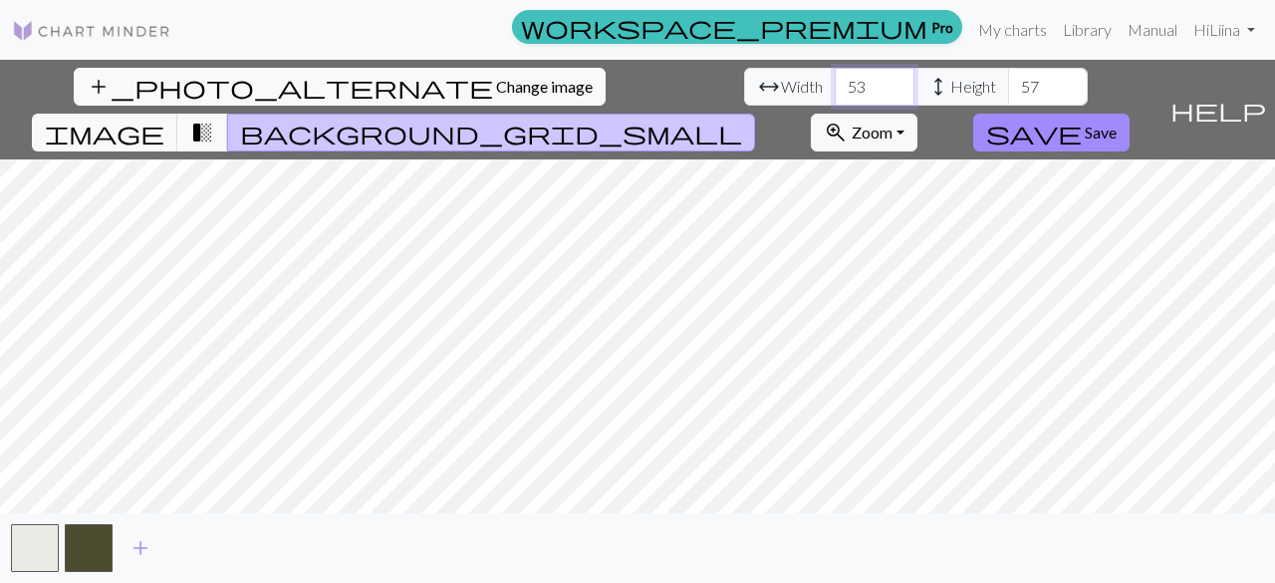
click at [835, 81] on input "53" at bounding box center [875, 87] width 80 height 38
click at [835, 81] on input "54" at bounding box center [875, 87] width 80 height 38
click at [835, 81] on input "55" at bounding box center [875, 87] width 80 height 38
click at [835, 81] on input "56" at bounding box center [875, 87] width 80 height 38
click at [835, 81] on input "57" at bounding box center [875, 87] width 80 height 38
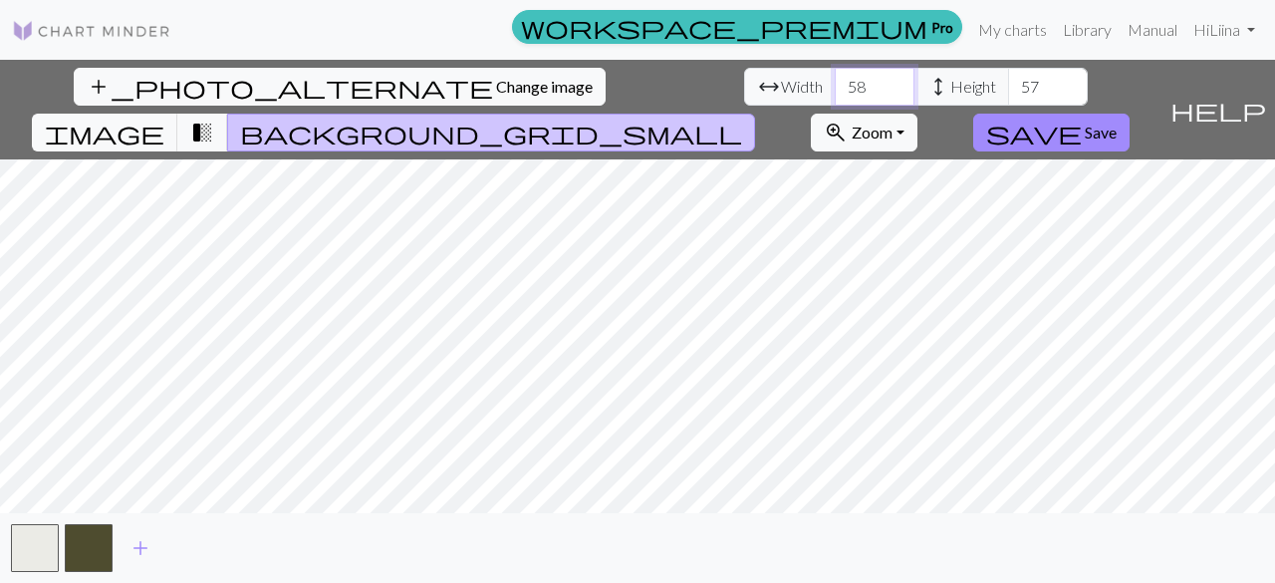
type input "58"
click at [835, 81] on input "58" at bounding box center [875, 87] width 80 height 38
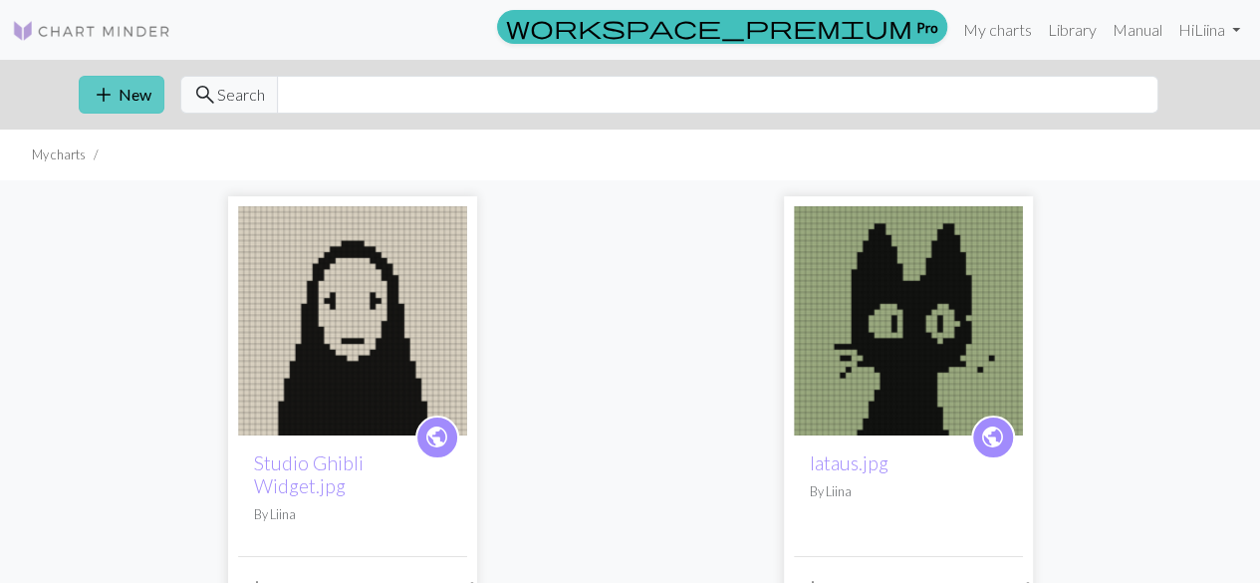
click at [138, 97] on button "add New" at bounding box center [122, 95] width 86 height 38
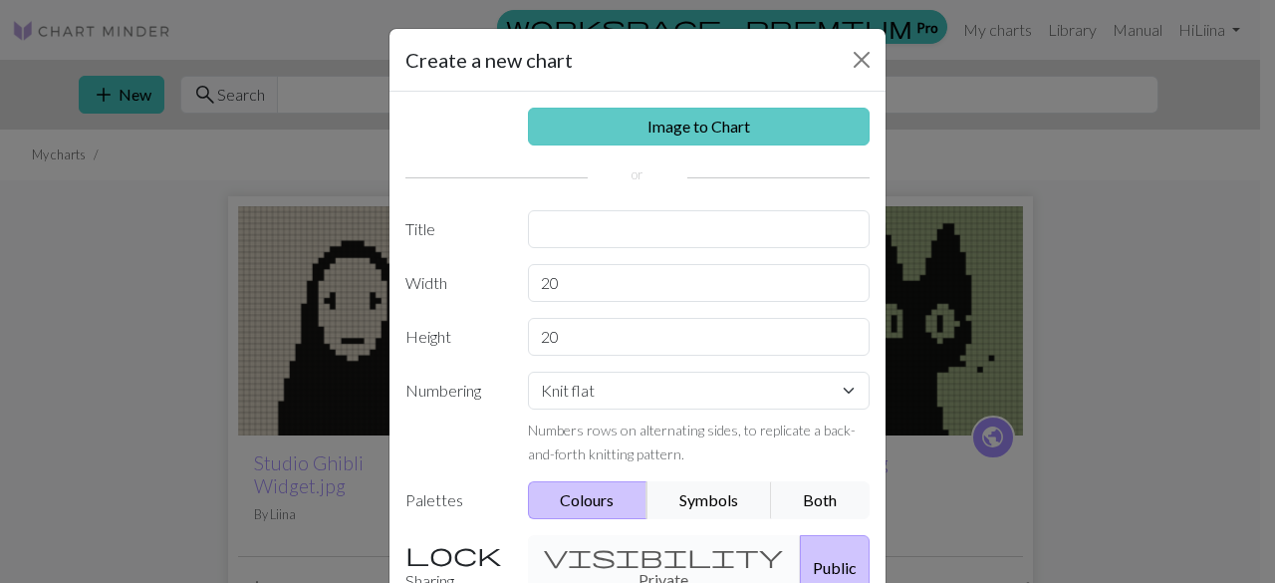
click at [637, 136] on link "Image to Chart" at bounding box center [699, 127] width 343 height 38
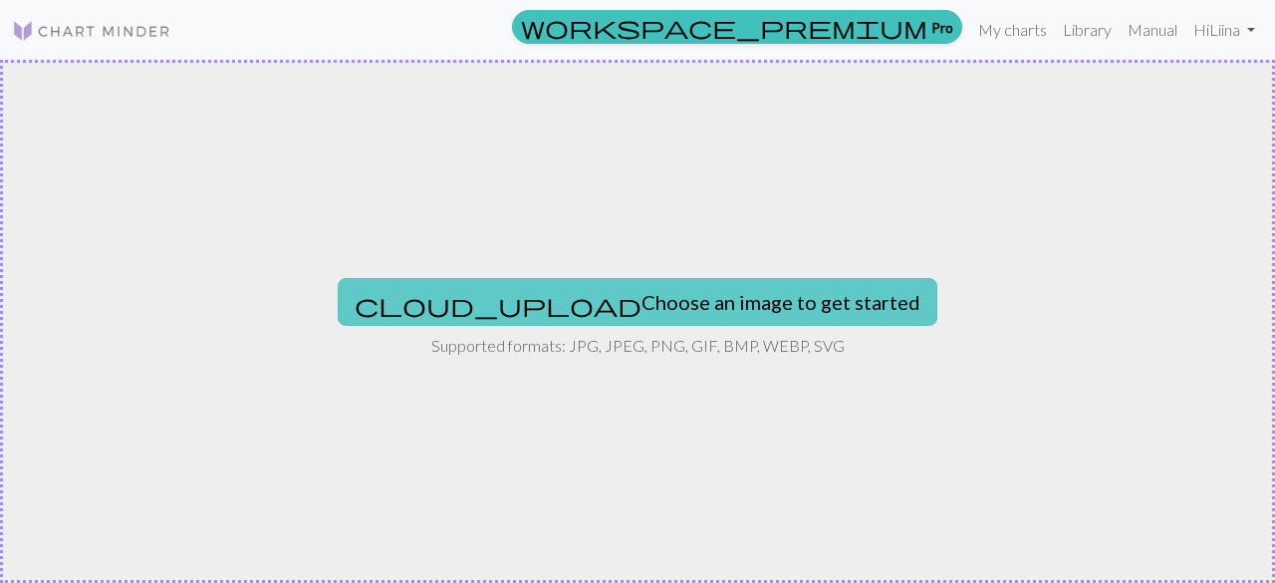
click at [629, 296] on button "cloud_upload Choose an image to get started" at bounding box center [638, 302] width 600 height 48
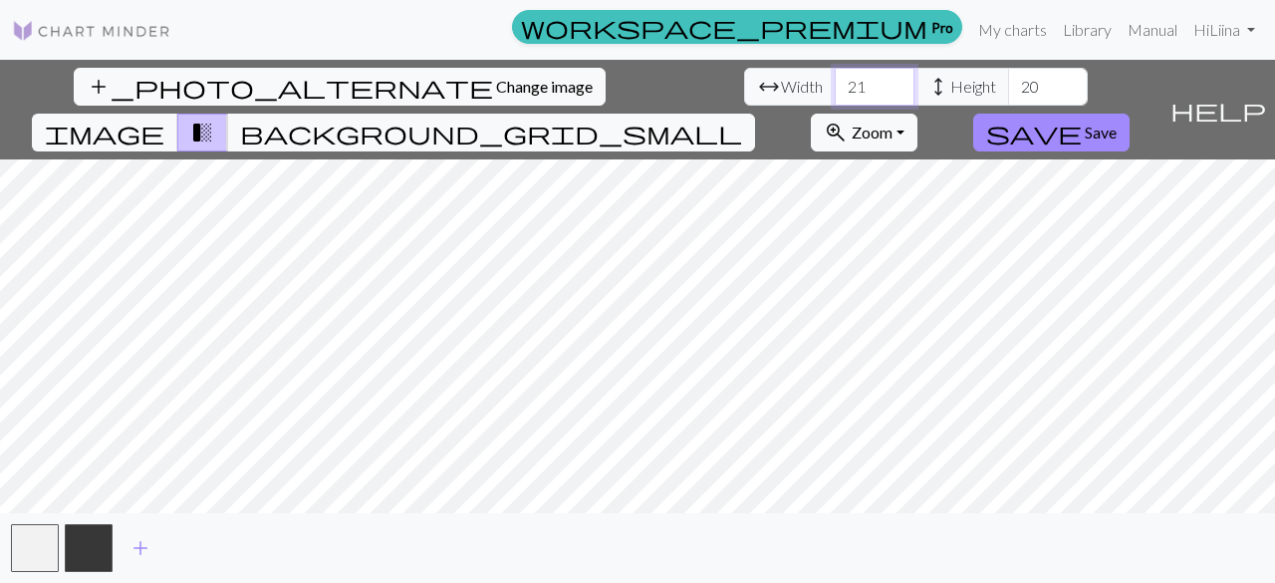
click at [835, 84] on input "21" at bounding box center [875, 87] width 80 height 38
click at [835, 84] on input "22" at bounding box center [875, 87] width 80 height 38
click at [835, 84] on input "23" at bounding box center [875, 87] width 80 height 38
click at [835, 84] on input "24" at bounding box center [875, 87] width 80 height 38
click at [835, 84] on input "25" at bounding box center [875, 87] width 80 height 38
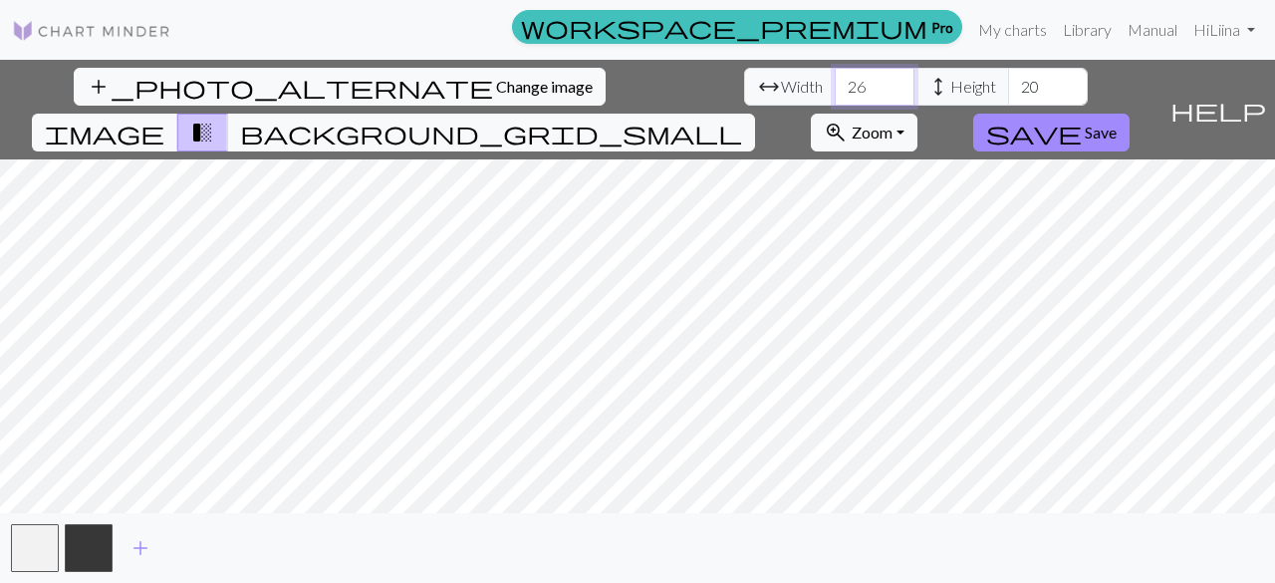
click at [835, 84] on input "26" at bounding box center [875, 87] width 80 height 38
click at [835, 84] on input "27" at bounding box center [875, 87] width 80 height 38
click at [835, 84] on input "28" at bounding box center [875, 87] width 80 height 38
click at [835, 84] on input "29" at bounding box center [875, 87] width 80 height 38
click at [835, 84] on input "30" at bounding box center [875, 87] width 80 height 38
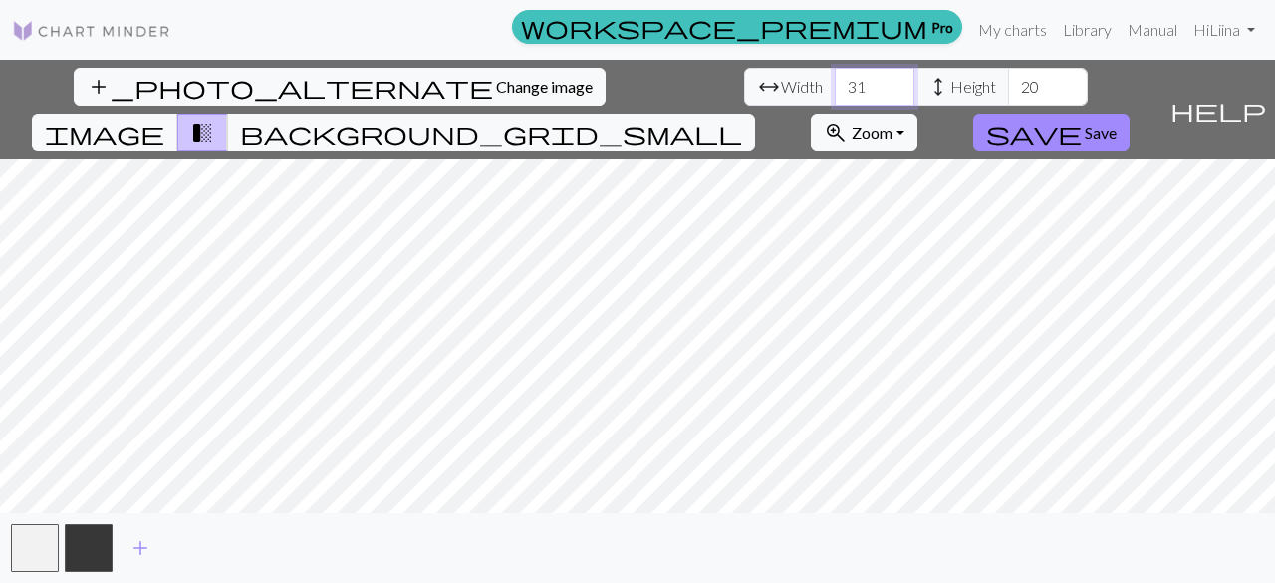
click at [835, 84] on input "31" at bounding box center [875, 87] width 80 height 38
click at [835, 84] on input "32" at bounding box center [875, 87] width 80 height 38
click at [835, 84] on input "33" at bounding box center [875, 87] width 80 height 38
click at [835, 84] on input "34" at bounding box center [875, 87] width 80 height 38
click at [835, 84] on input "35" at bounding box center [875, 87] width 80 height 38
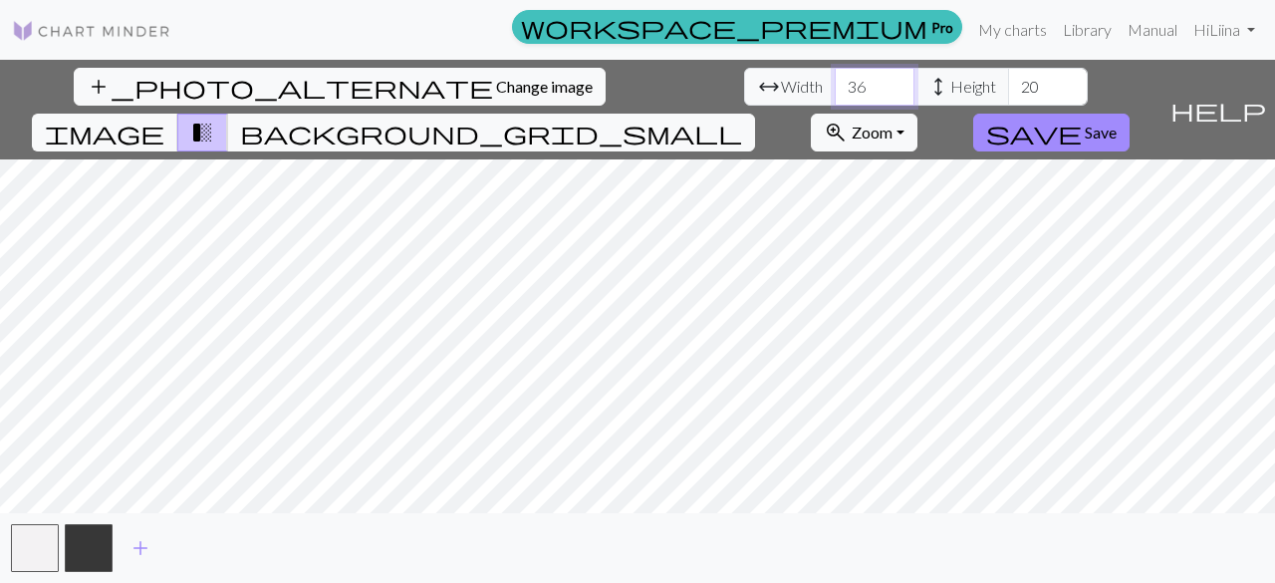
click at [835, 84] on input "36" at bounding box center [875, 87] width 80 height 38
click at [835, 84] on input "37" at bounding box center [875, 87] width 80 height 38
click at [835, 84] on input "38" at bounding box center [875, 87] width 80 height 38
click at [835, 84] on input "39" at bounding box center [875, 87] width 80 height 38
click at [835, 84] on input "40" at bounding box center [875, 87] width 80 height 38
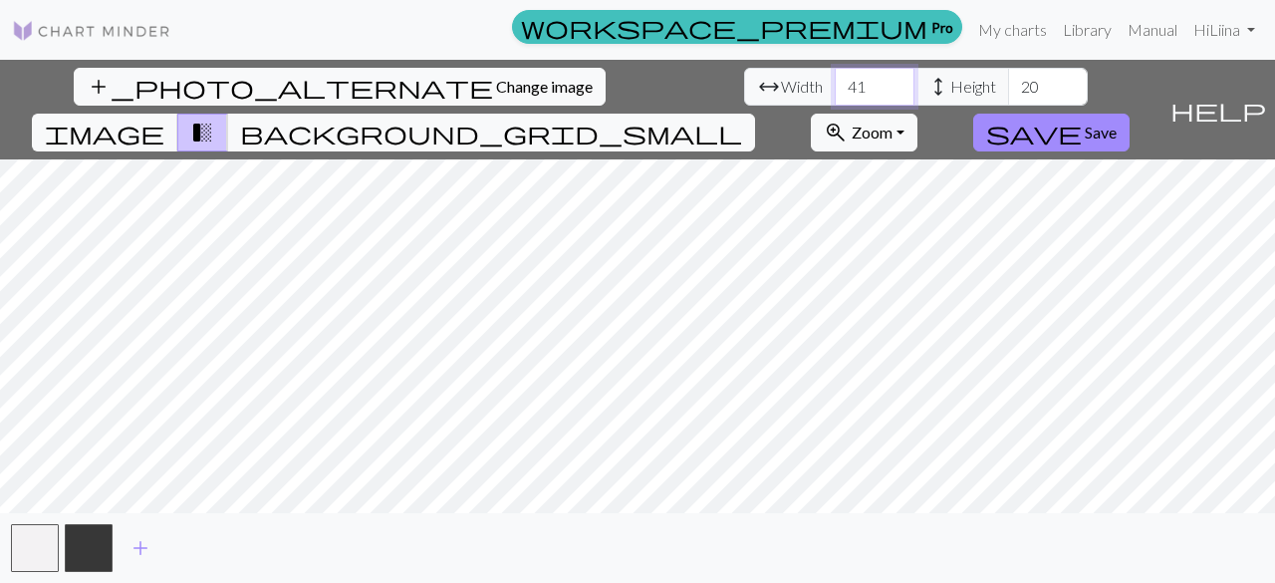
click at [835, 84] on input "41" at bounding box center [875, 87] width 80 height 38
type input "40"
click at [835, 94] on input "40" at bounding box center [875, 87] width 80 height 38
click at [1008, 80] on input "21" at bounding box center [1048, 87] width 80 height 38
click at [1008, 80] on input "22" at bounding box center [1048, 87] width 80 height 38
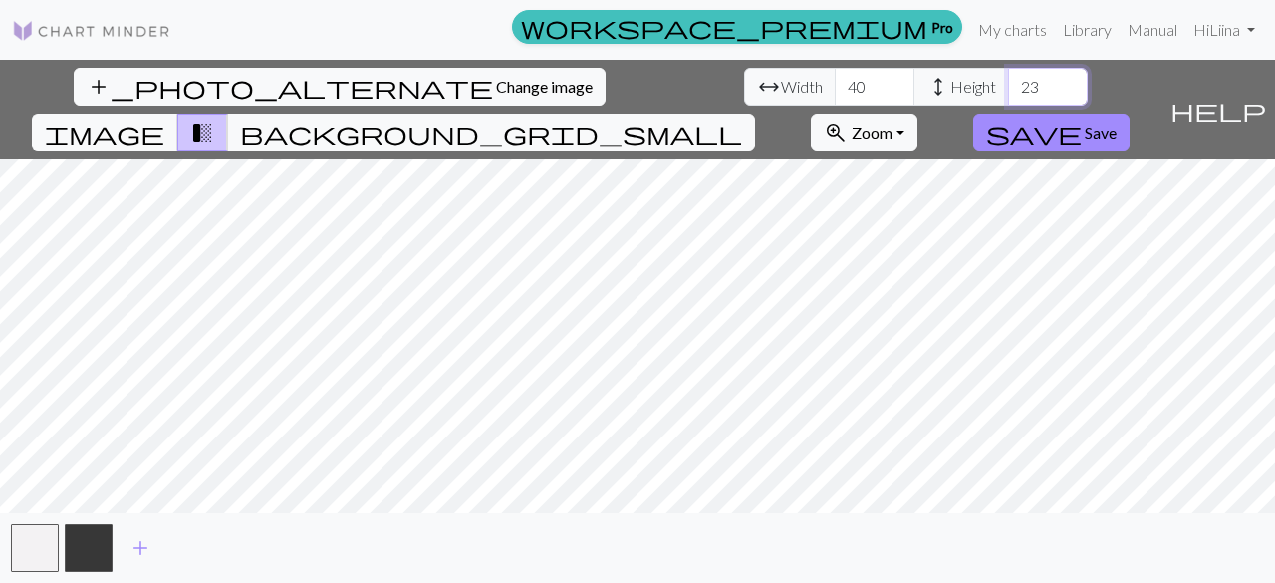
click at [1008, 80] on input "23" at bounding box center [1048, 87] width 80 height 38
click at [1008, 80] on input "24" at bounding box center [1048, 87] width 80 height 38
click at [1008, 80] on input "25" at bounding box center [1048, 87] width 80 height 38
click at [1008, 80] on input "26" at bounding box center [1048, 87] width 80 height 38
click at [1008, 80] on input "27" at bounding box center [1048, 87] width 80 height 38
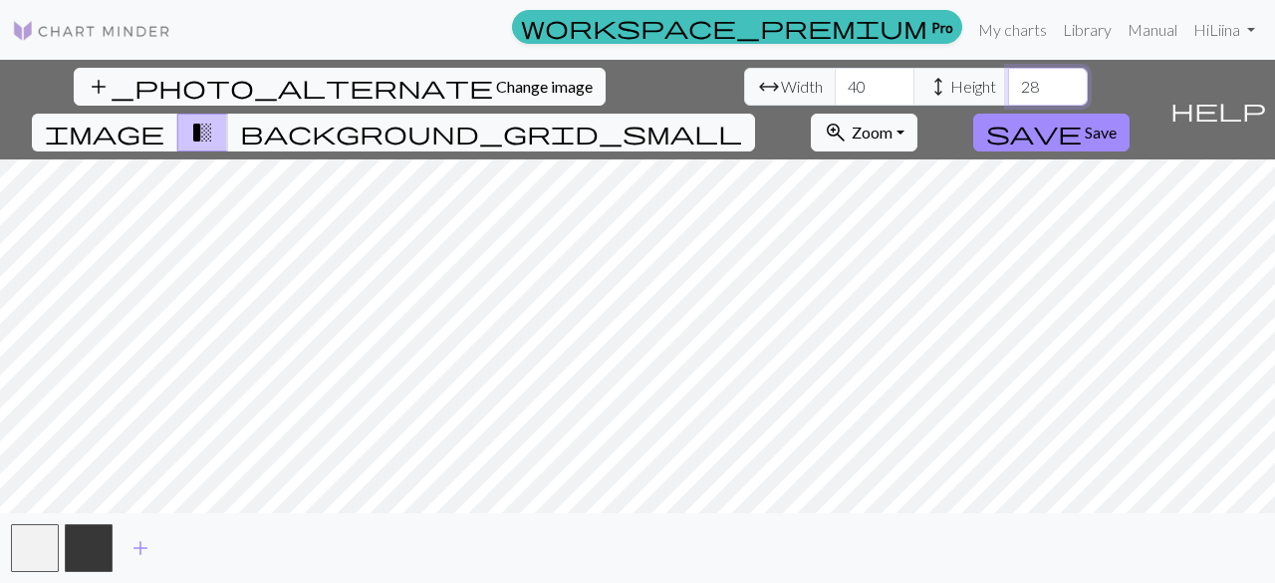
click at [1008, 80] on input "28" at bounding box center [1048, 87] width 80 height 38
click at [1008, 80] on input "29" at bounding box center [1048, 87] width 80 height 38
click at [1008, 80] on input "30" at bounding box center [1048, 87] width 80 height 38
click at [1008, 80] on input "31" at bounding box center [1048, 87] width 80 height 38
click at [1008, 80] on input "32" at bounding box center [1048, 87] width 80 height 38
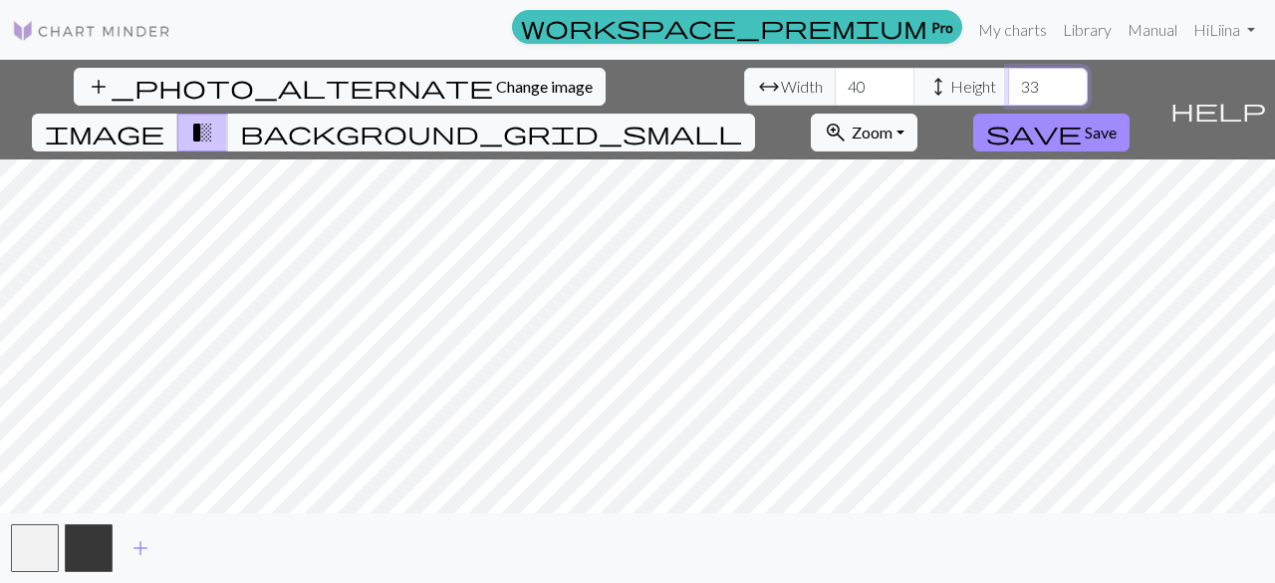
click at [1008, 80] on input "33" at bounding box center [1048, 87] width 80 height 38
click at [1008, 80] on input "34" at bounding box center [1048, 87] width 80 height 38
click at [1008, 80] on input "35" at bounding box center [1048, 87] width 80 height 38
click at [1008, 80] on input "36" at bounding box center [1048, 87] width 80 height 38
click at [1008, 80] on input "37" at bounding box center [1048, 87] width 80 height 38
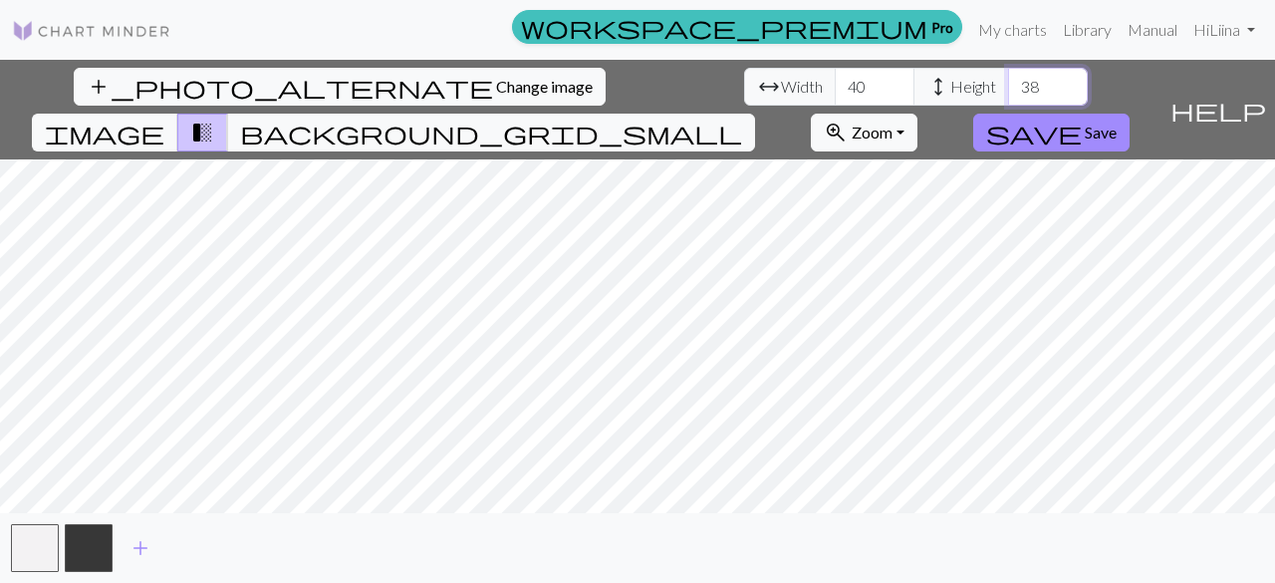
click at [1008, 80] on input "38" at bounding box center [1048, 87] width 80 height 38
click at [1008, 80] on input "39" at bounding box center [1048, 87] width 80 height 38
type input "40"
click at [1008, 80] on input "40" at bounding box center [1048, 87] width 80 height 38
click at [742, 119] on span "background_grid_small" at bounding box center [491, 133] width 502 height 28
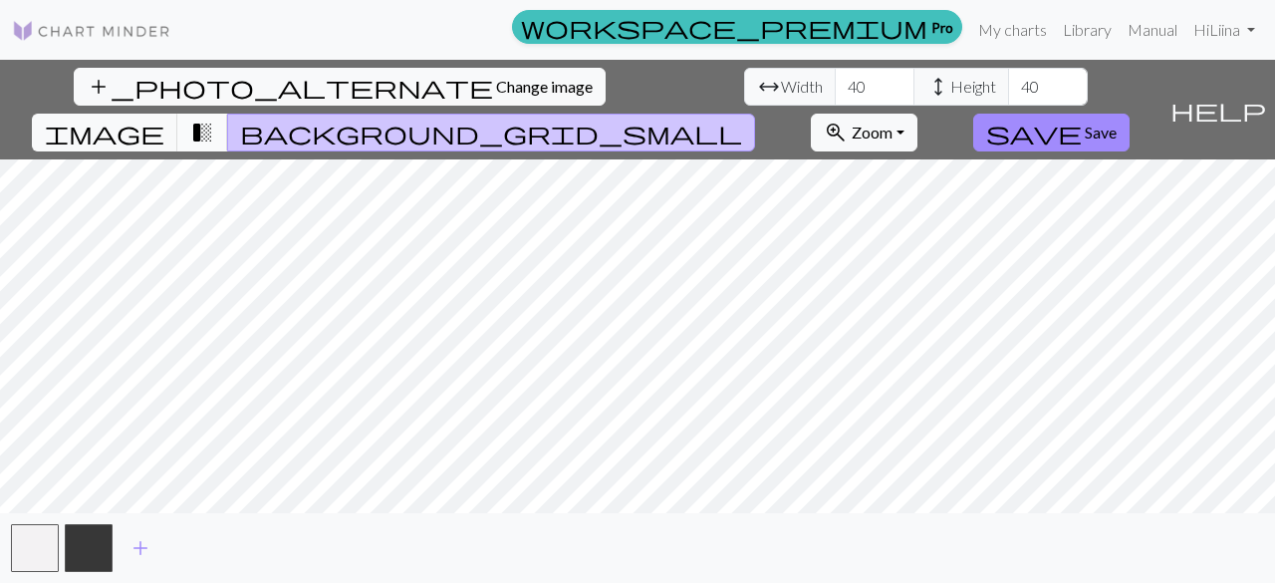
click at [214, 119] on span "transition_fade" at bounding box center [202, 133] width 24 height 28
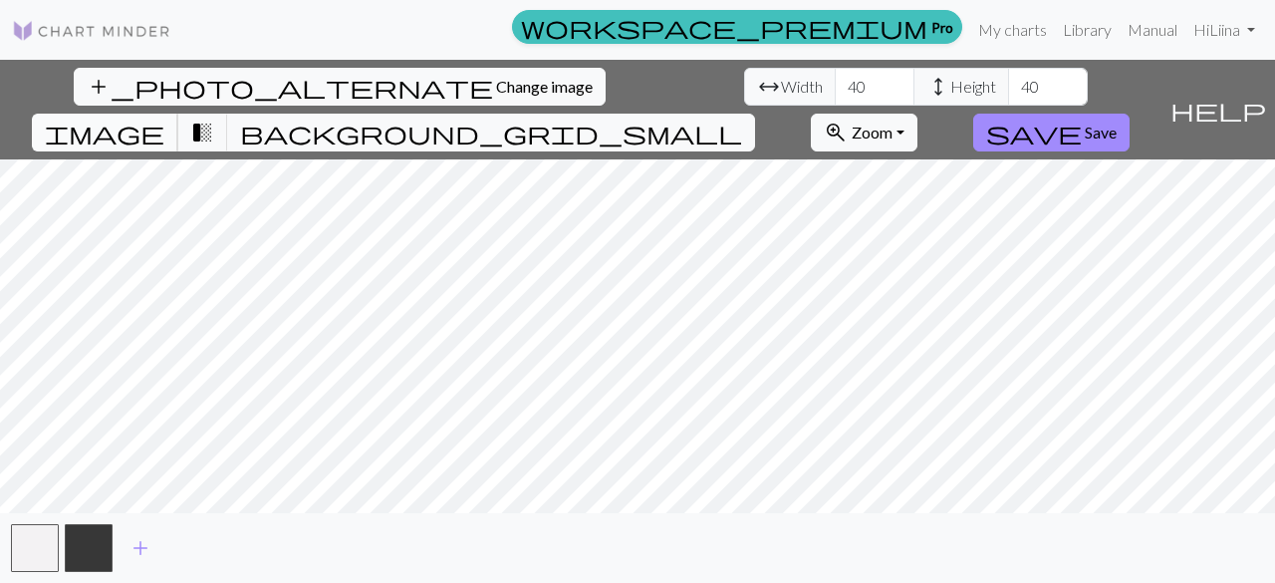
click at [164, 119] on span "image" at bounding box center [105, 133] width 120 height 28
click at [742, 119] on span "background_grid_small" at bounding box center [491, 133] width 502 height 28
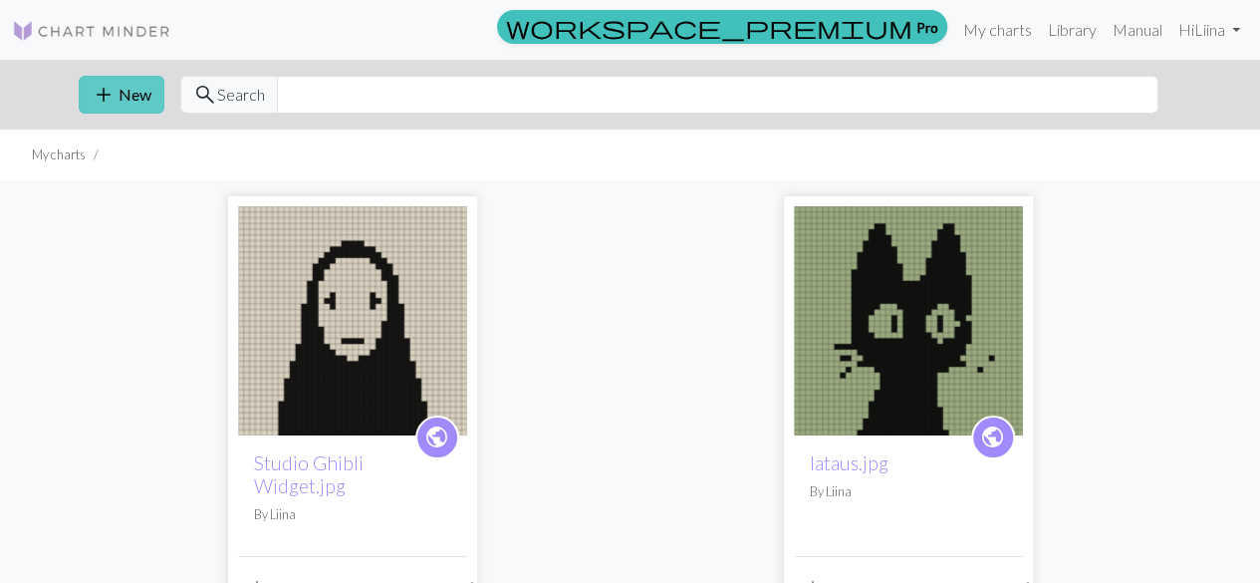
click at [129, 92] on button "add New" at bounding box center [122, 95] width 86 height 38
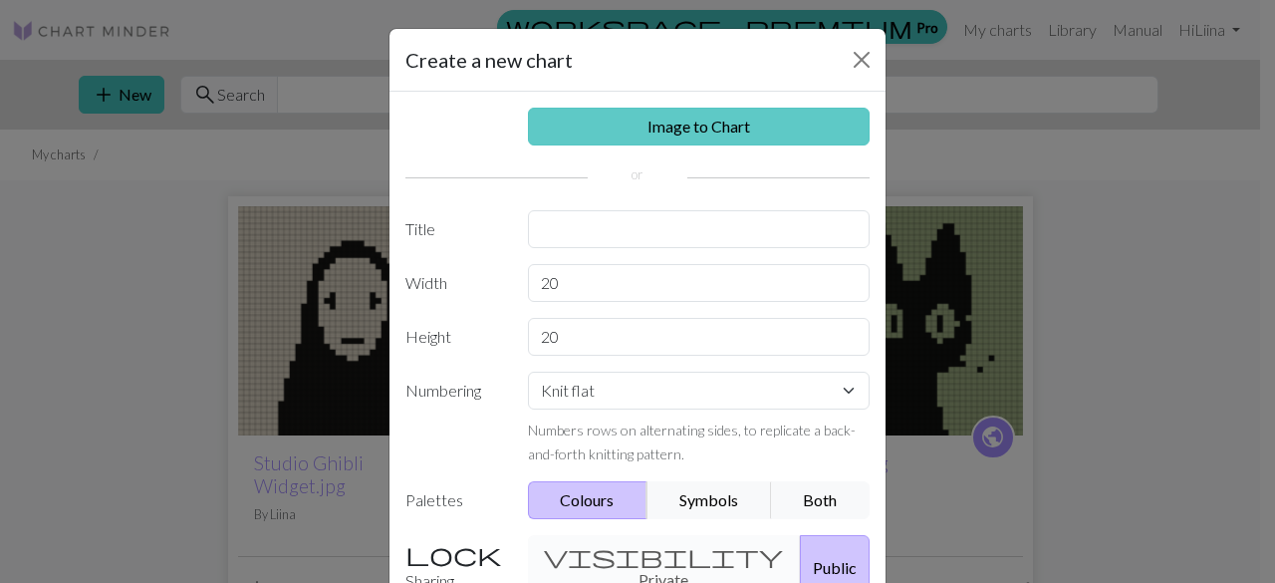
click at [692, 132] on link "Image to Chart" at bounding box center [699, 127] width 343 height 38
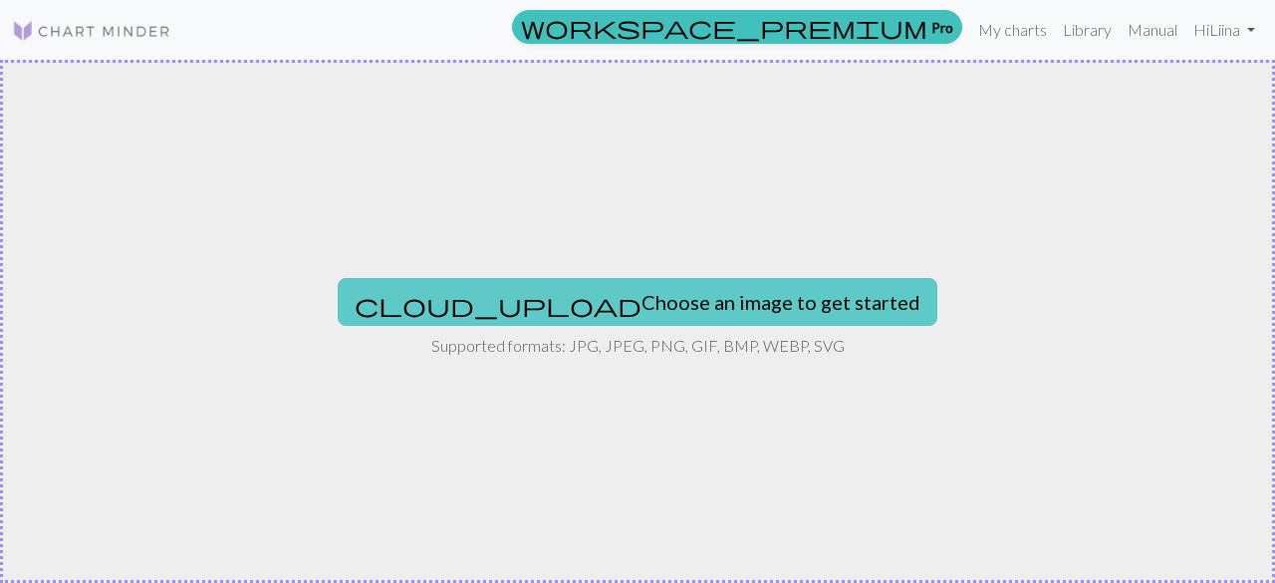
click at [674, 293] on button "cloud_upload Choose an image to get started" at bounding box center [638, 302] width 600 height 48
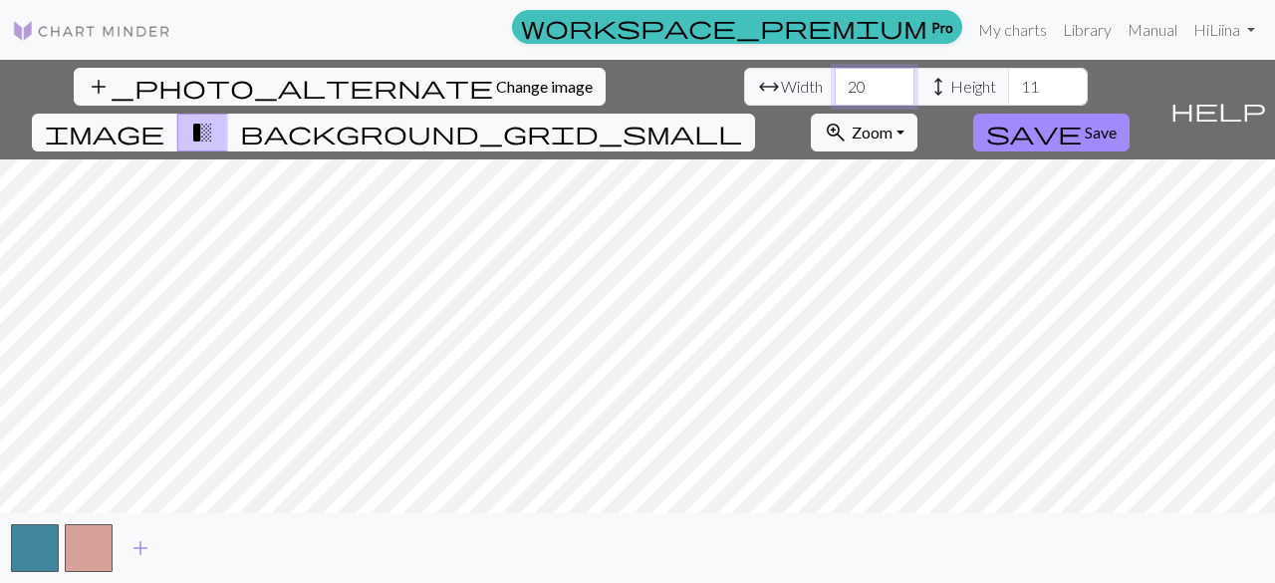
click at [835, 87] on input "20" at bounding box center [875, 87] width 80 height 38
type input "2"
type input "70"
click at [1008, 93] on input "11" at bounding box center [1048, 87] width 80 height 38
type input "1"
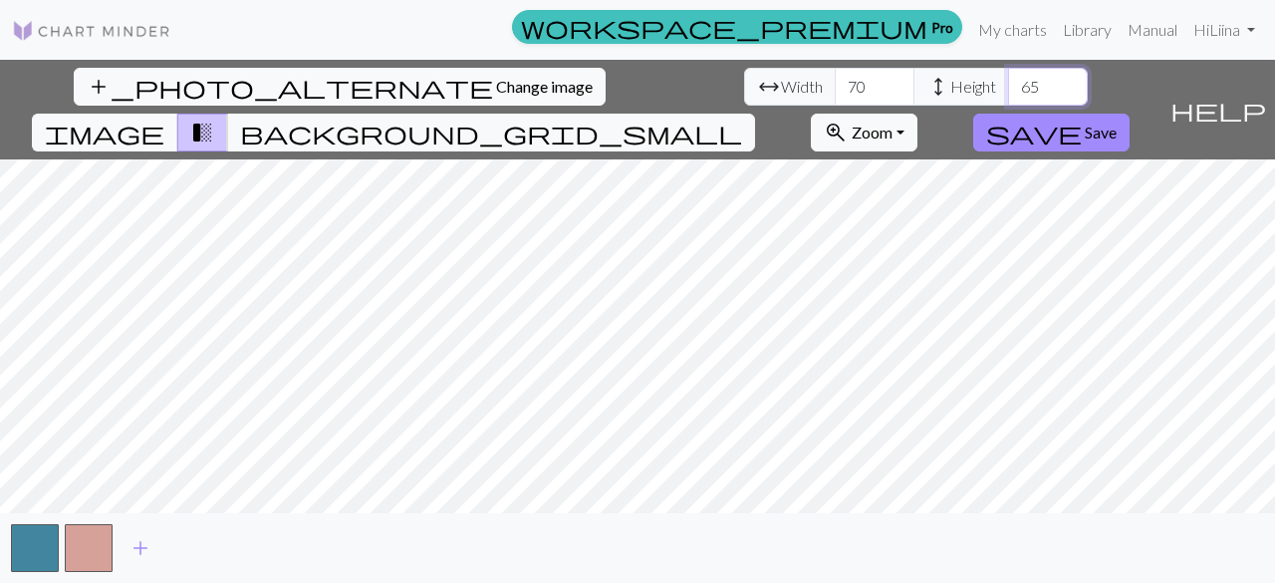
type input "6"
click at [742, 119] on span "background_grid_small" at bounding box center [491, 133] width 502 height 28
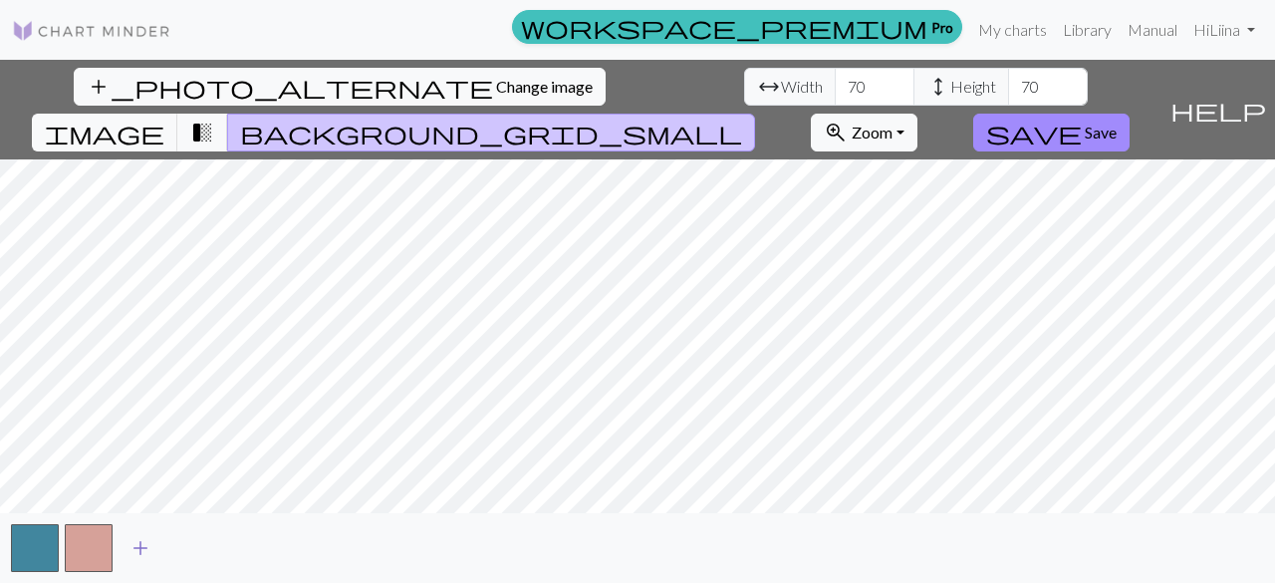
click at [143, 546] on span "add" at bounding box center [140, 548] width 24 height 28
click at [195, 548] on span "add" at bounding box center [194, 548] width 24 height 28
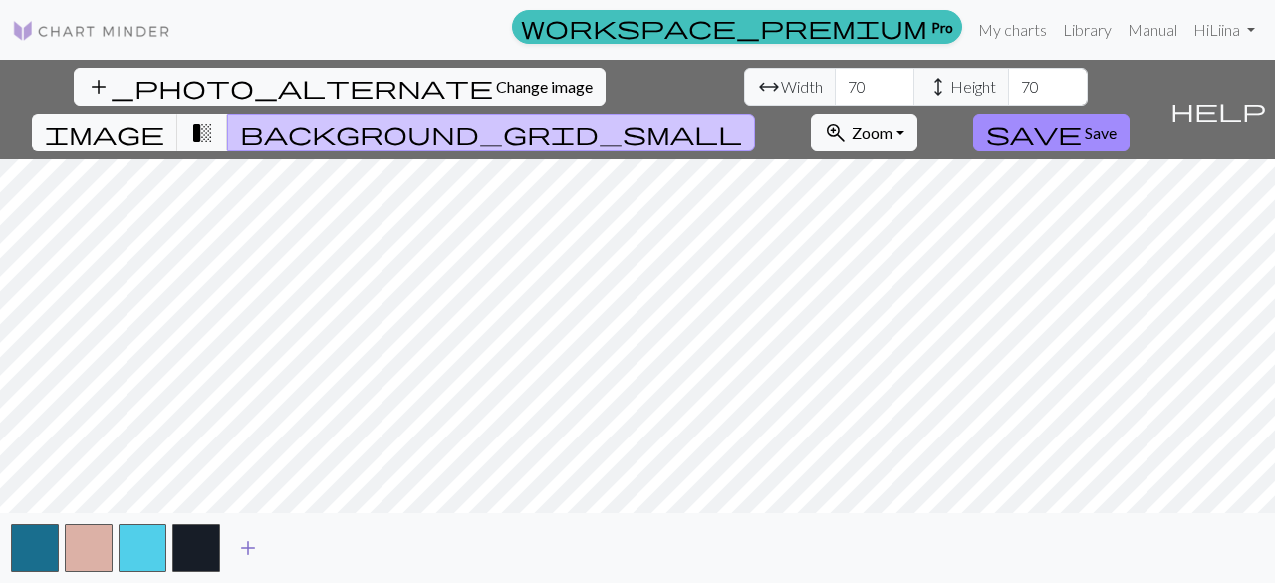
click at [245, 553] on span "add" at bounding box center [248, 548] width 24 height 28
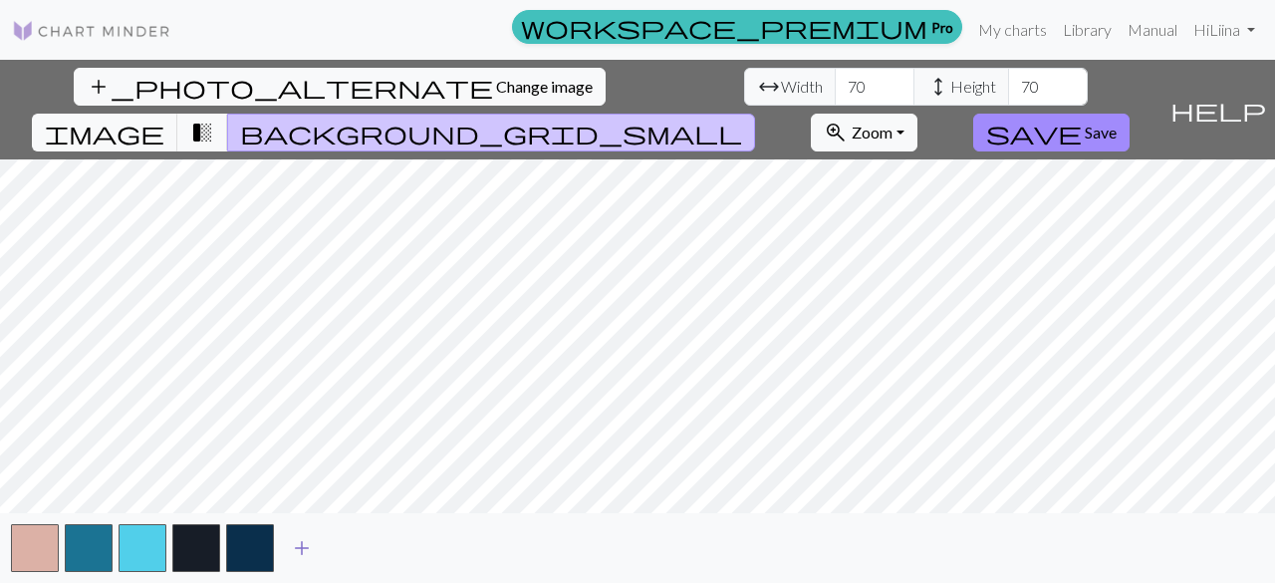
click at [309, 551] on span "add" at bounding box center [302, 548] width 24 height 28
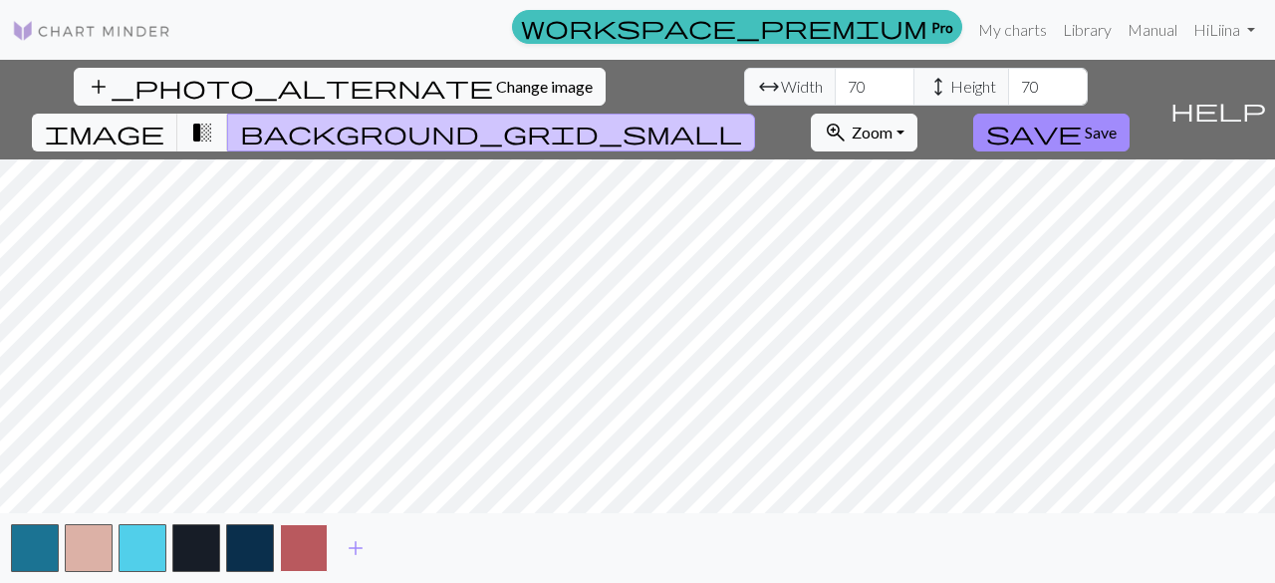
click at [312, 553] on button "button" at bounding box center [304, 548] width 48 height 48
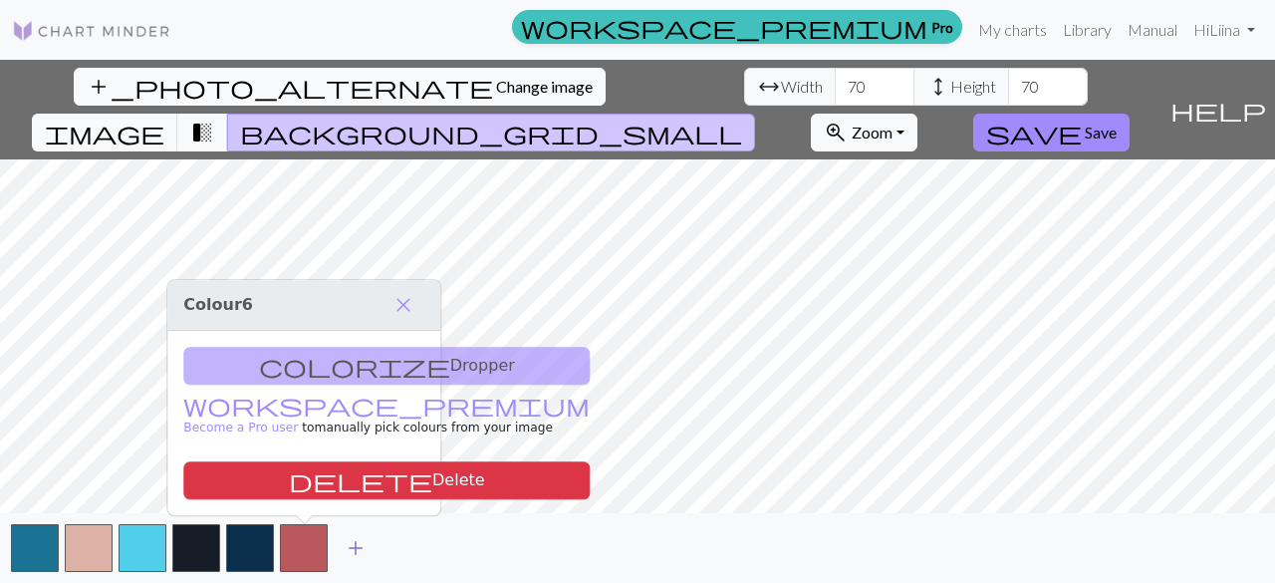
click at [373, 554] on button "add" at bounding box center [356, 548] width 50 height 38
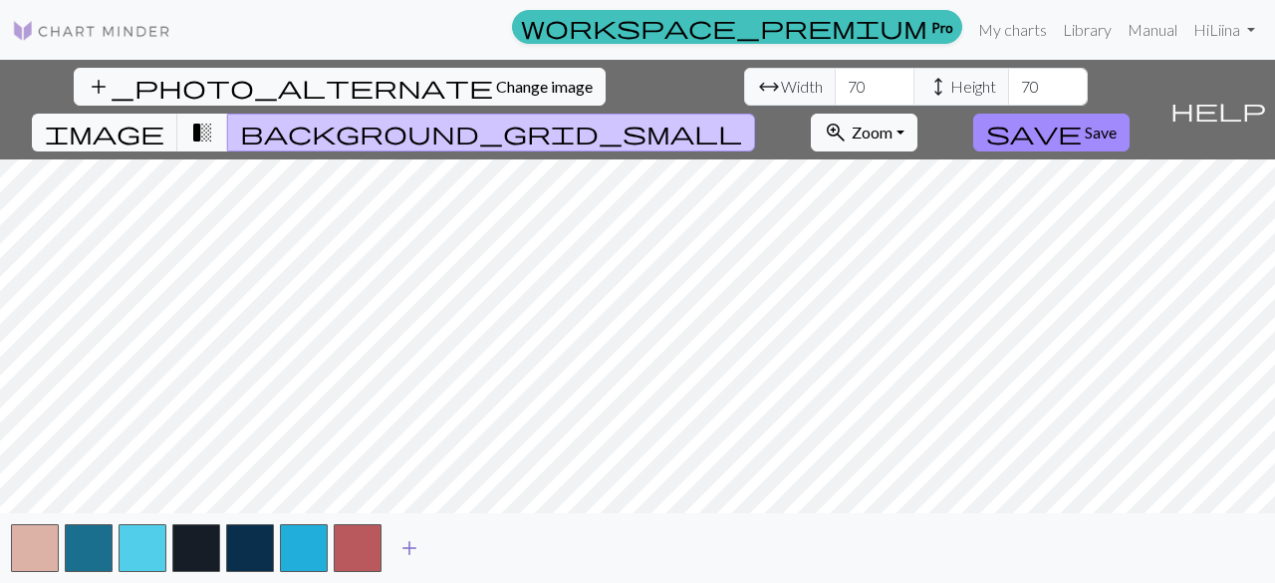
click at [405, 551] on span "add" at bounding box center [409, 548] width 24 height 28
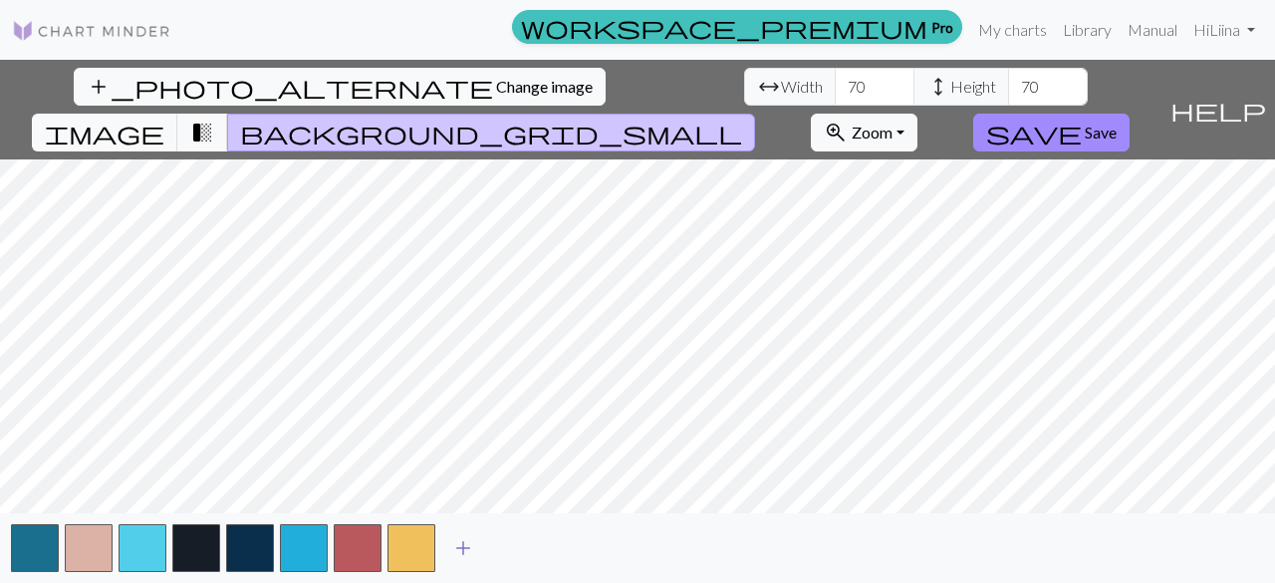
click at [468, 547] on span "add" at bounding box center [463, 548] width 24 height 28
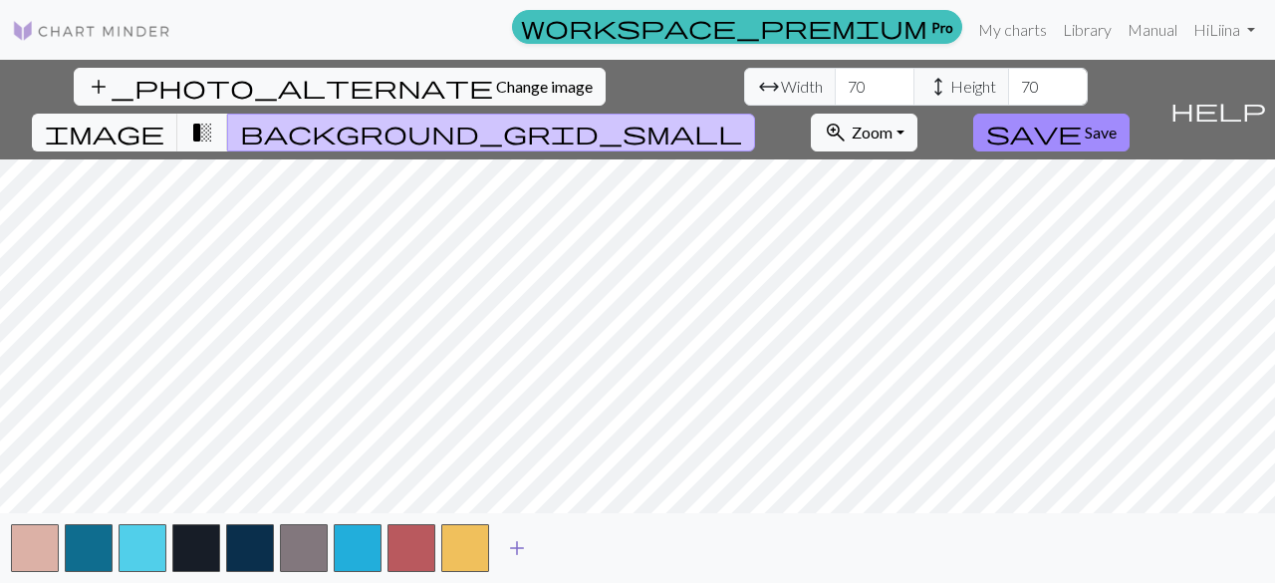
click at [539, 551] on button "add" at bounding box center [517, 548] width 50 height 38
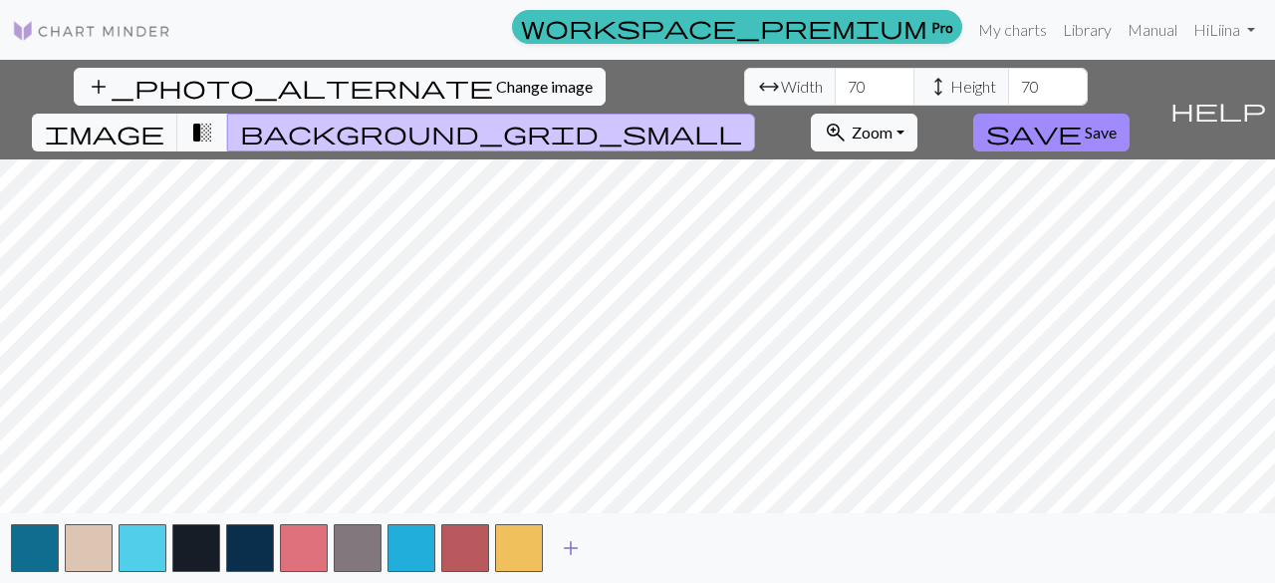
click at [588, 553] on button "add" at bounding box center [571, 548] width 50 height 38
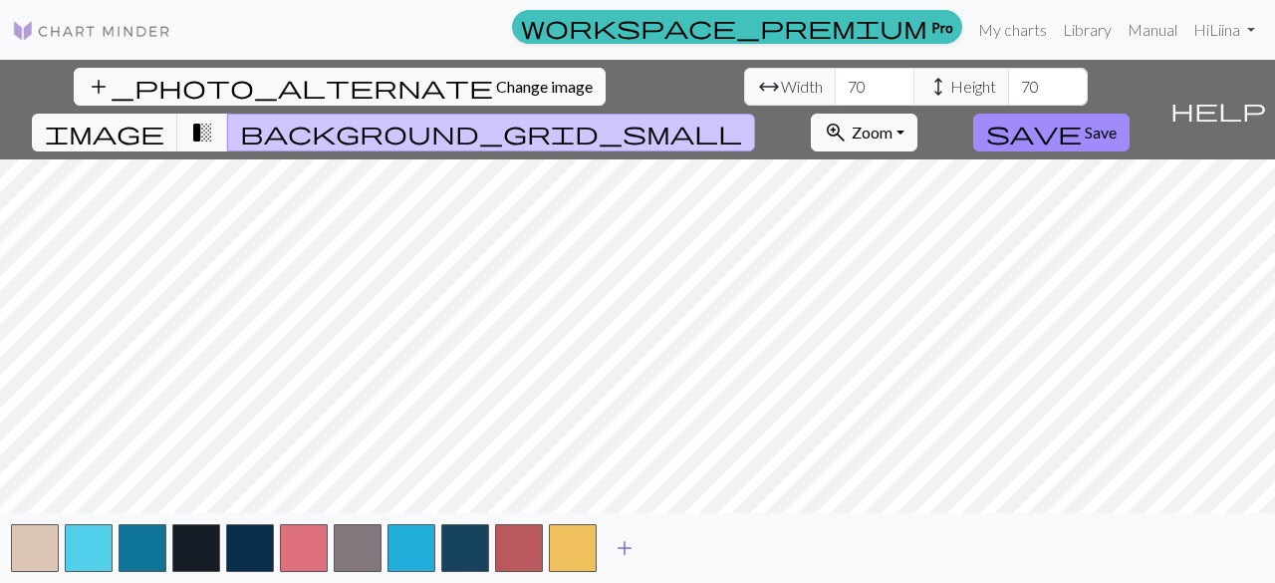
click at [625, 552] on span "add" at bounding box center [625, 548] width 24 height 28
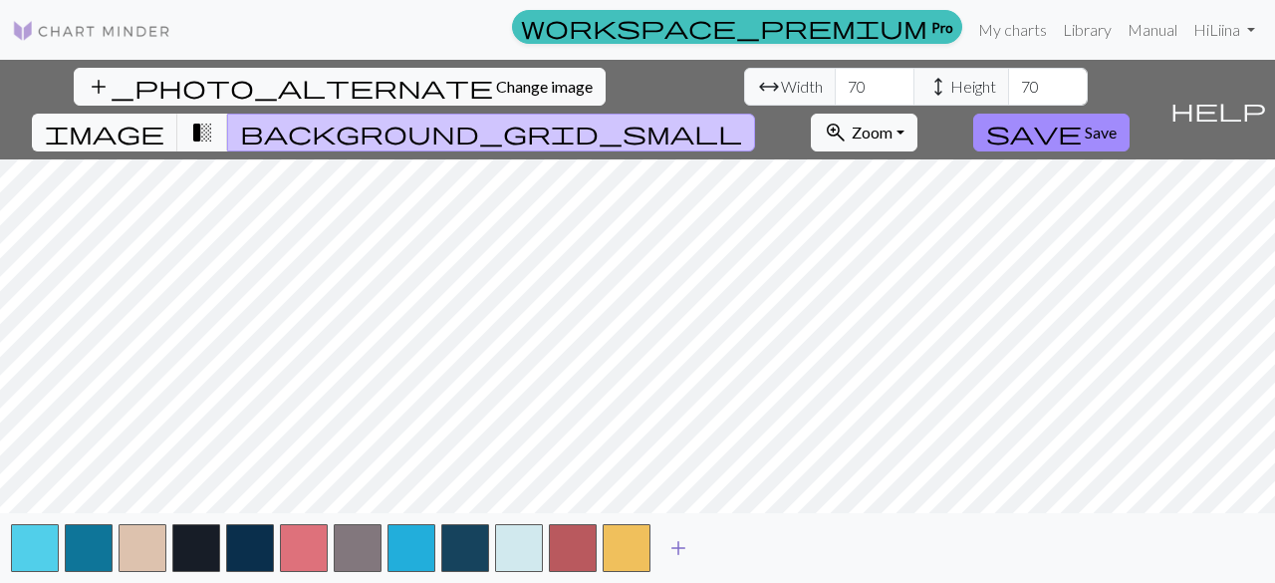
click at [675, 550] on span "add" at bounding box center [678, 548] width 24 height 28
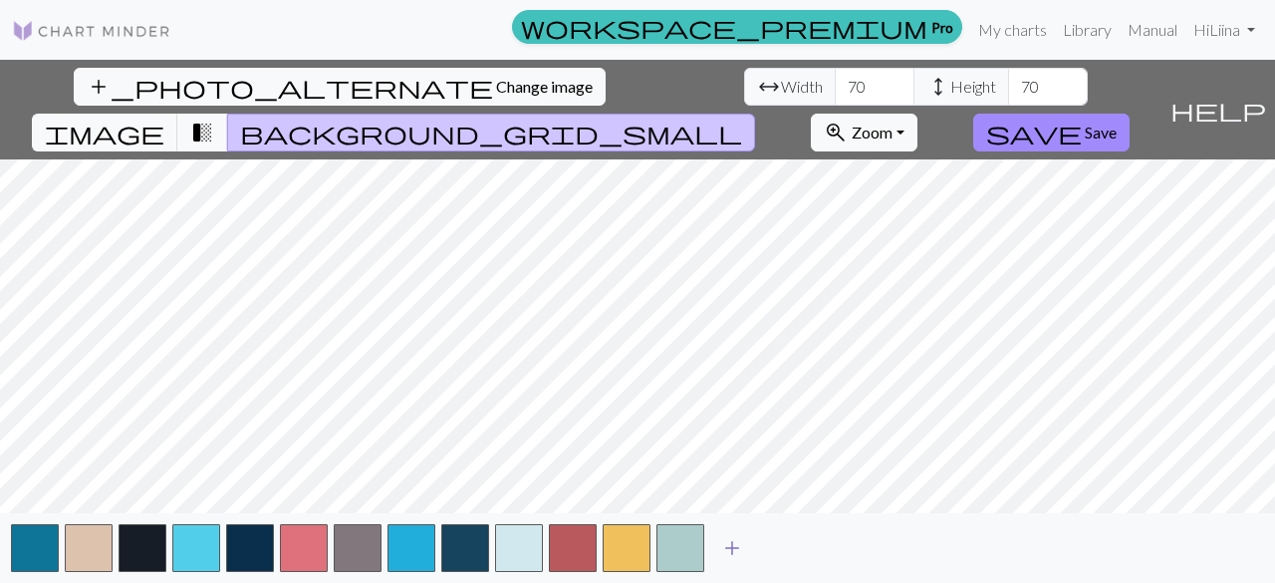
click at [737, 547] on span "add" at bounding box center [732, 548] width 24 height 28
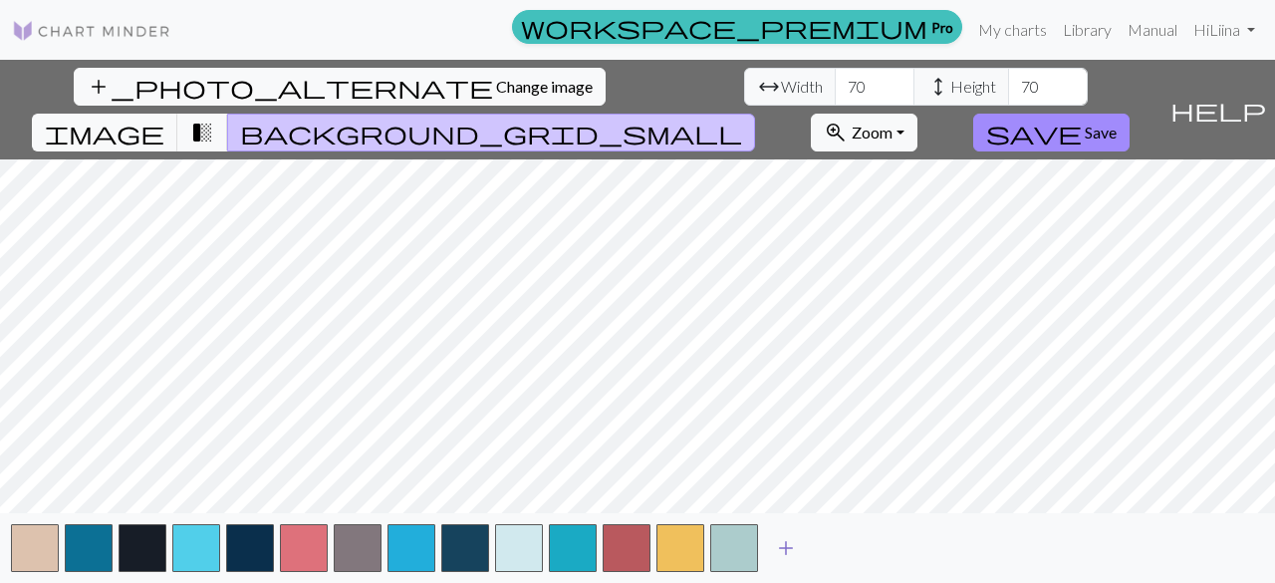
click at [802, 542] on button "add" at bounding box center [786, 548] width 50 height 38
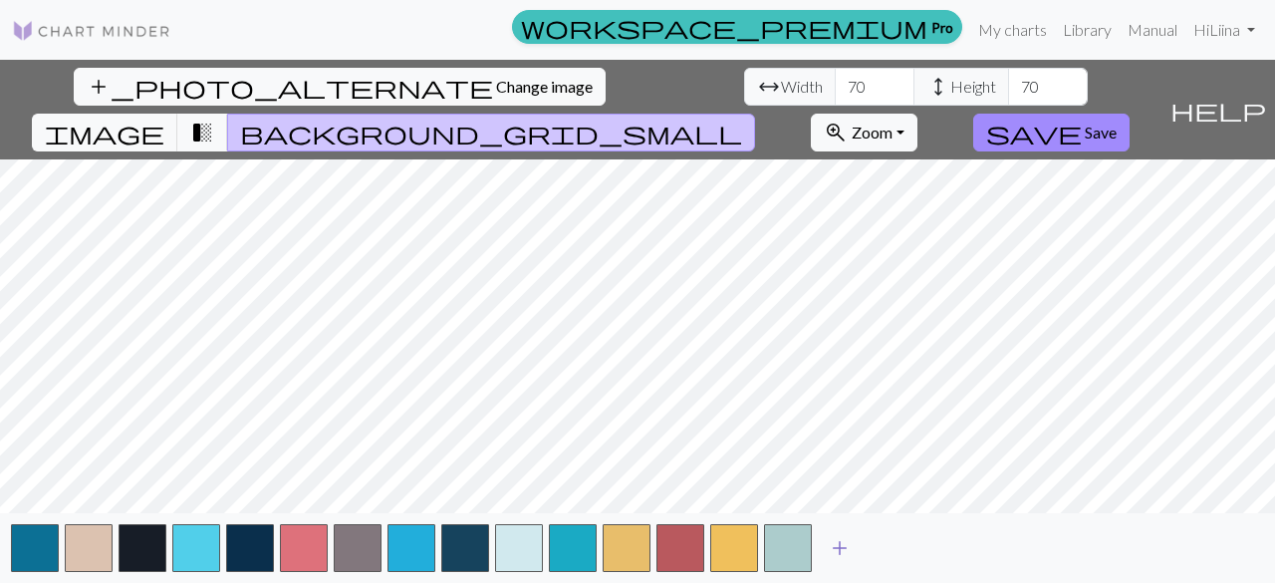
click at [845, 543] on span "add" at bounding box center [840, 548] width 24 height 28
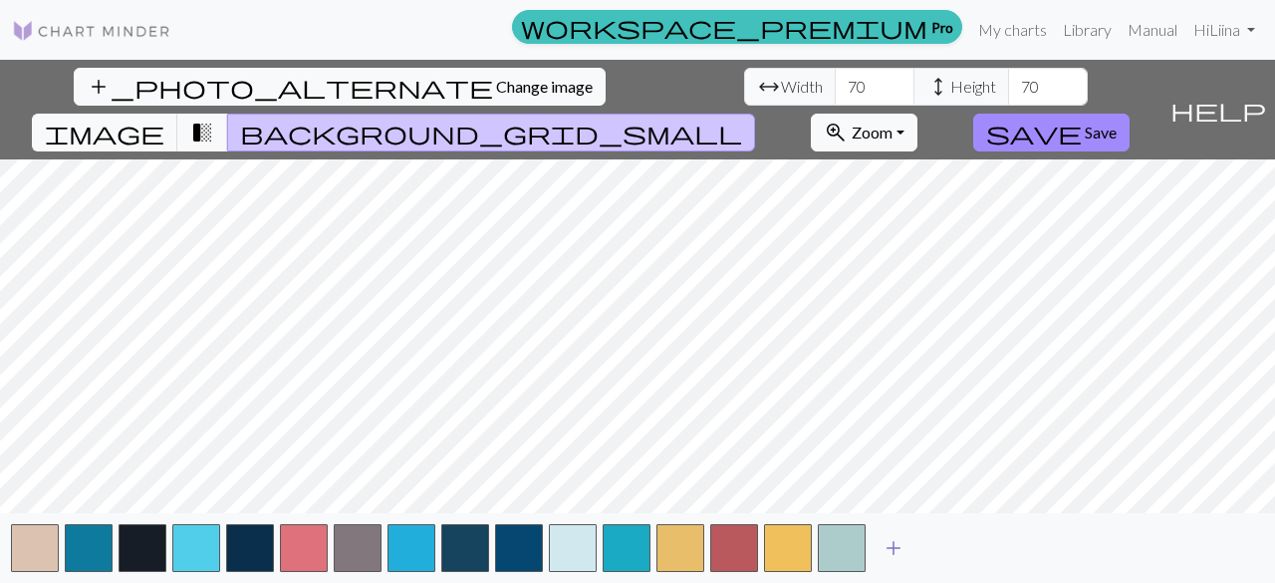
click at [875, 547] on button "add" at bounding box center [894, 548] width 50 height 38
click at [949, 547] on span "add" at bounding box center [947, 548] width 24 height 28
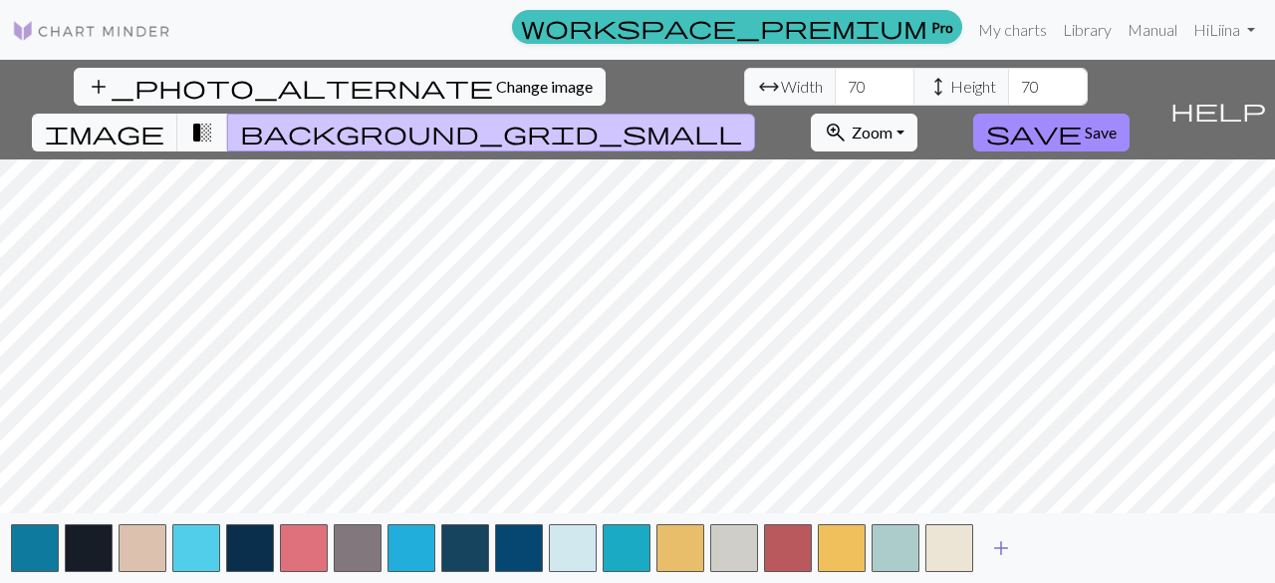
click at [1009, 557] on span "add" at bounding box center [1001, 548] width 24 height 28
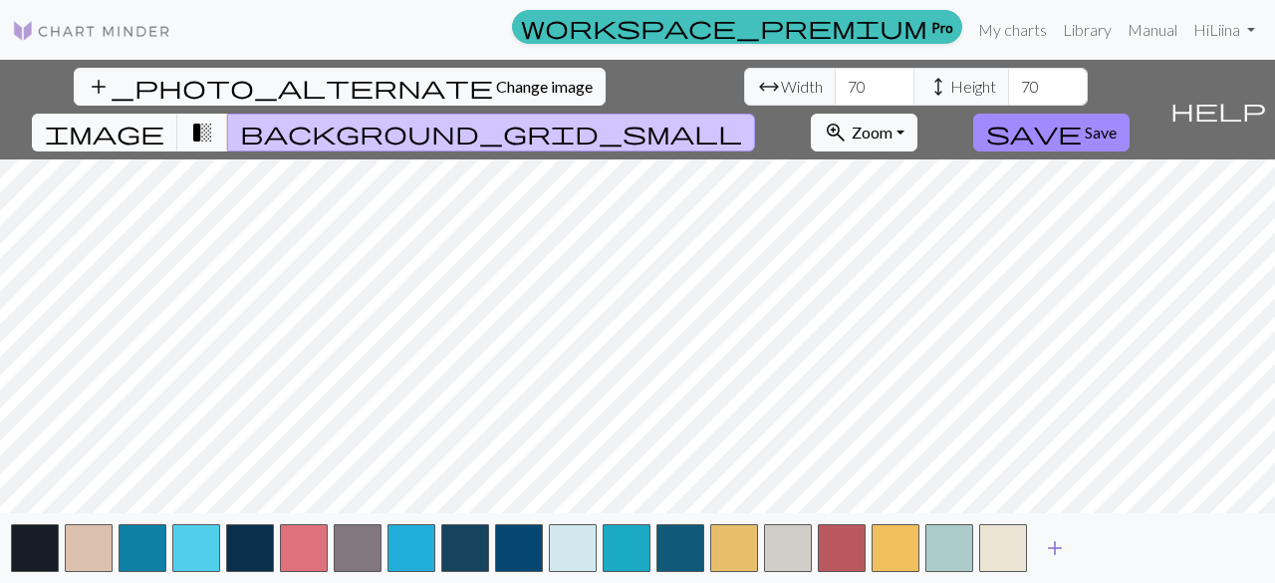
click at [1064, 554] on span "add" at bounding box center [1055, 548] width 24 height 28
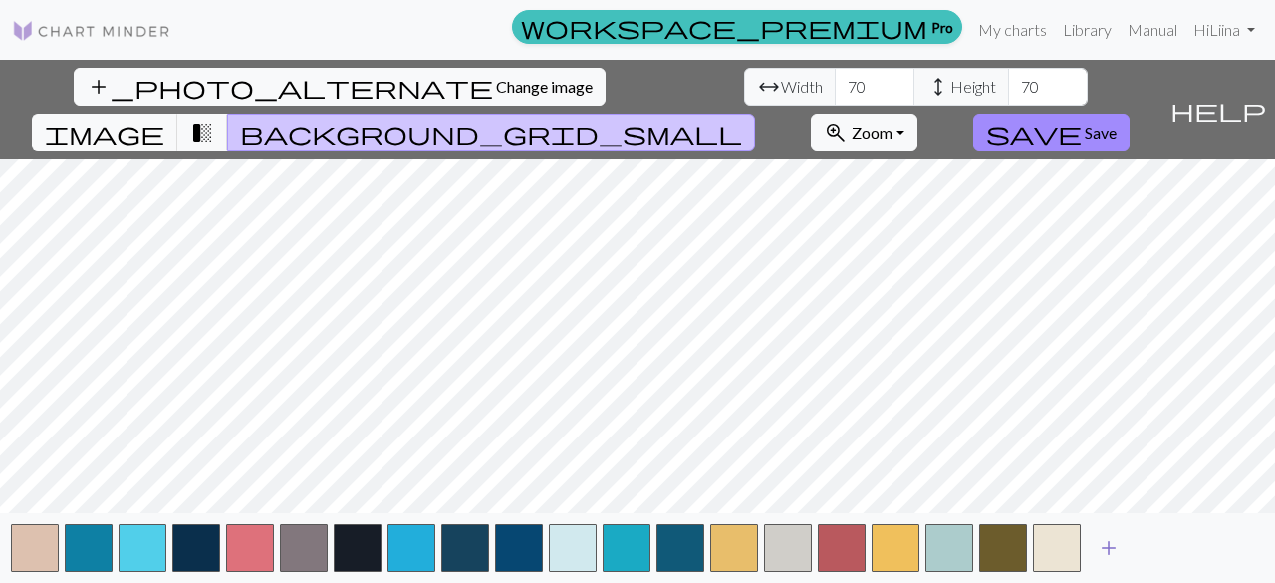
click at [1121, 561] on button "add" at bounding box center [1109, 548] width 50 height 38
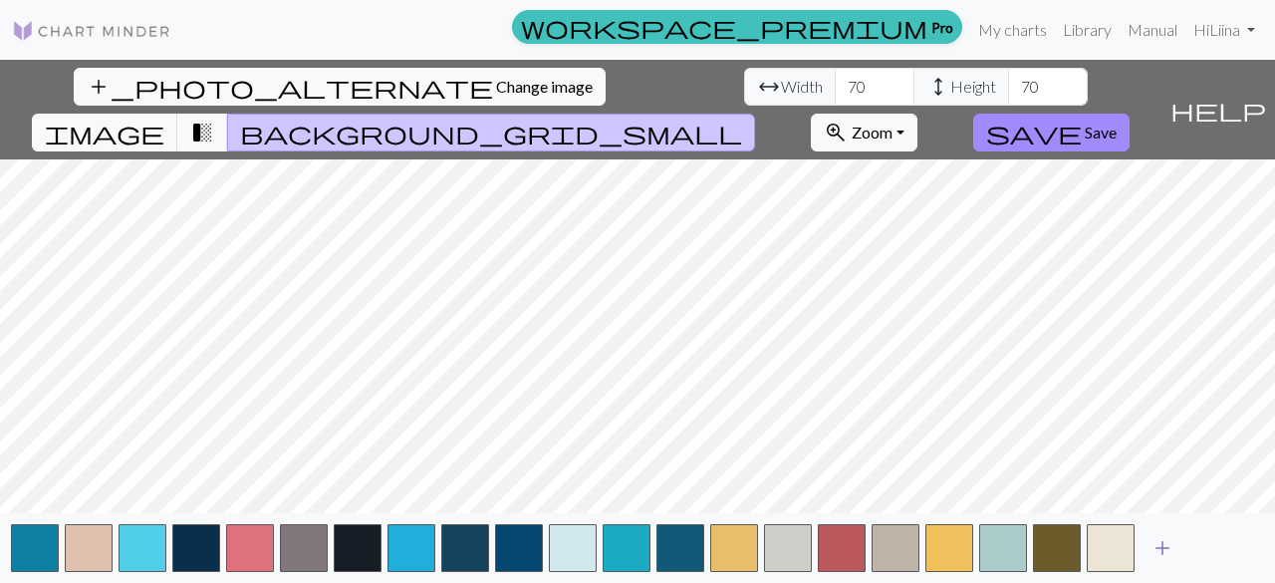
click at [1173, 557] on span "add" at bounding box center [1162, 548] width 24 height 28
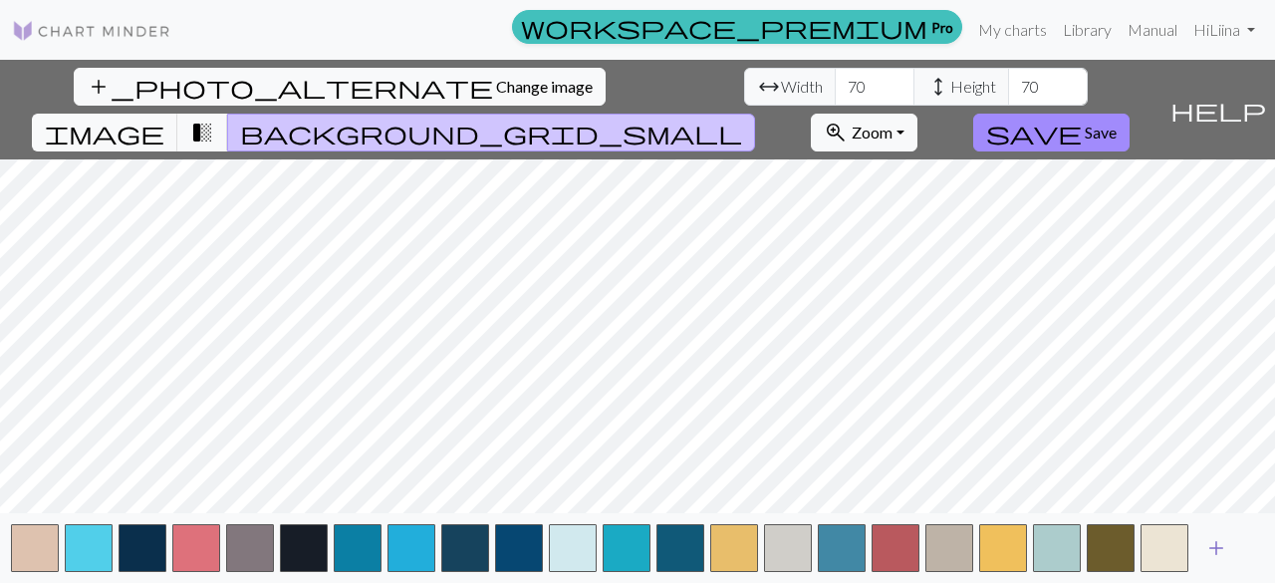
click at [1217, 557] on span "add" at bounding box center [1216, 548] width 24 height 28
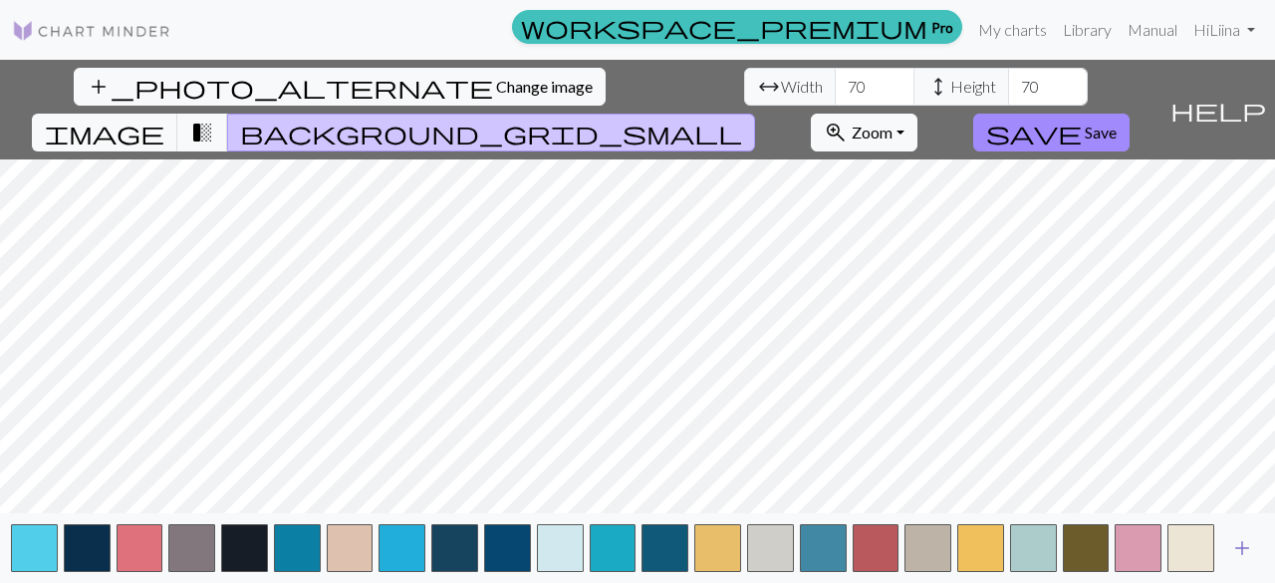
click at [1219, 559] on button "add" at bounding box center [1242, 548] width 50 height 38
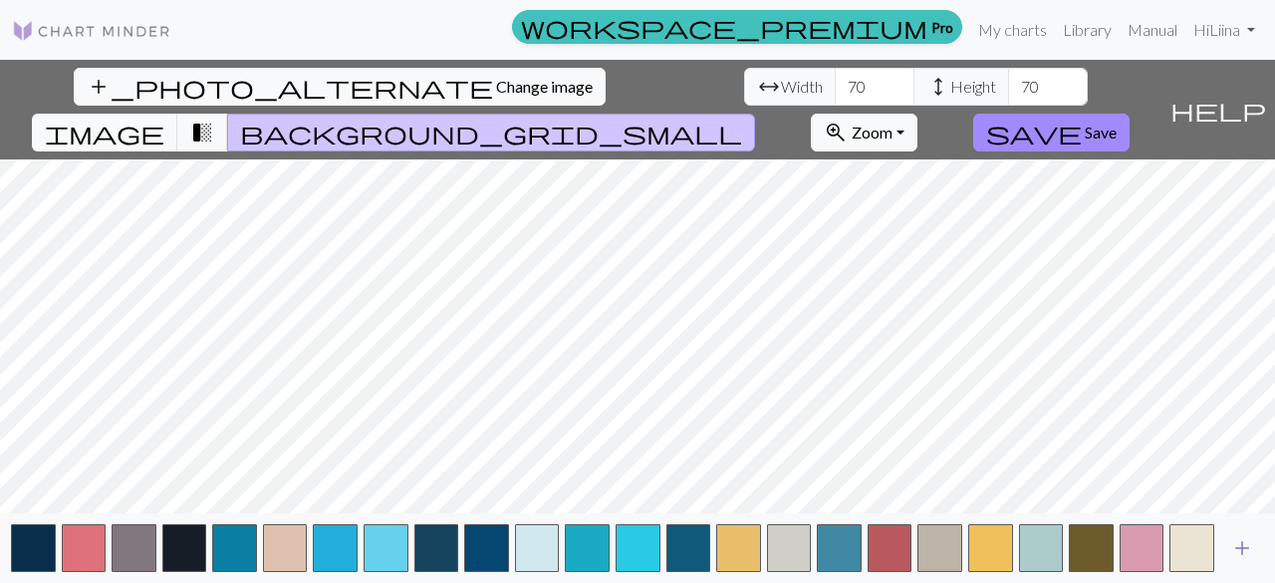
click at [1219, 559] on button "add" at bounding box center [1242, 548] width 50 height 38
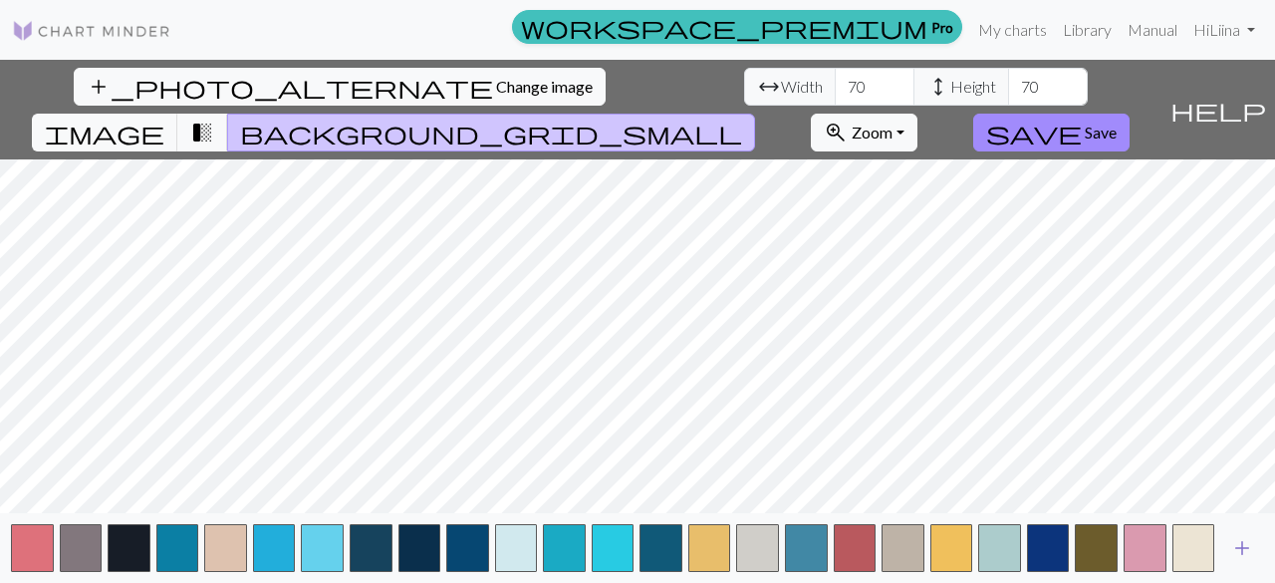
click at [1219, 559] on button "add" at bounding box center [1242, 548] width 50 height 38
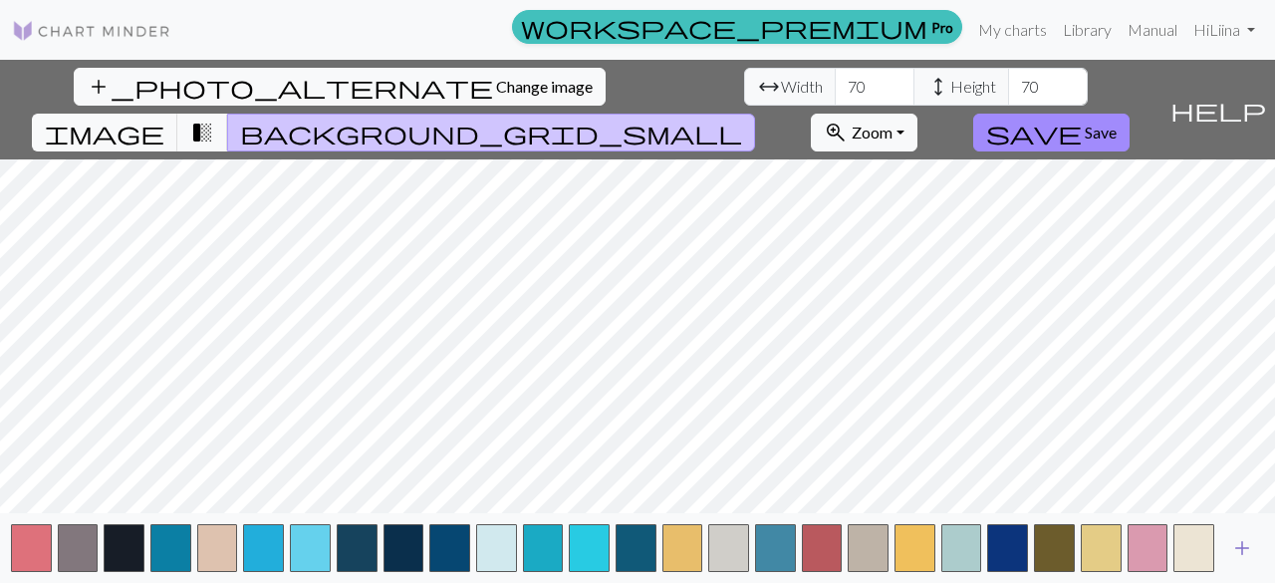
click at [1219, 559] on button "add" at bounding box center [1242, 548] width 50 height 38
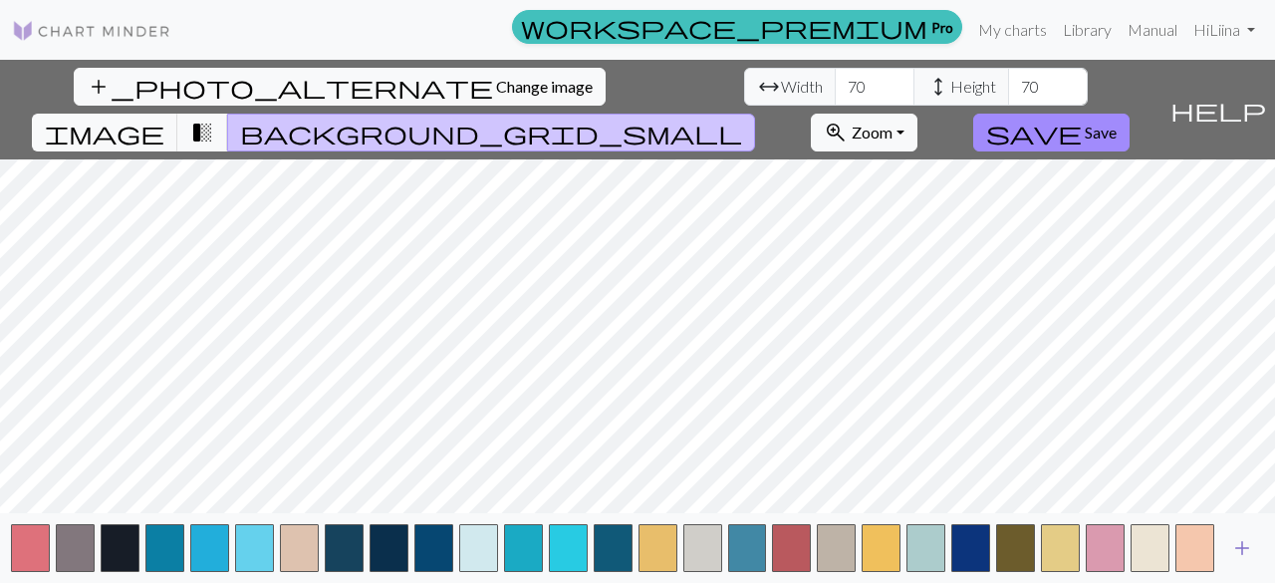
click at [1219, 559] on button "add" at bounding box center [1242, 548] width 50 height 38
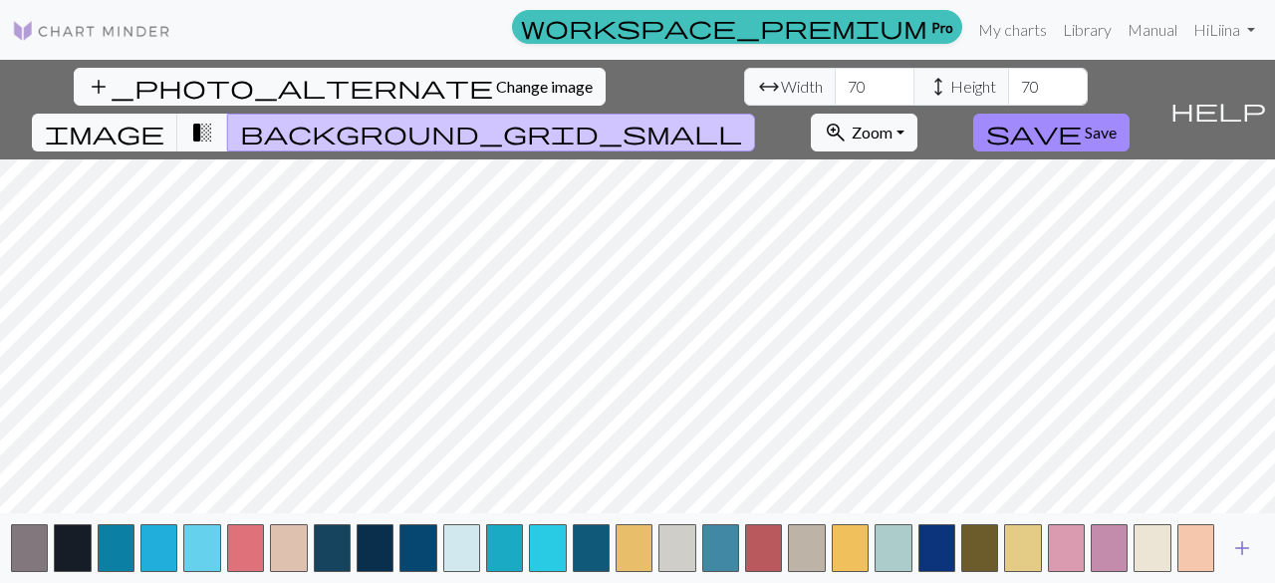
click at [1219, 559] on button "add" at bounding box center [1242, 548] width 50 height 38
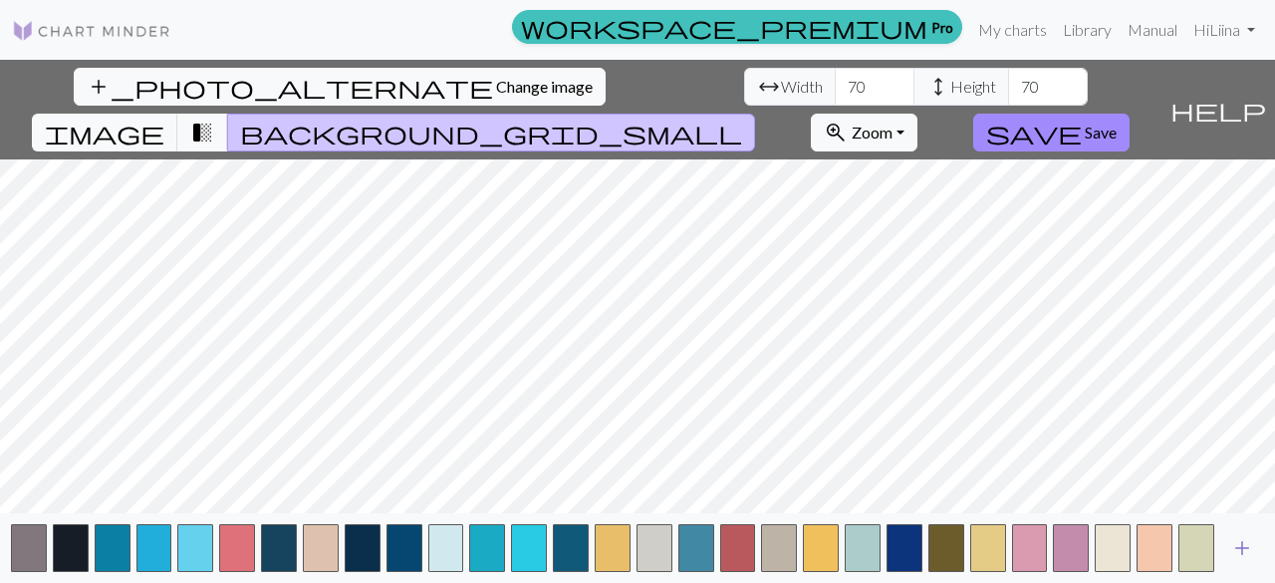
click at [1251, 545] on span "add" at bounding box center [1242, 548] width 24 height 28
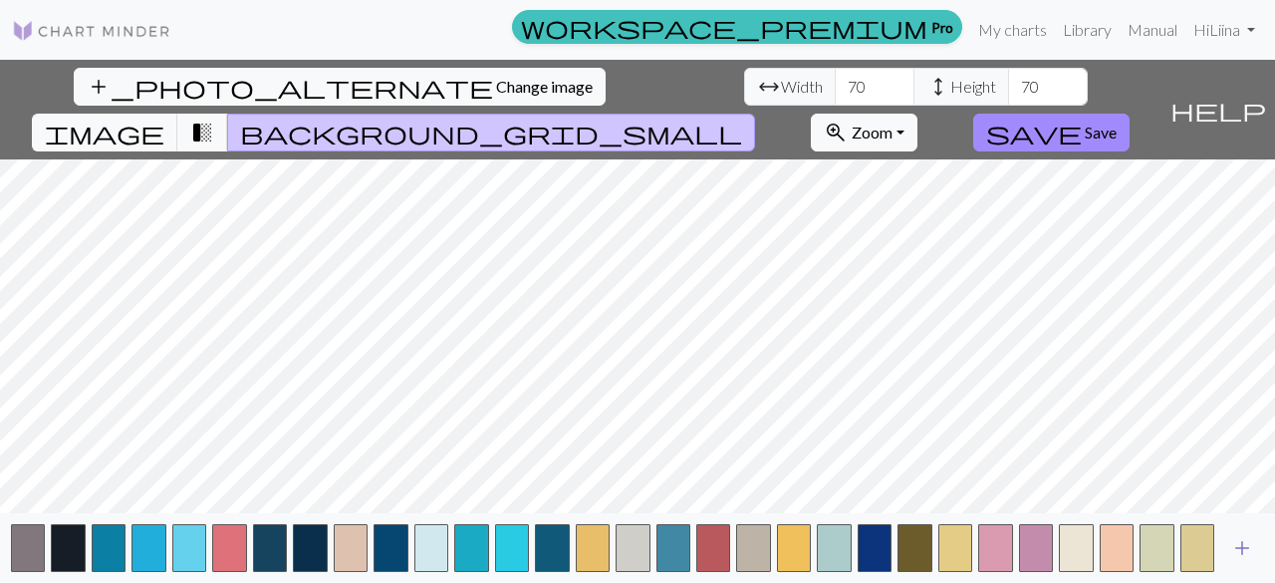
click at [1251, 545] on span "add" at bounding box center [1242, 548] width 24 height 28
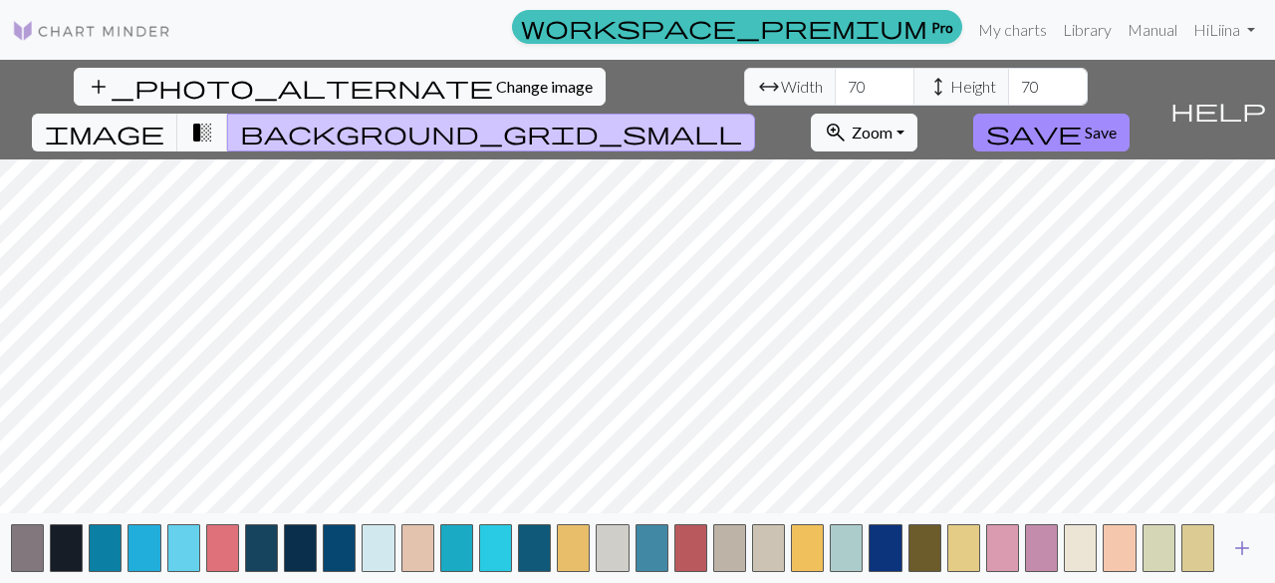
click at [1251, 545] on span "add" at bounding box center [1242, 548] width 24 height 28
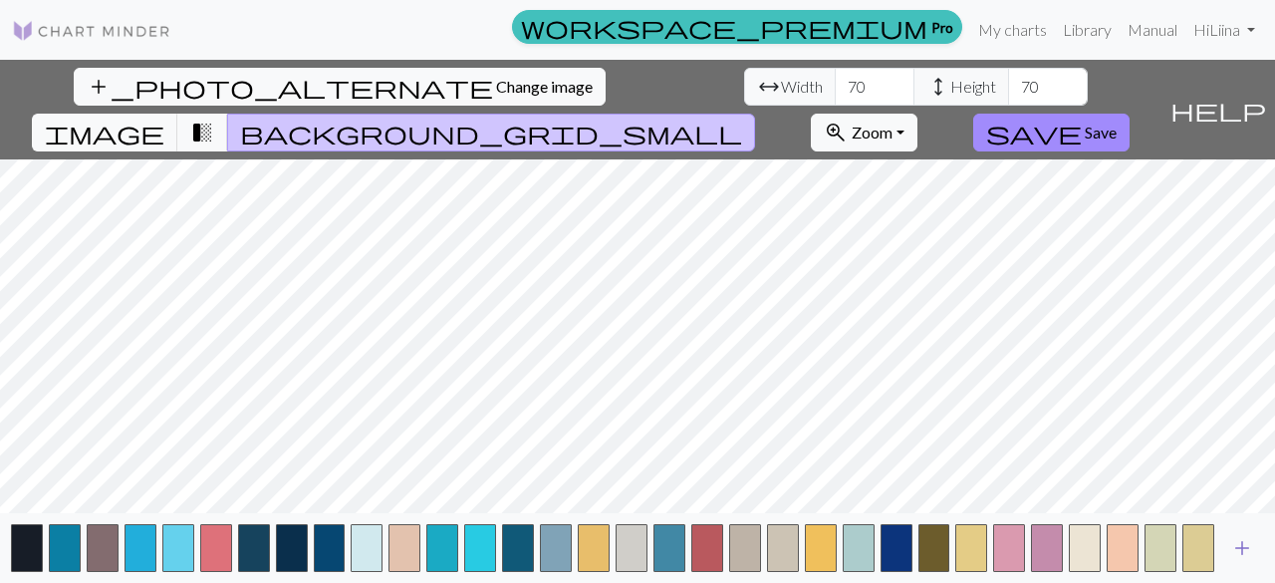
click at [1251, 545] on span "add" at bounding box center [1242, 548] width 24 height 28
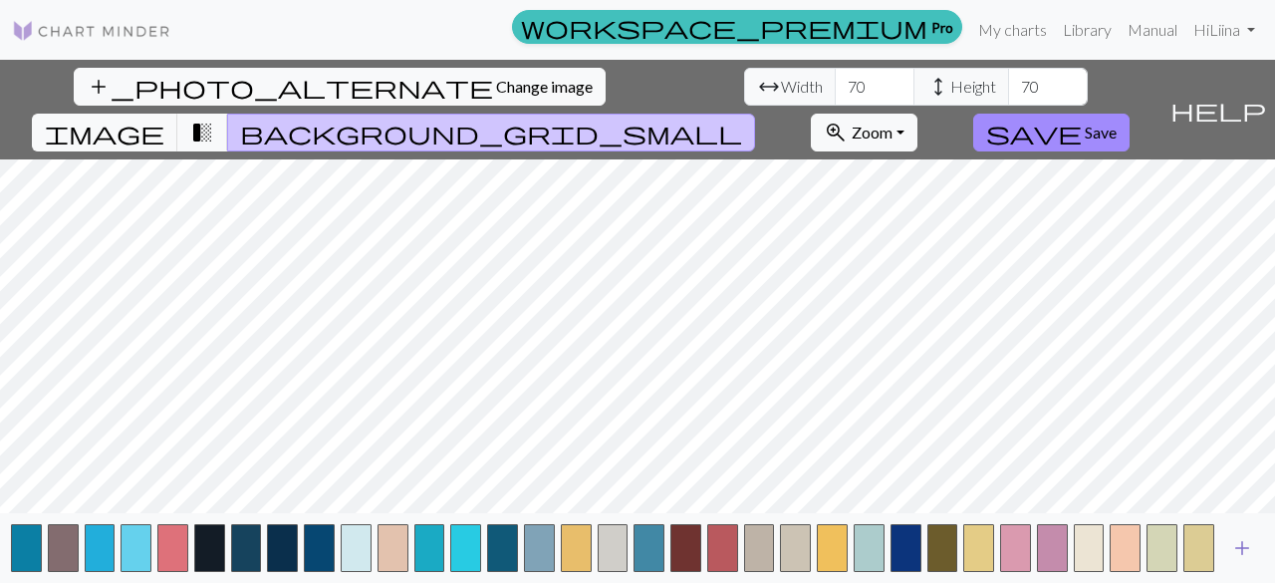
click at [1251, 545] on span "add" at bounding box center [1242, 548] width 24 height 28
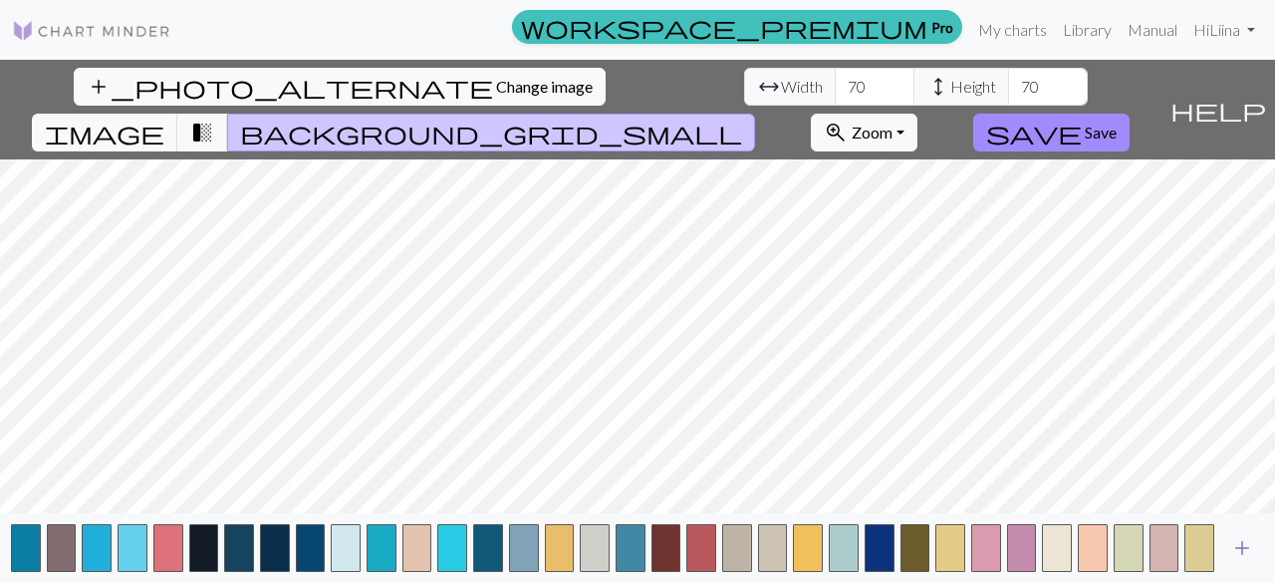
click at [1251, 545] on span "add" at bounding box center [1242, 548] width 24 height 28
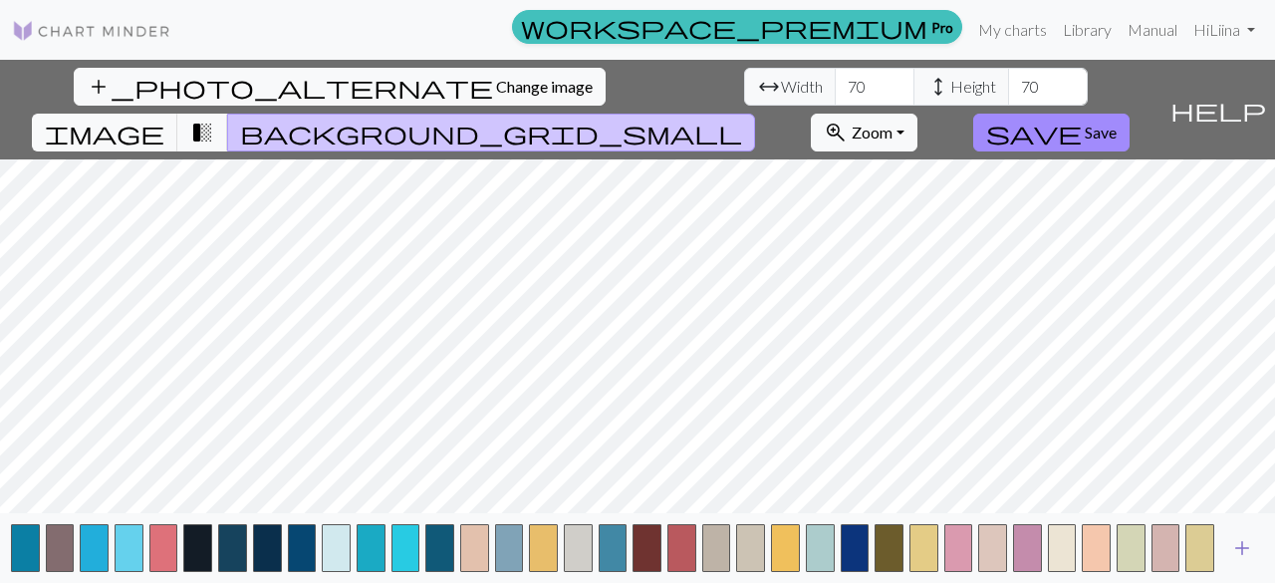
click at [1251, 545] on span "add" at bounding box center [1242, 548] width 24 height 28
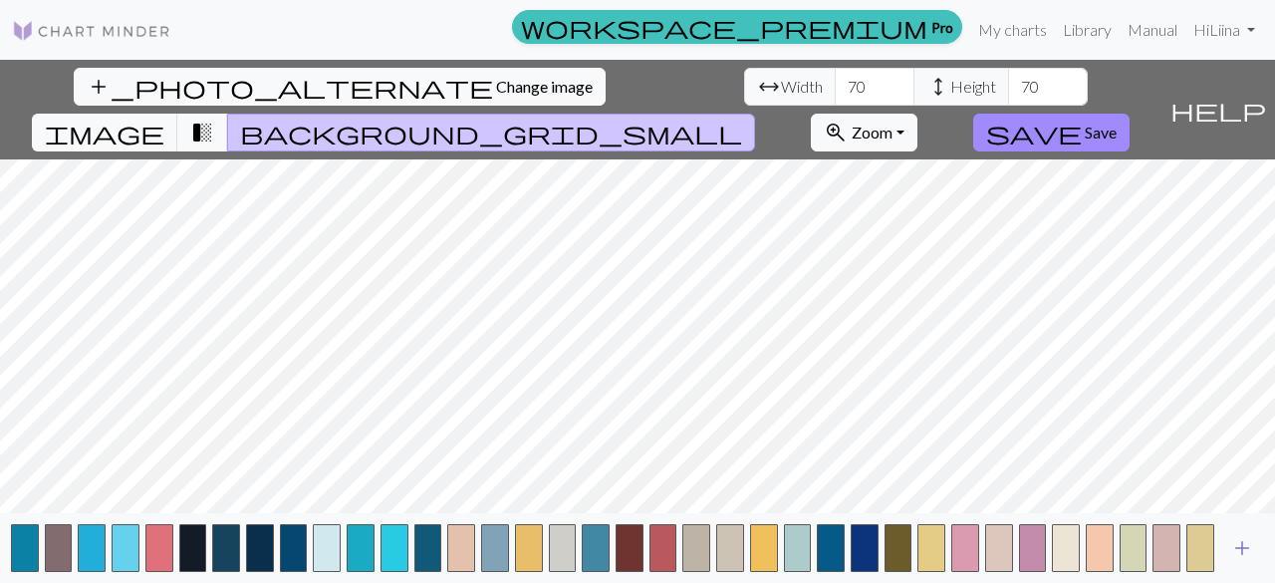
click at [1251, 545] on span "add" at bounding box center [1242, 548] width 24 height 28
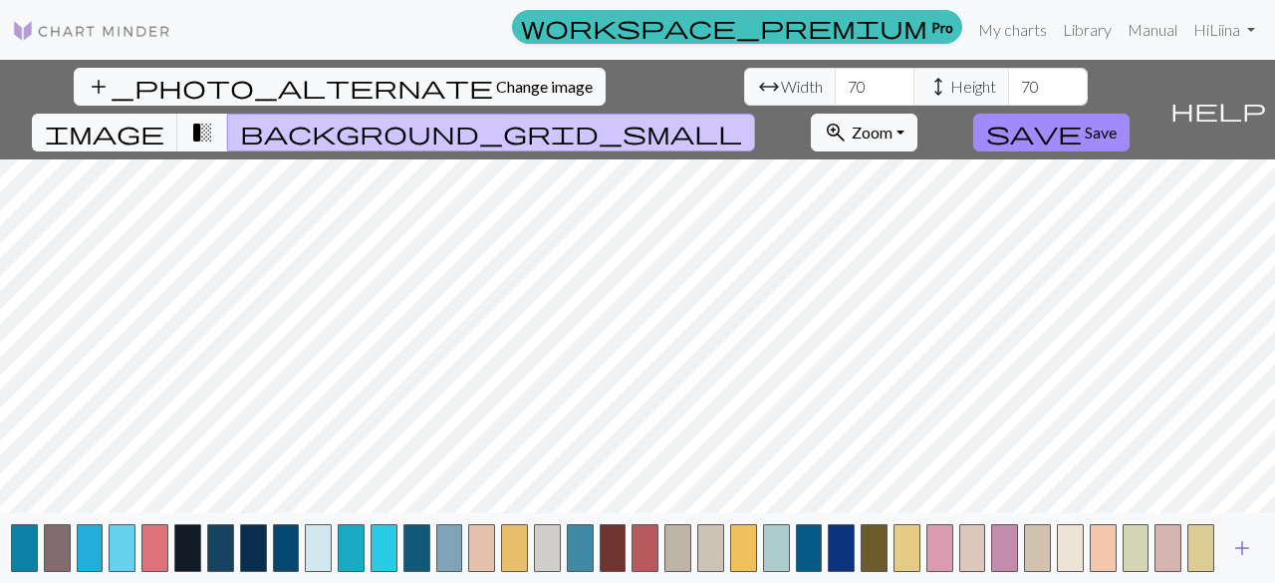
click at [1251, 545] on span "add" at bounding box center [1242, 548] width 24 height 28
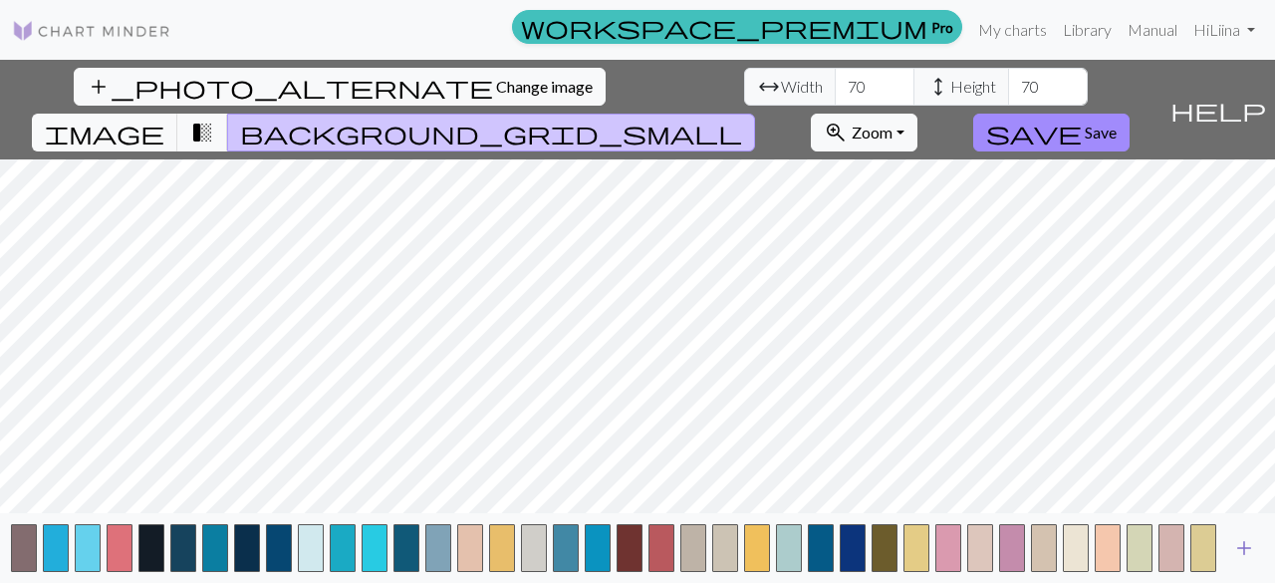
click at [1251, 545] on span "add" at bounding box center [1244, 548] width 24 height 28
click at [1259, 545] on span "add" at bounding box center [1276, 548] width 24 height 28
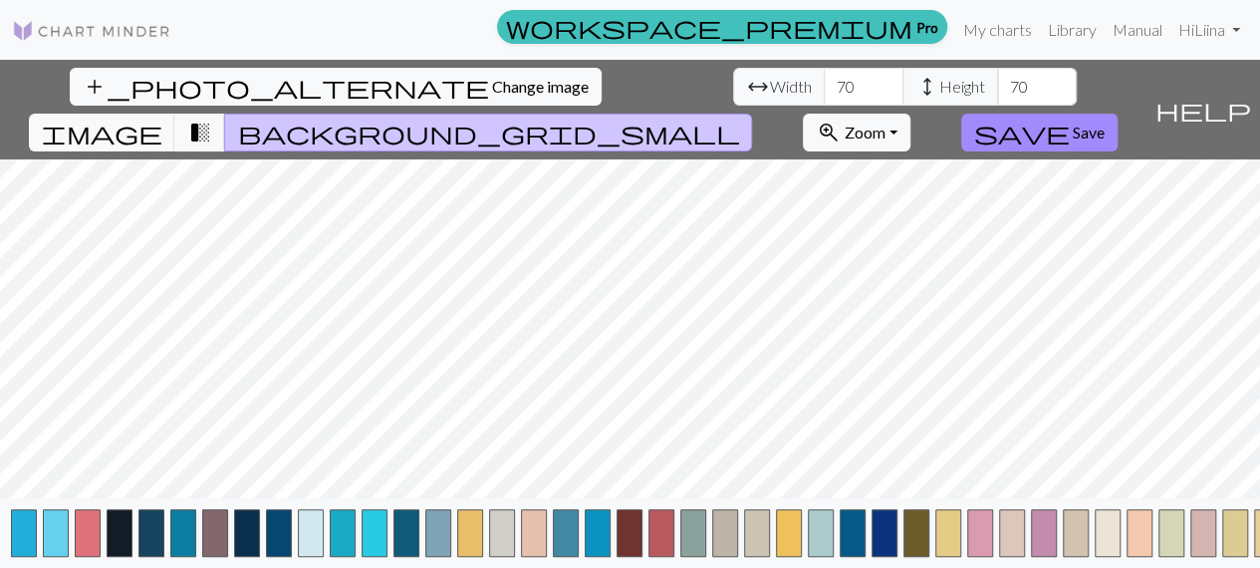
click at [1254, 545] on button "button" at bounding box center [1267, 533] width 26 height 48
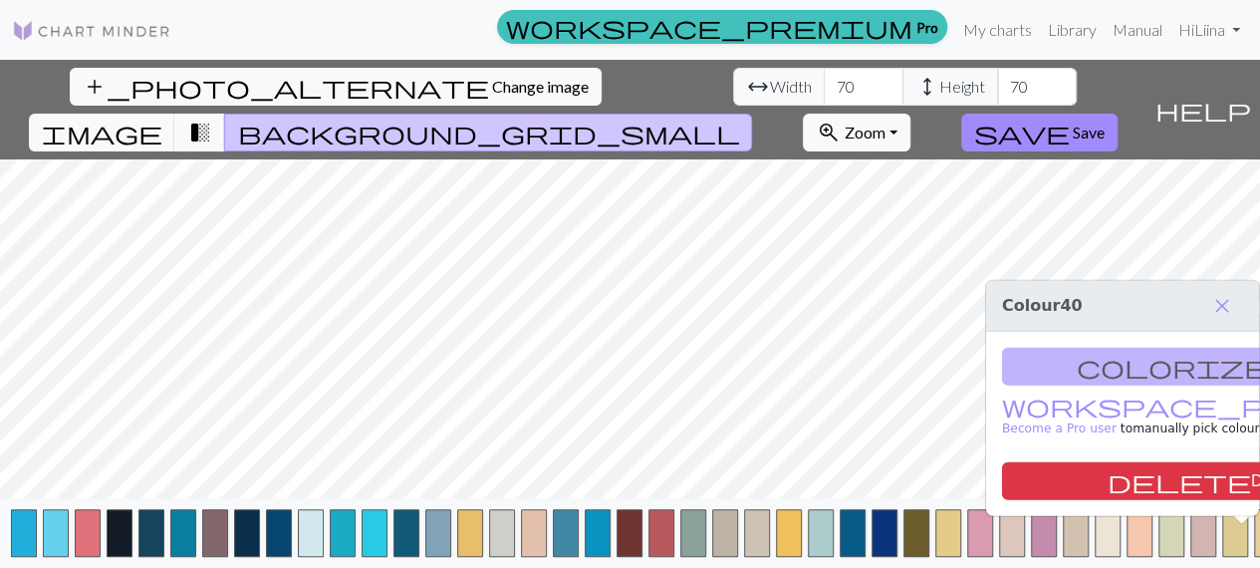
click at [1254, 545] on button "button" at bounding box center [1267, 533] width 26 height 48
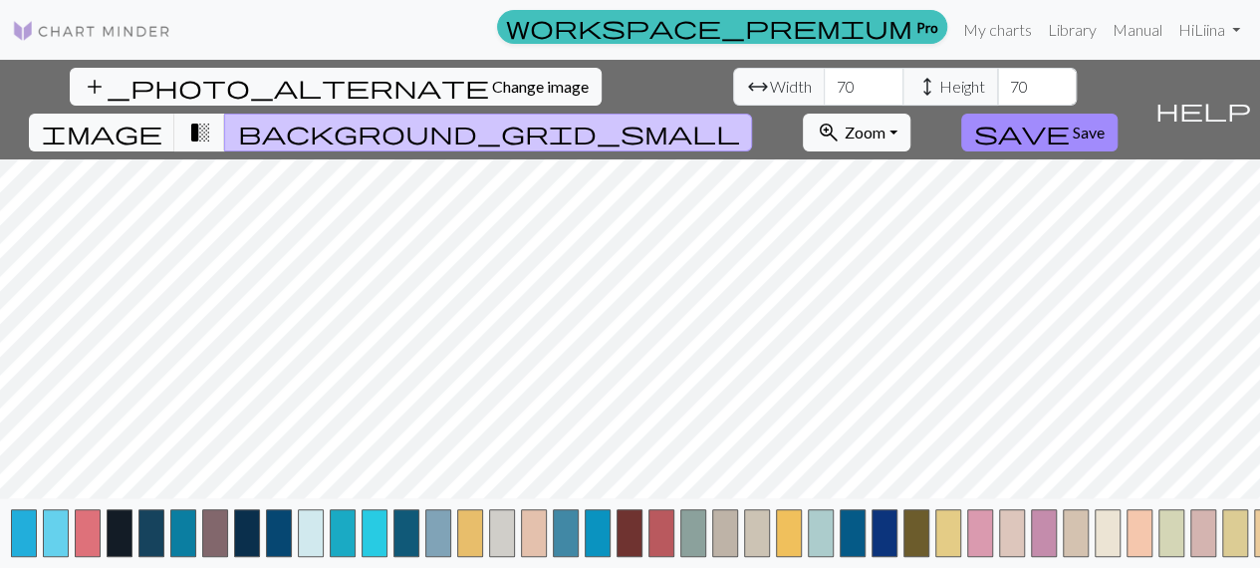
click at [1254, 545] on button "button" at bounding box center [1267, 533] width 26 height 48
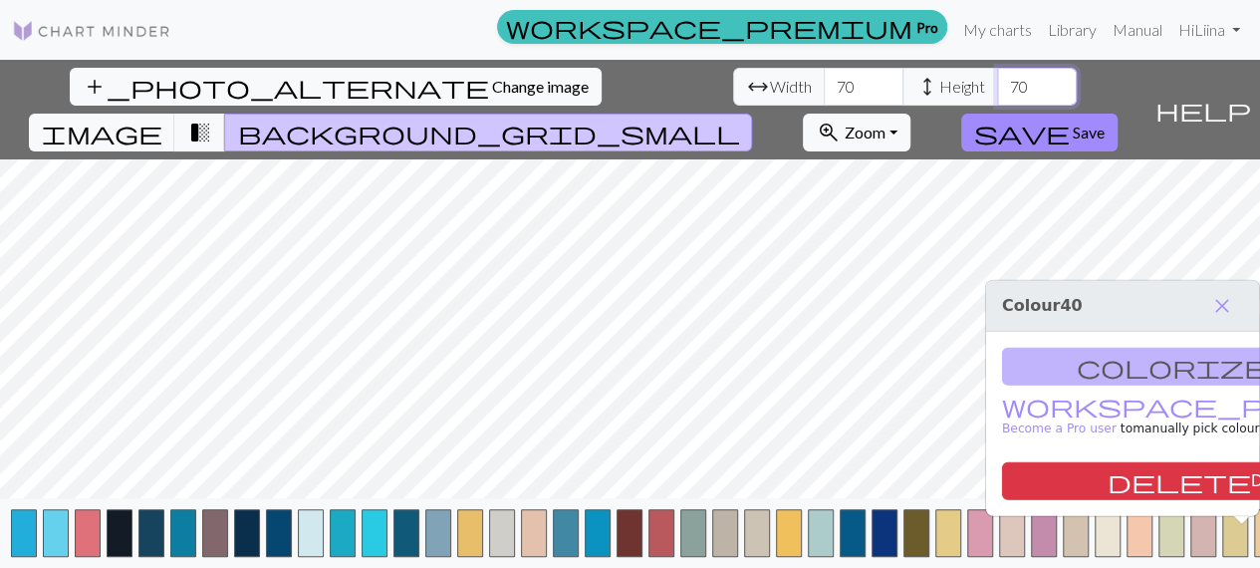
click at [997, 83] on input "70" at bounding box center [1037, 87] width 80 height 38
type input "7"
type input "6"
type input "5"
type input "40"
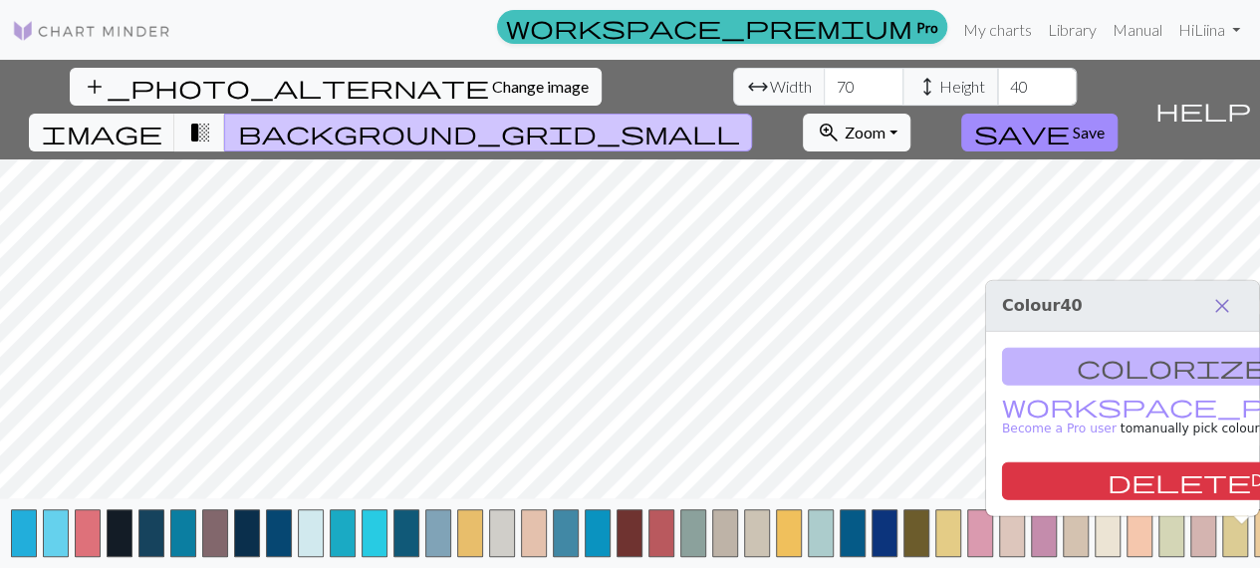
click at [1209, 314] on button "close" at bounding box center [1222, 306] width 42 height 34
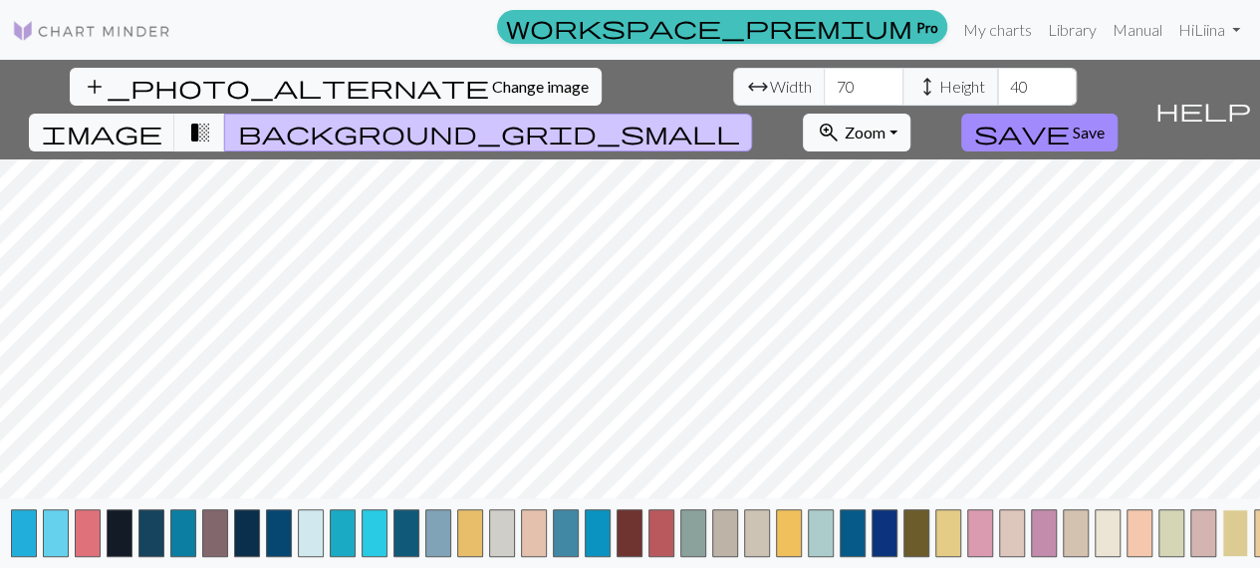
scroll to position [0, 46]
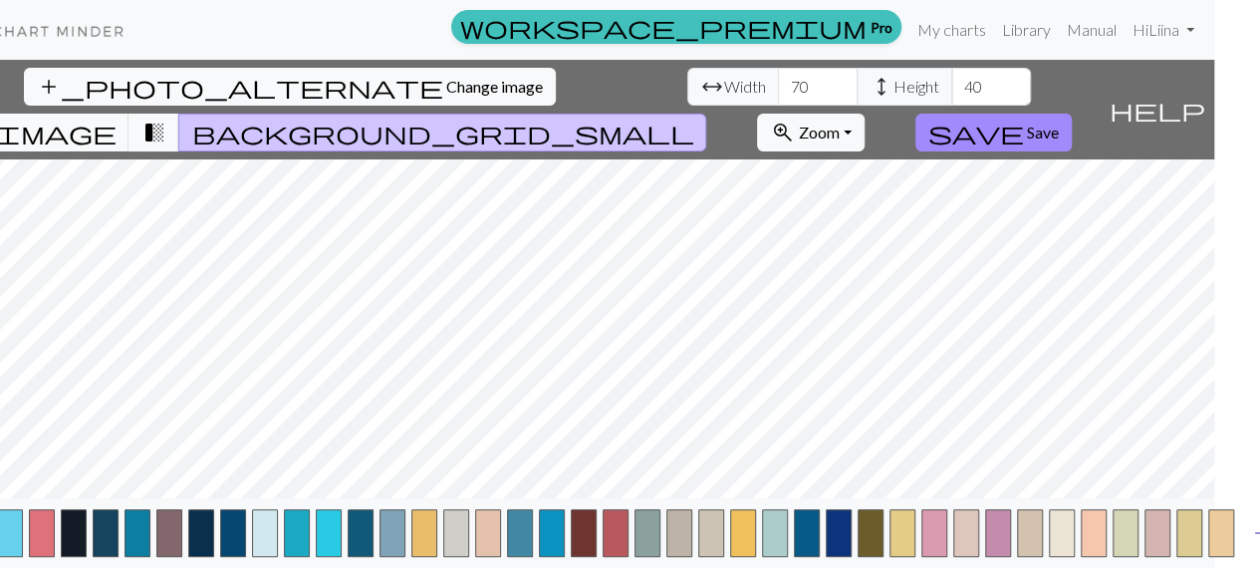
click at [1250, 545] on span "add" at bounding box center [1262, 533] width 24 height 28
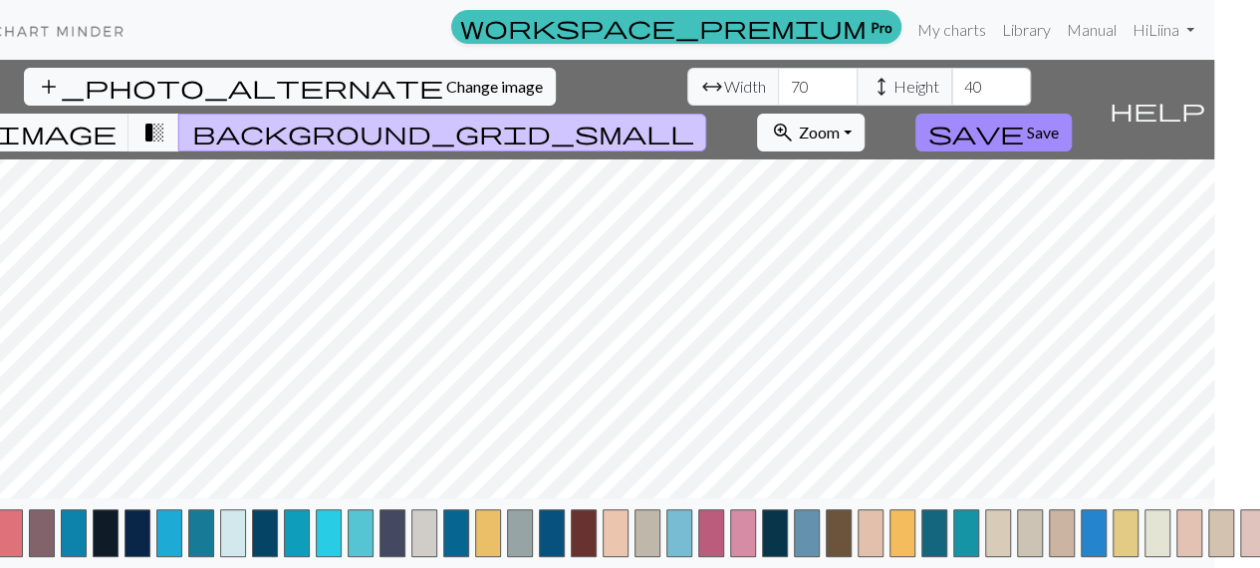
click at [1259, 545] on button "button" at bounding box center [1285, 533] width 26 height 48
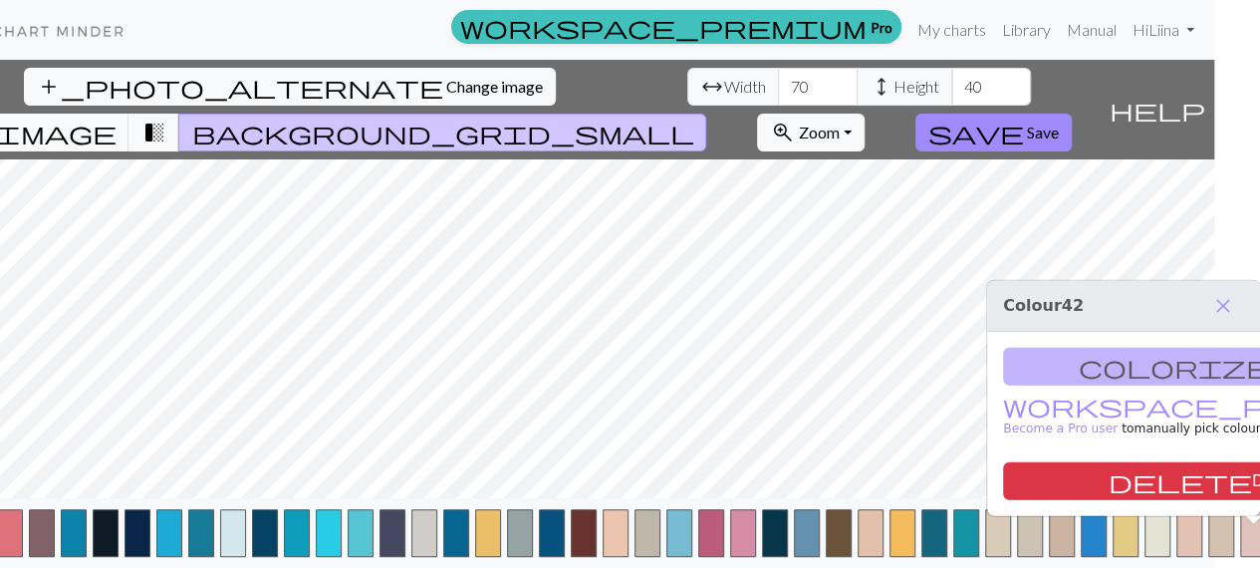
click at [1259, 545] on button "button" at bounding box center [1285, 533] width 26 height 48
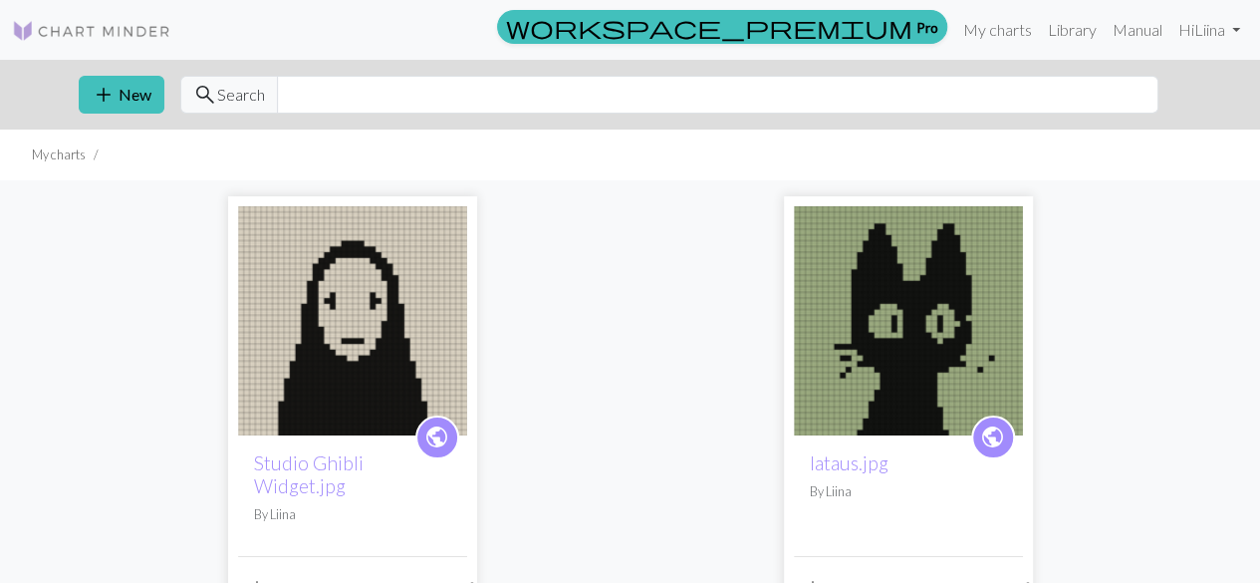
click at [406, 574] on span "edit" at bounding box center [359, 588] width 96 height 28
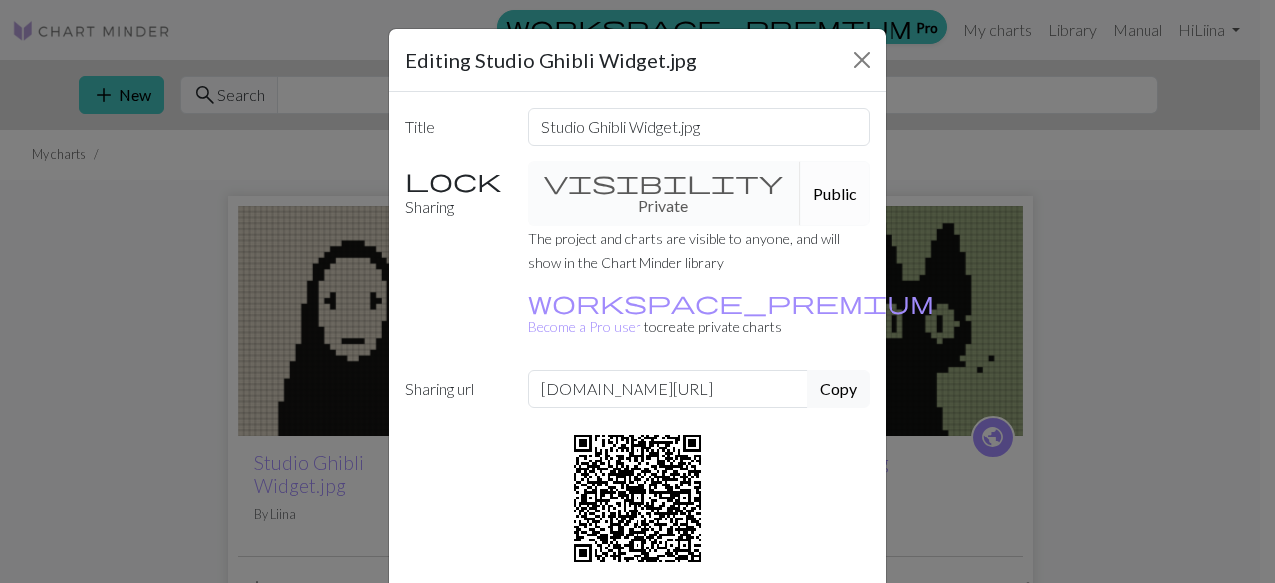
scroll to position [92, 0]
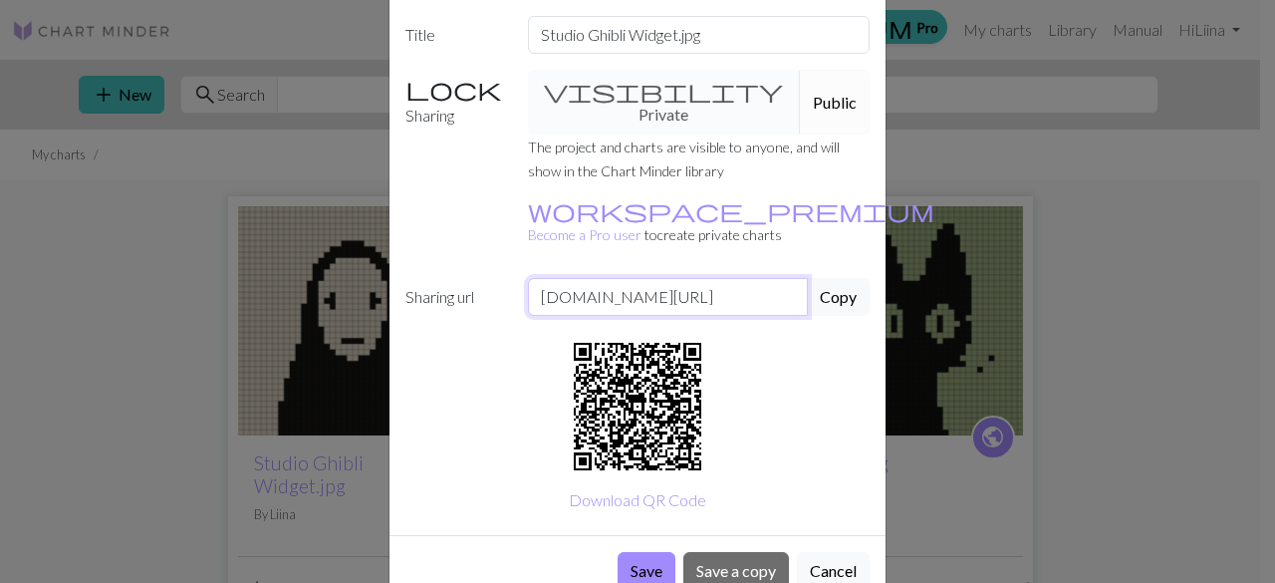
click at [747, 278] on input "www.chart-minder.com/charts/liina-Oq4VhhhxA/studio-ghibli-widget-jpg" at bounding box center [668, 297] width 281 height 38
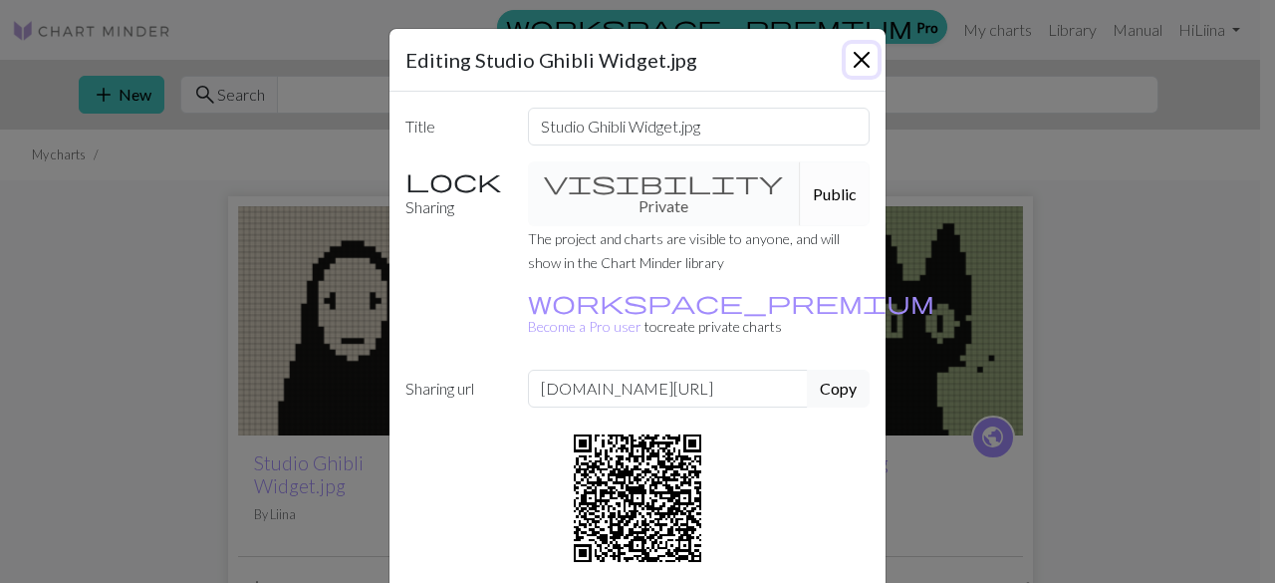
click at [869, 63] on button "Close" at bounding box center [862, 60] width 32 height 32
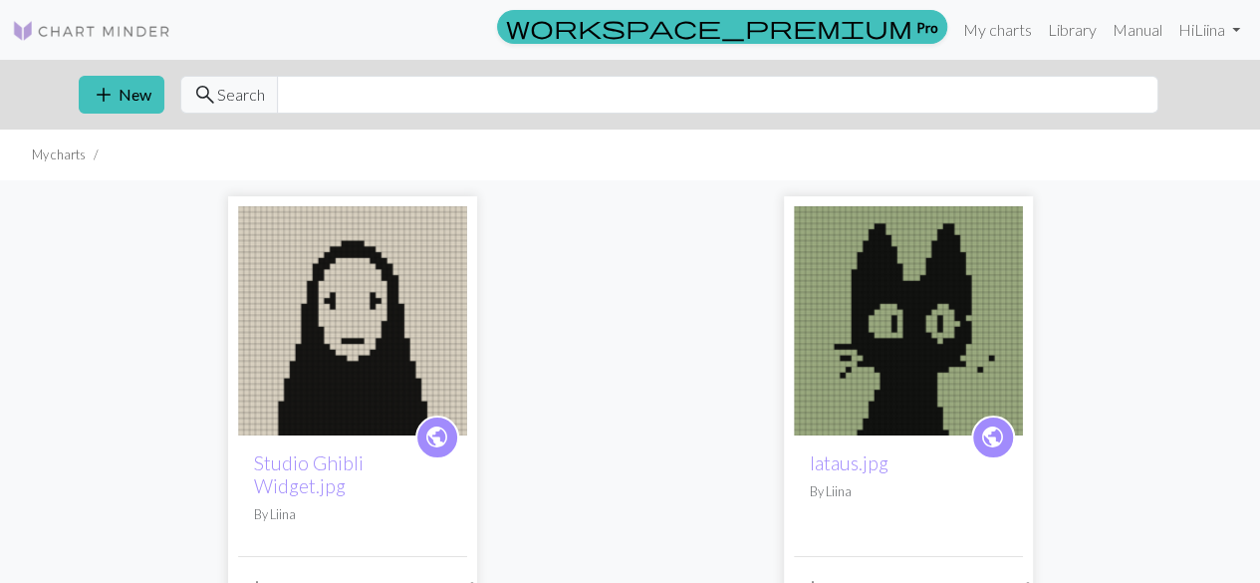
click at [365, 374] on img at bounding box center [352, 320] width 229 height 229
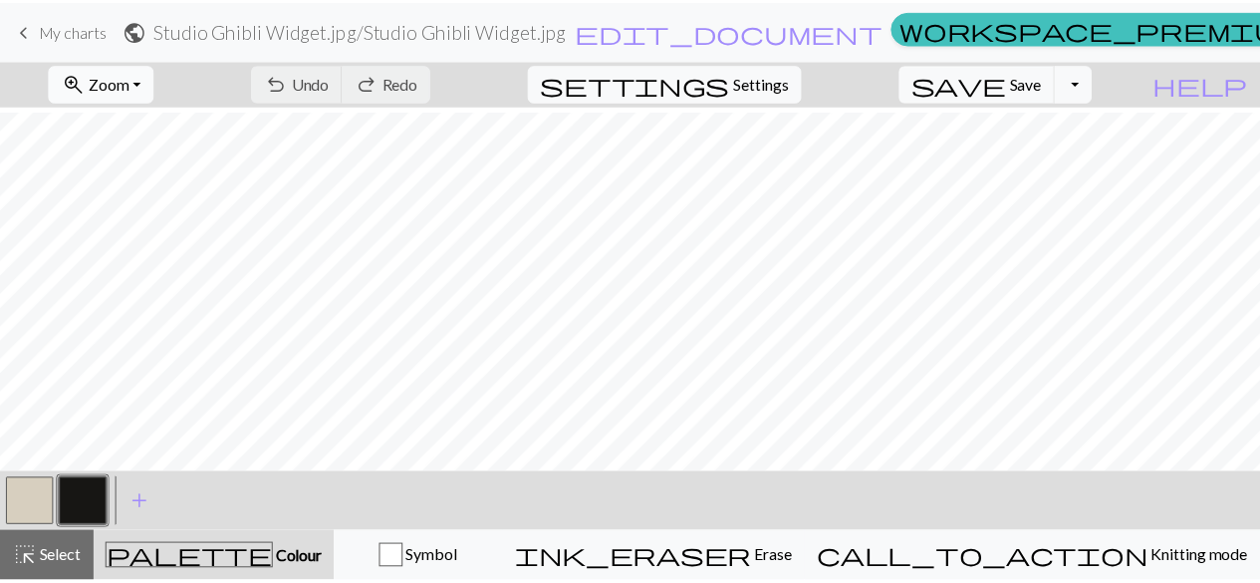
scroll to position [466, 0]
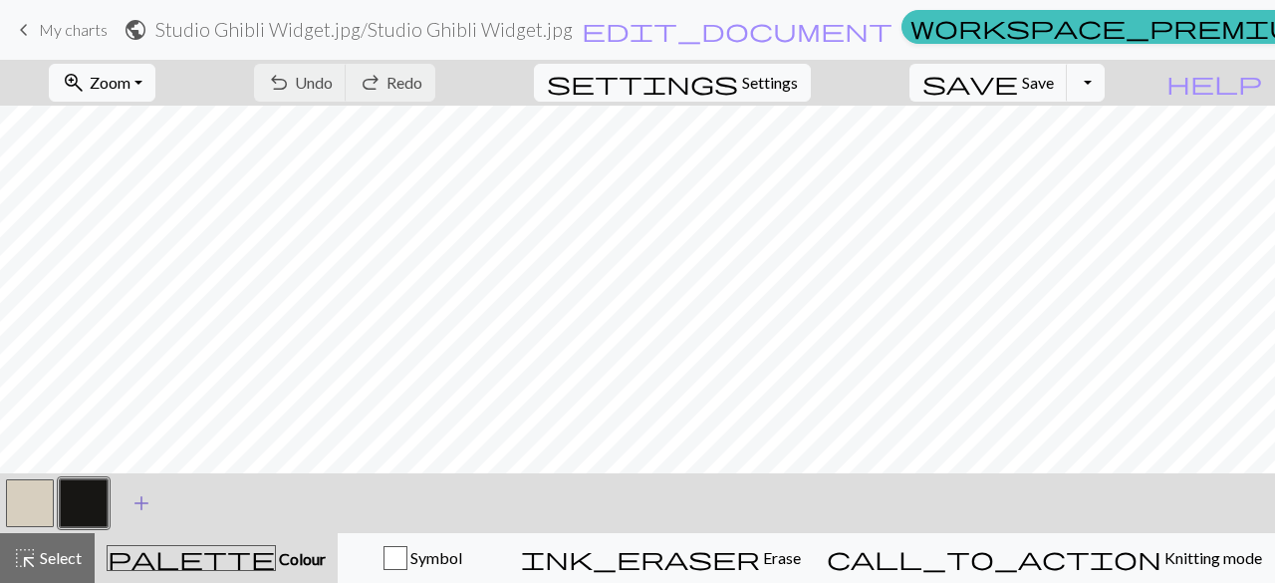
click at [146, 504] on span "add" at bounding box center [141, 503] width 24 height 28
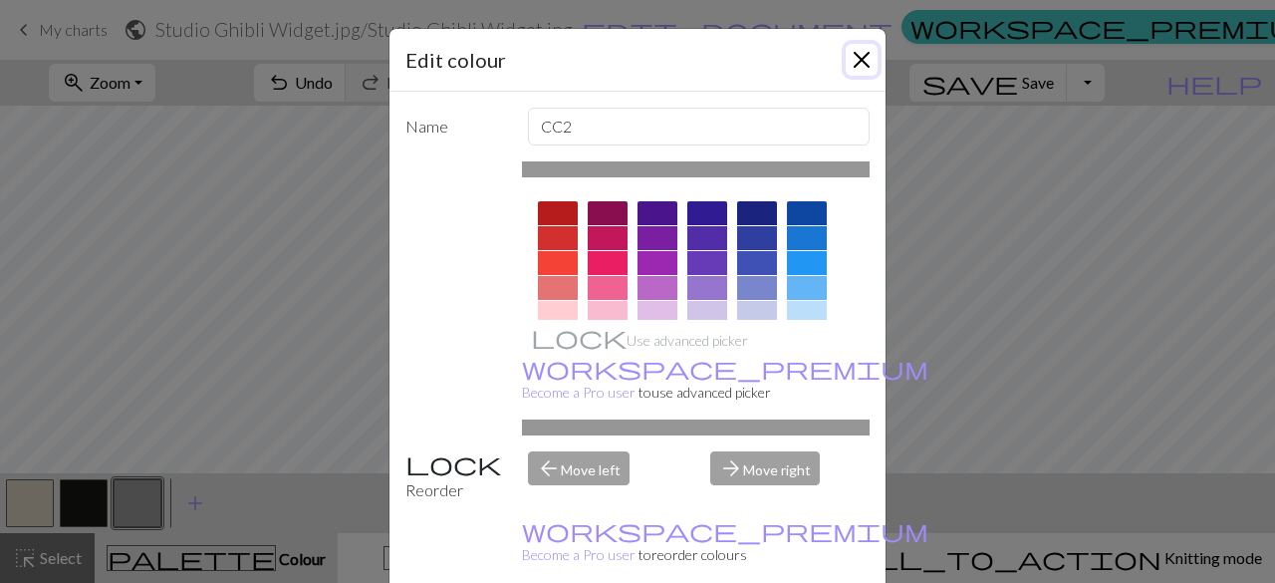
click at [846, 63] on button "Close" at bounding box center [862, 60] width 32 height 32
